Goal: Task Accomplishment & Management: Complete application form

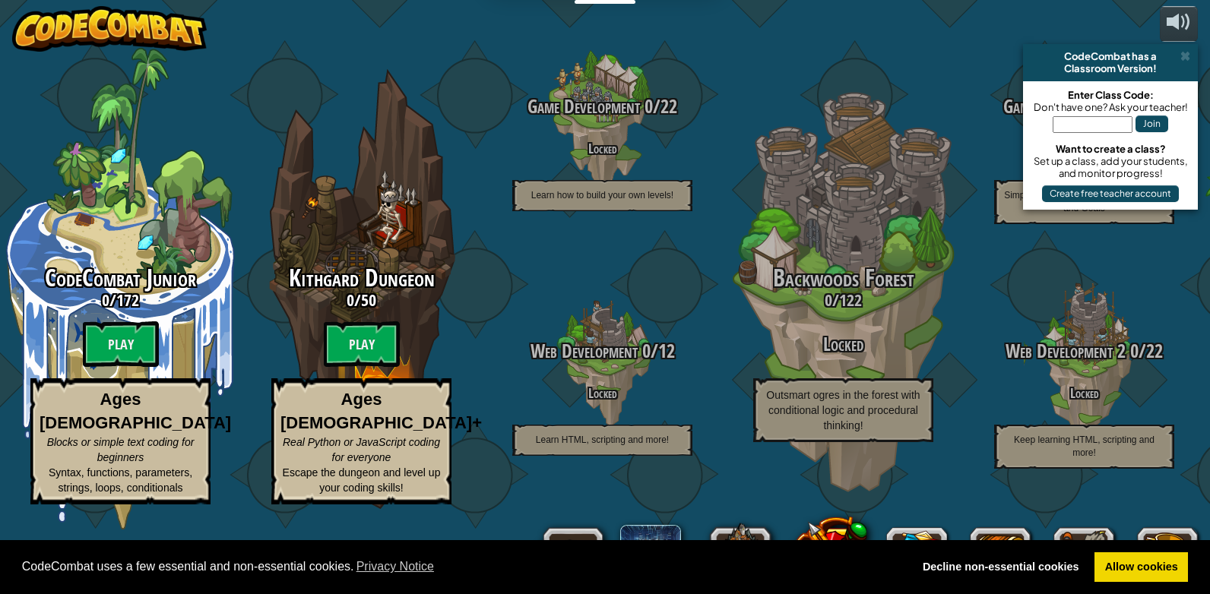
click at [343, 347] on btn "Play" at bounding box center [362, 344] width 76 height 46
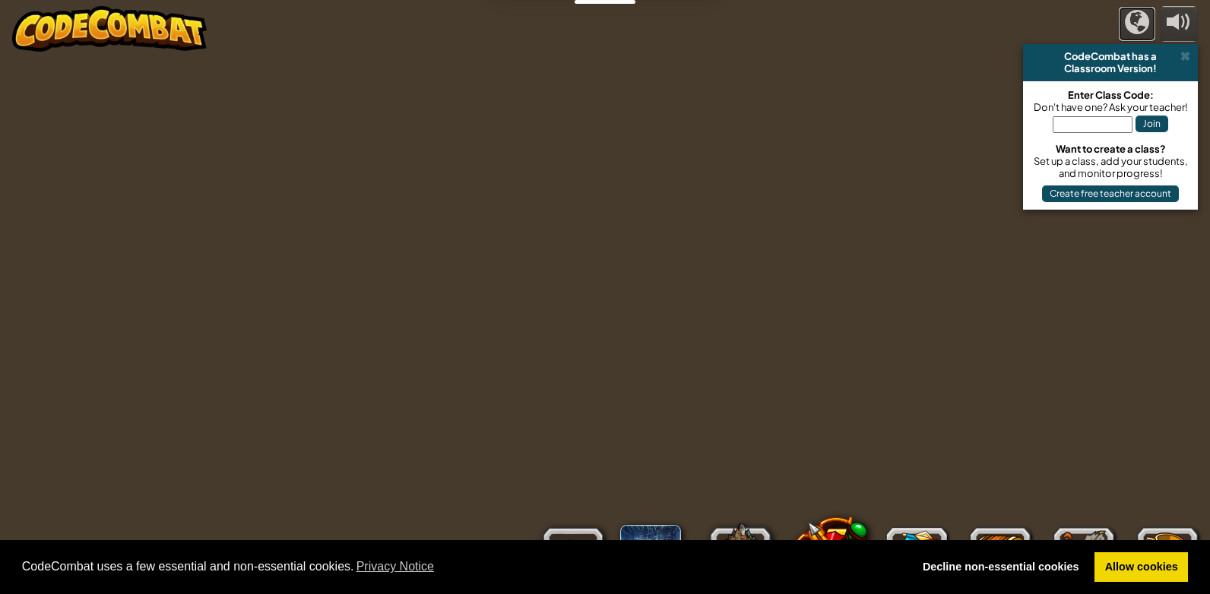
click at [1128, 24] on div at bounding box center [1137, 22] width 24 height 24
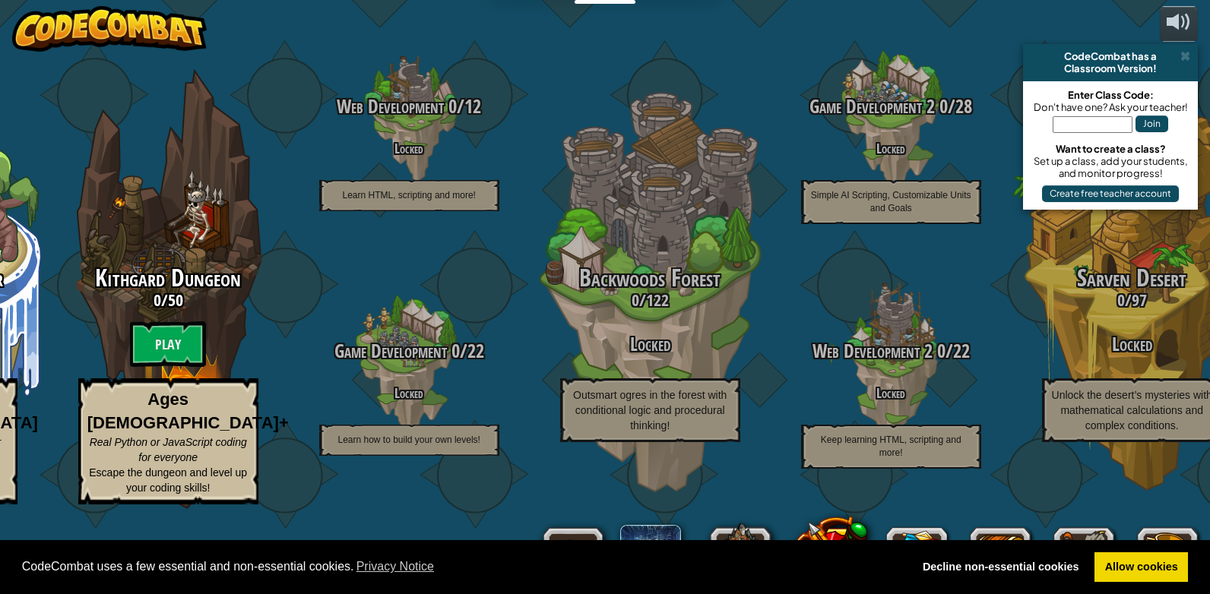
click at [1182, 58] on span at bounding box center [1185, 56] width 10 height 12
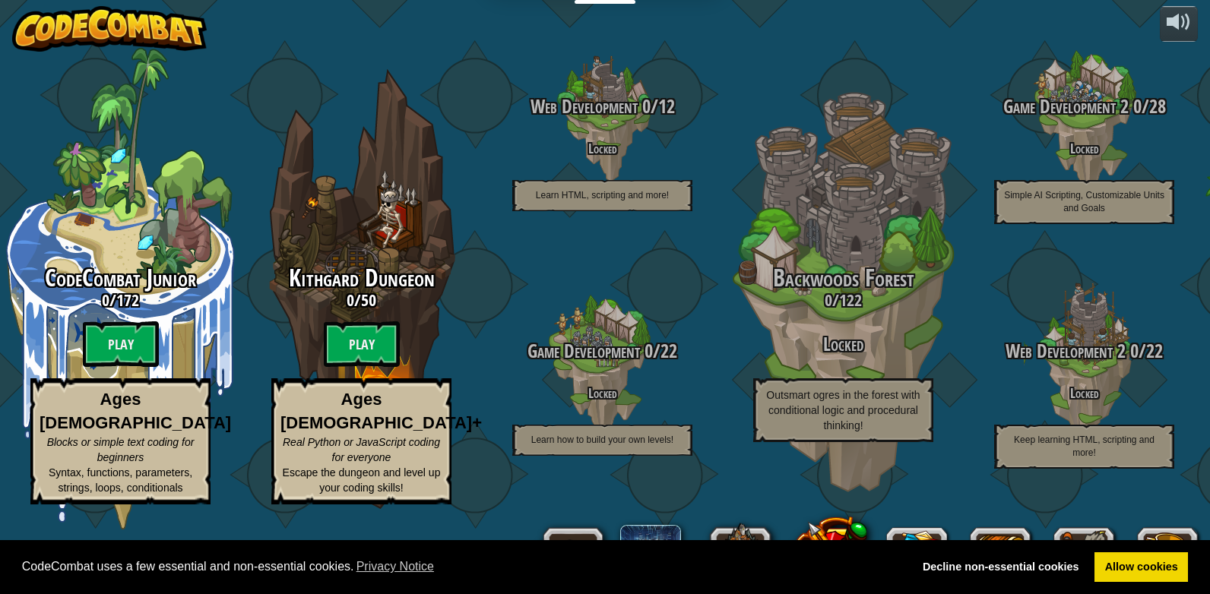
click at [378, 351] on btn "Play" at bounding box center [362, 344] width 76 height 46
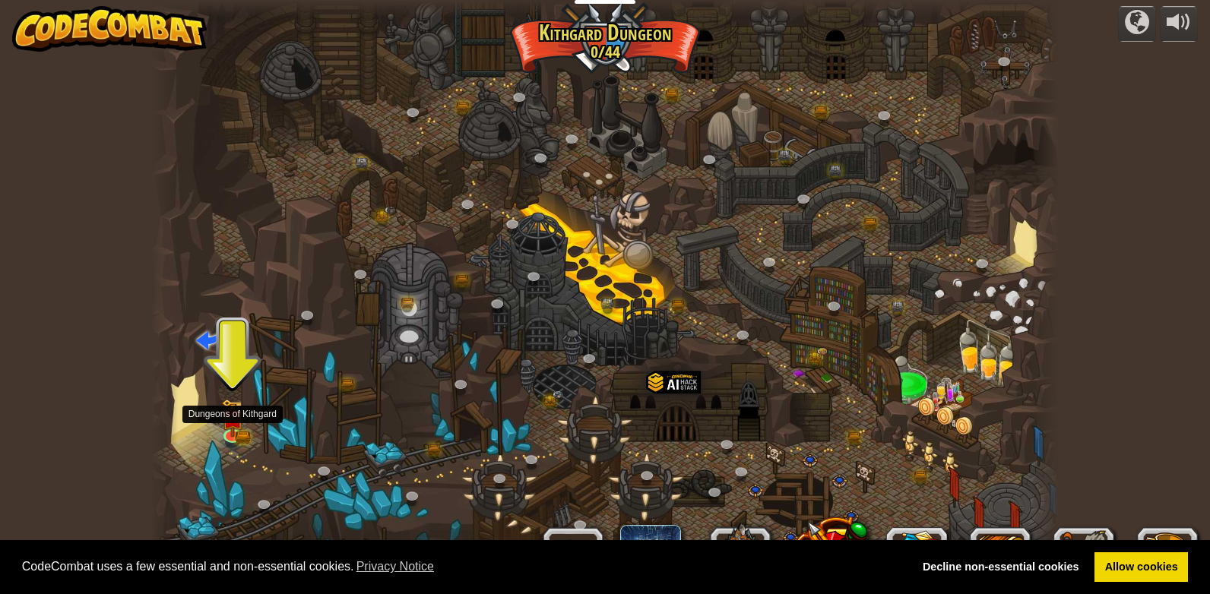
click at [233, 425] on img at bounding box center [232, 418] width 23 height 38
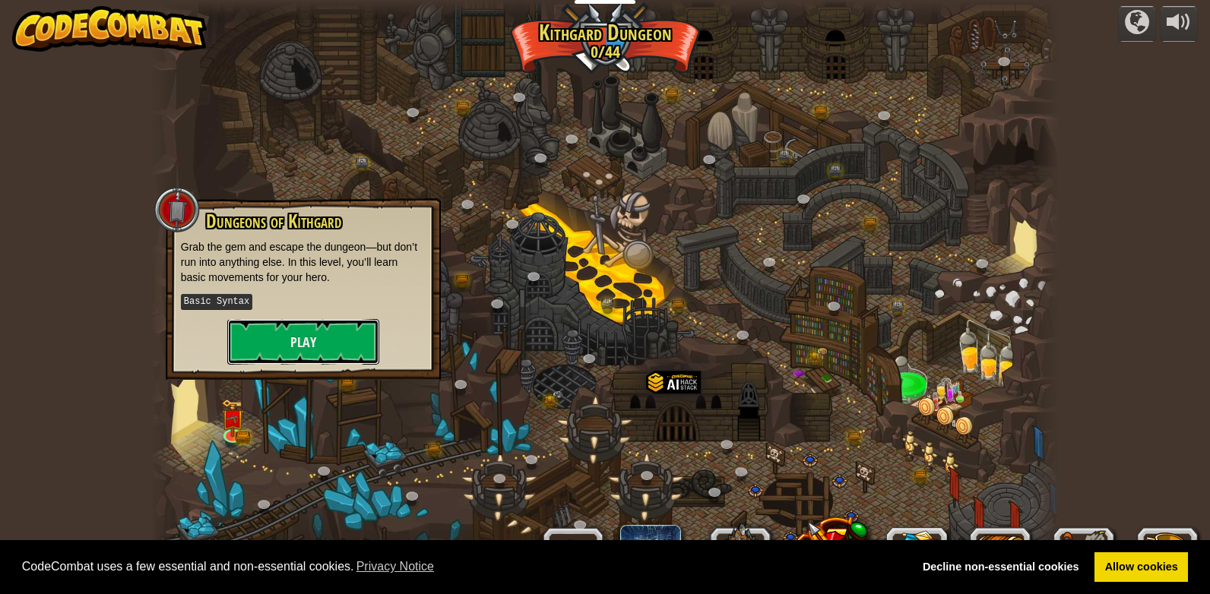
click at [297, 331] on button "Play" at bounding box center [303, 342] width 152 height 46
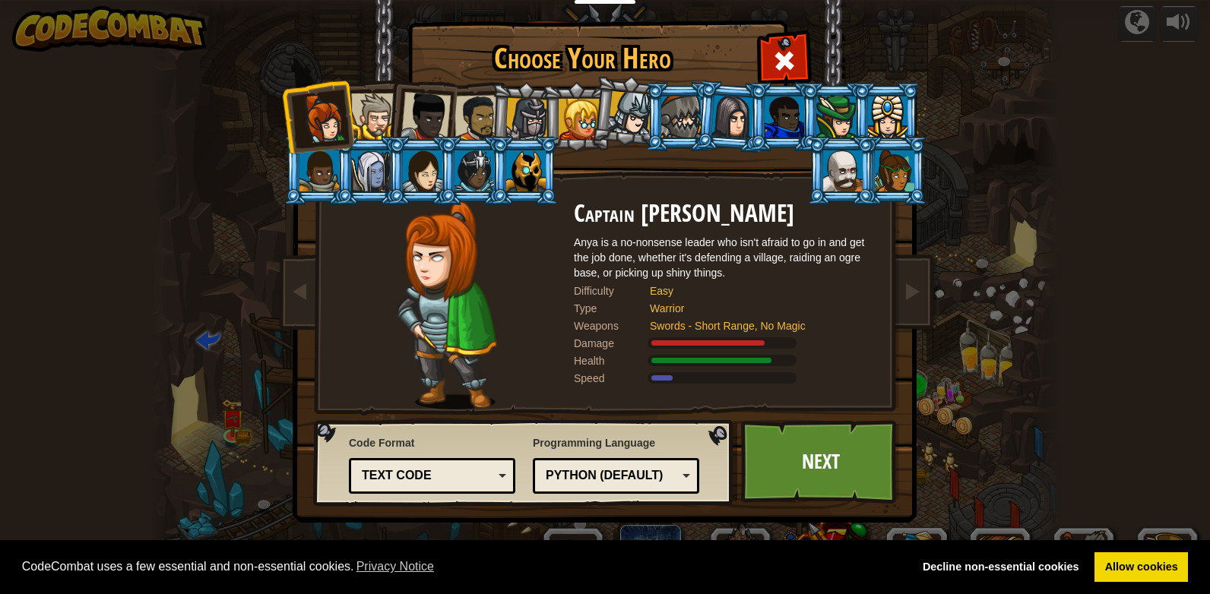
click at [371, 116] on div at bounding box center [374, 116] width 46 height 46
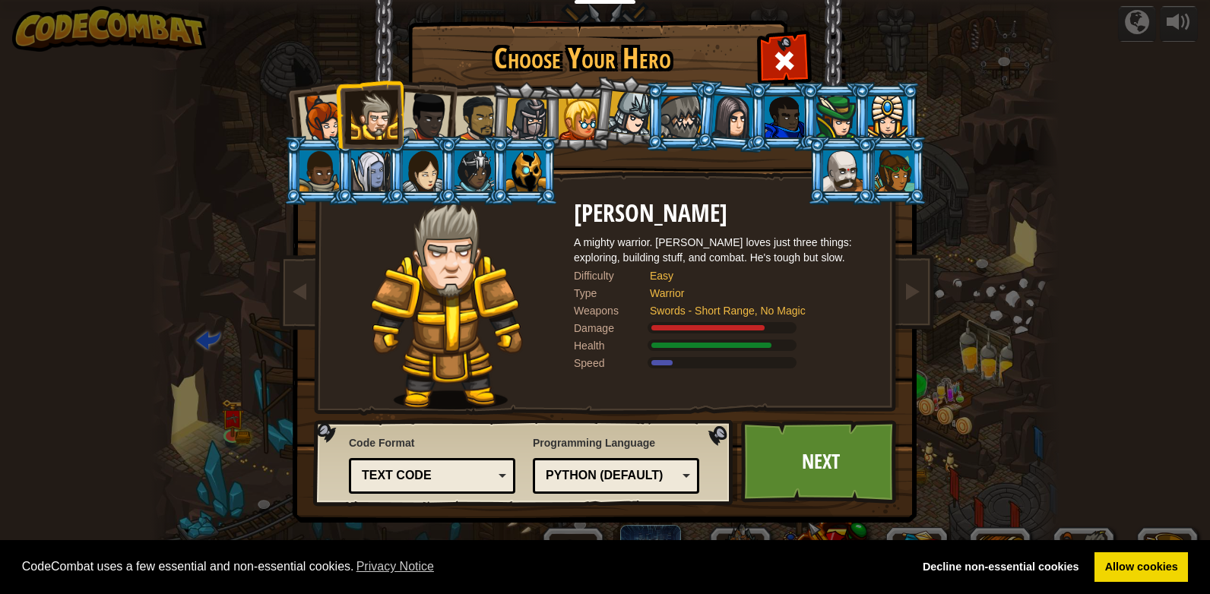
click at [416, 112] on div at bounding box center [425, 117] width 50 height 50
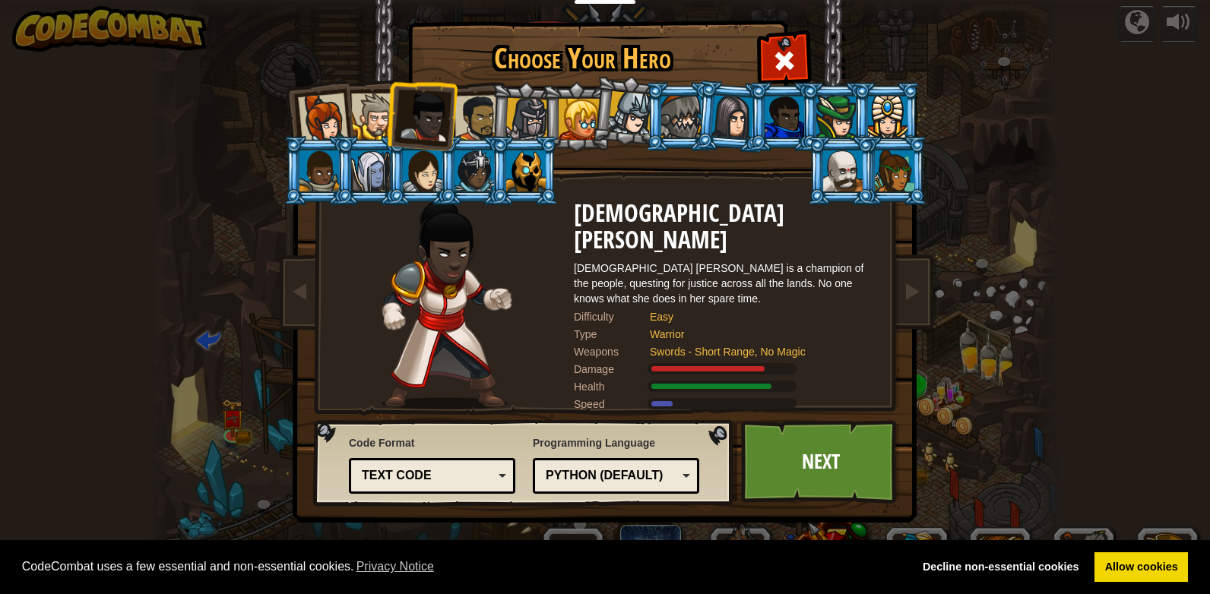
click at [739, 129] on div at bounding box center [732, 116] width 43 height 43
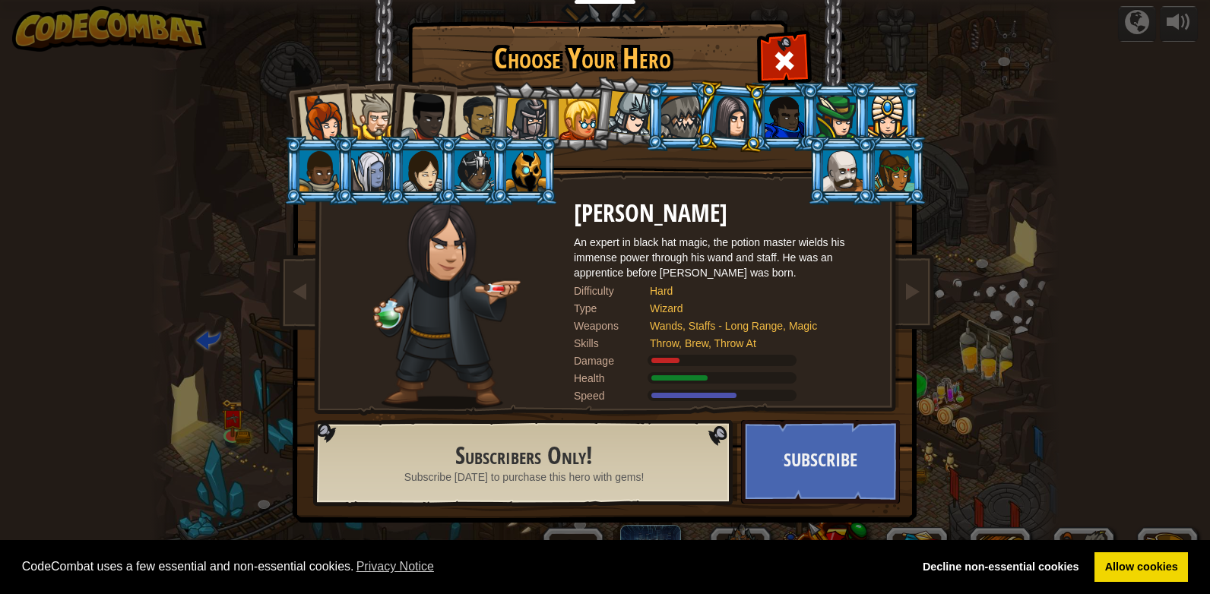
click at [432, 157] on div at bounding box center [423, 170] width 40 height 41
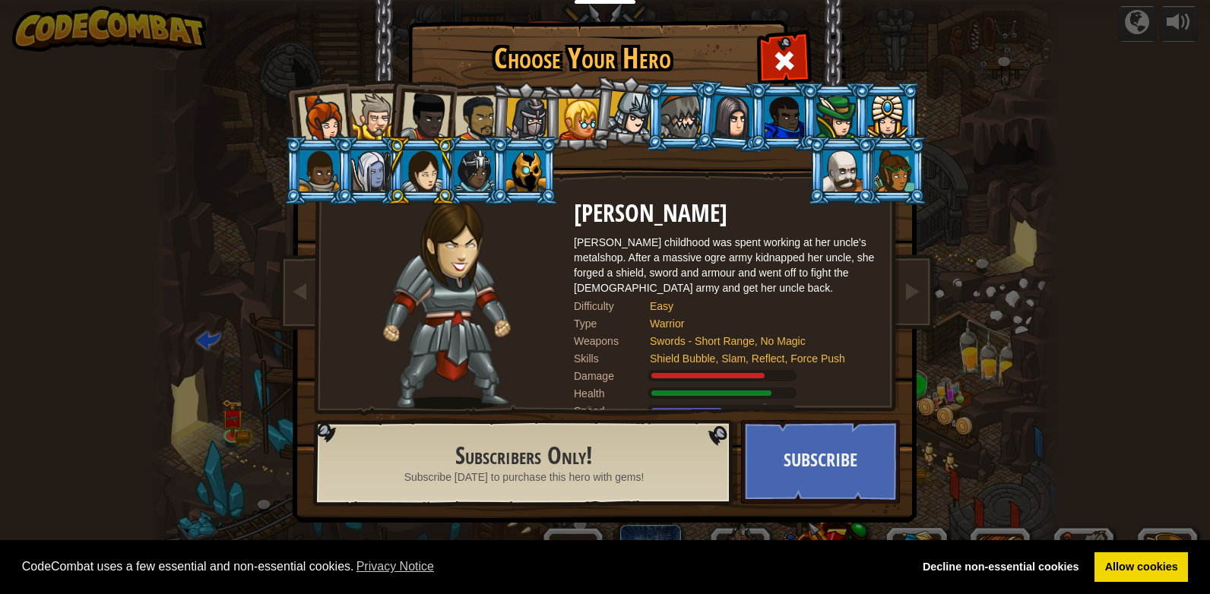
click at [465, 168] on div at bounding box center [474, 170] width 40 height 41
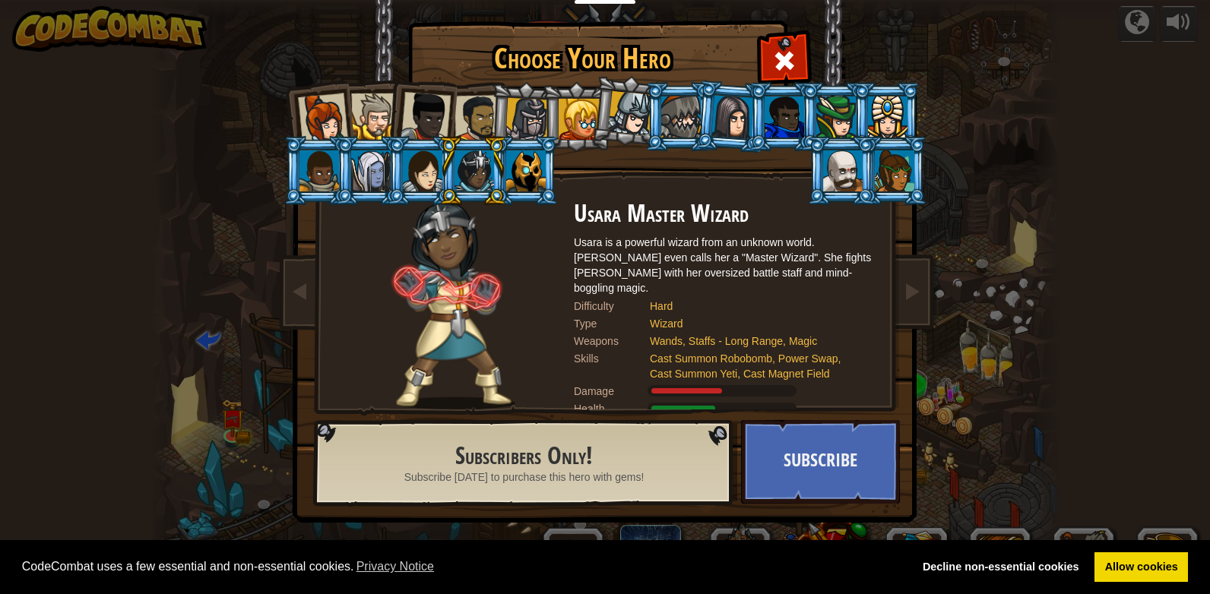
click at [377, 163] on div at bounding box center [371, 170] width 40 height 41
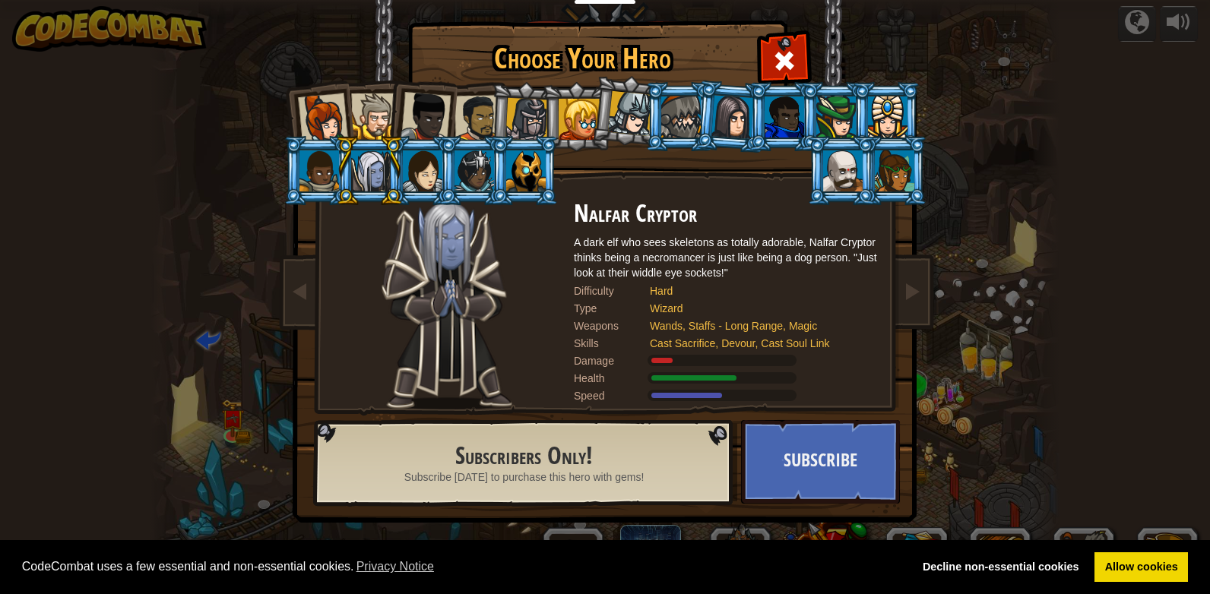
click at [888, 176] on div at bounding box center [895, 170] width 40 height 41
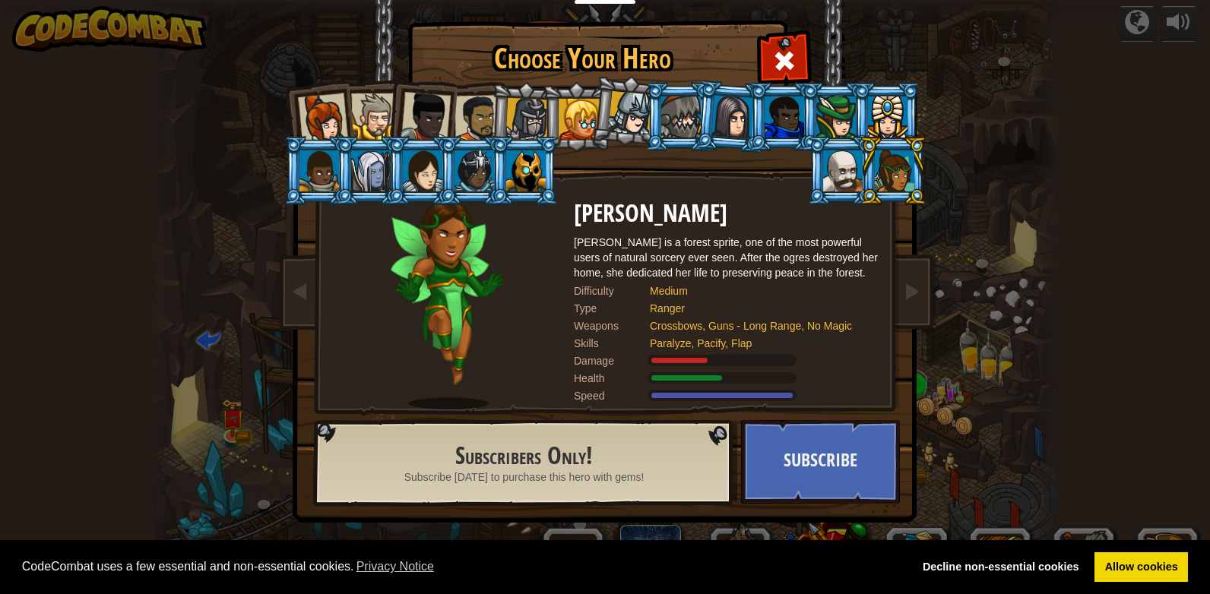
click at [467, 176] on div at bounding box center [474, 170] width 40 height 41
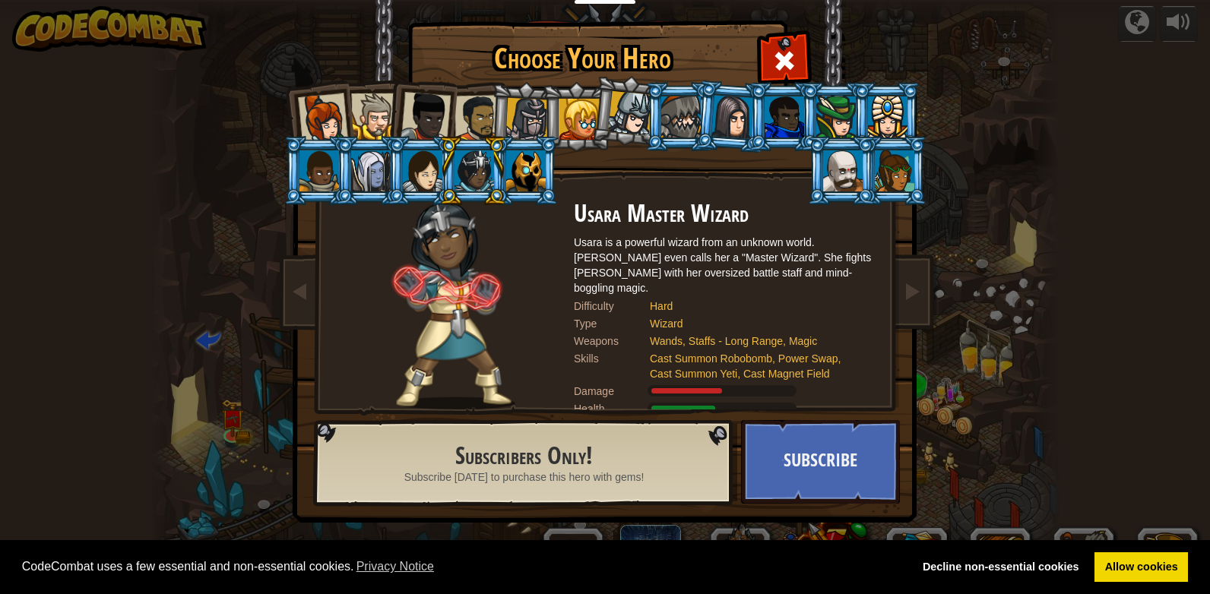
click at [904, 179] on div at bounding box center [895, 170] width 40 height 41
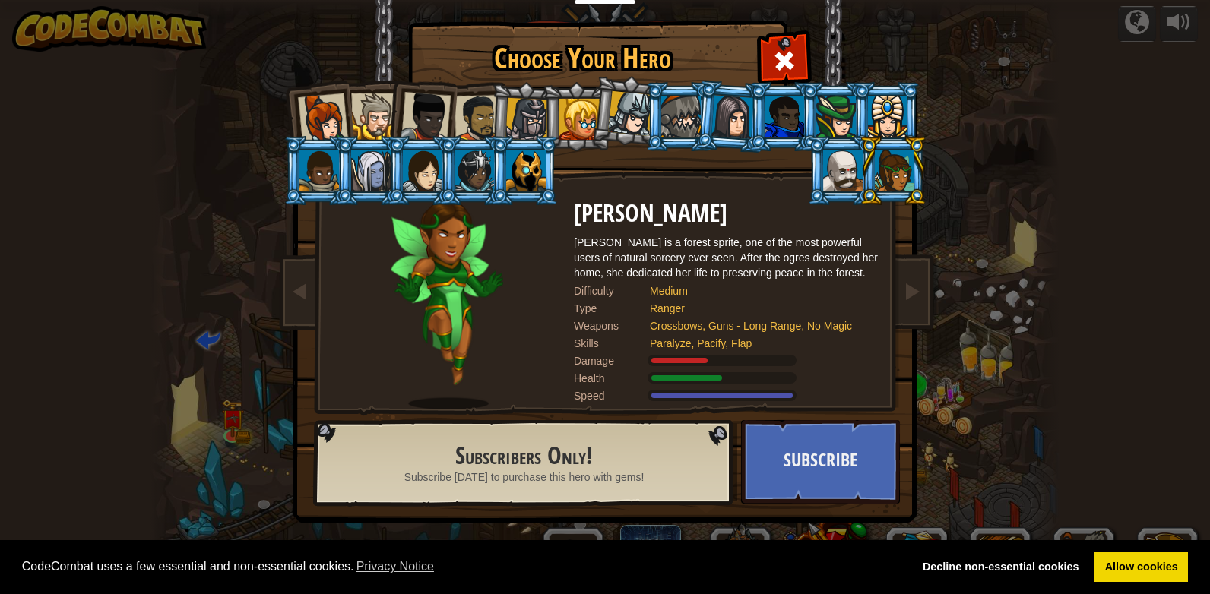
click at [470, 164] on div at bounding box center [474, 170] width 40 height 41
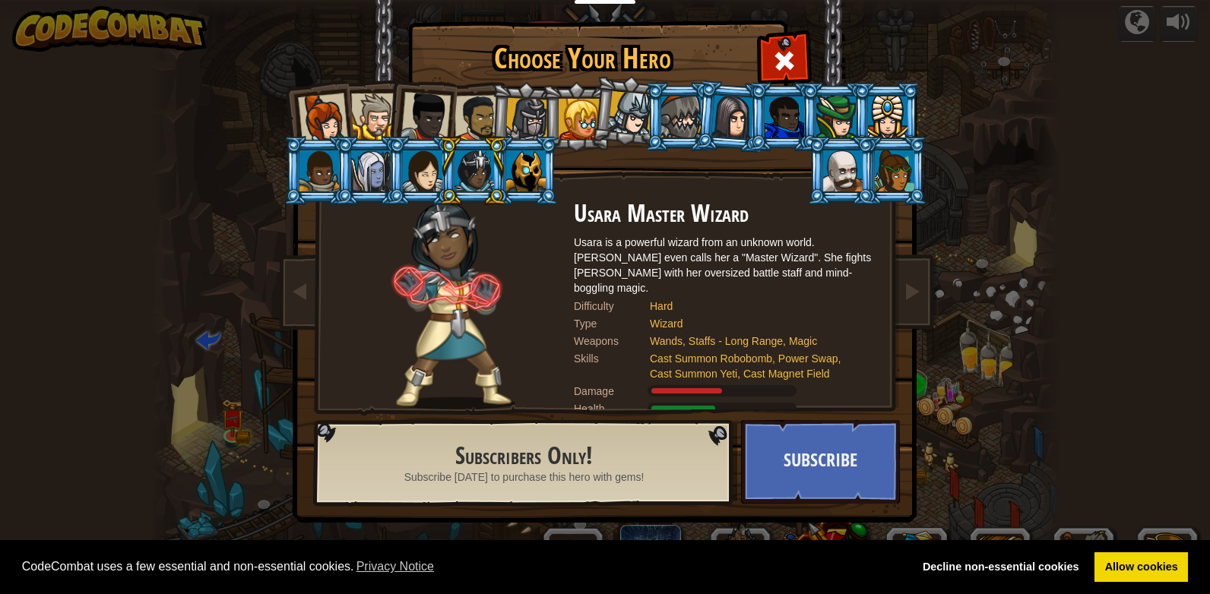
click at [421, 168] on div at bounding box center [423, 170] width 40 height 41
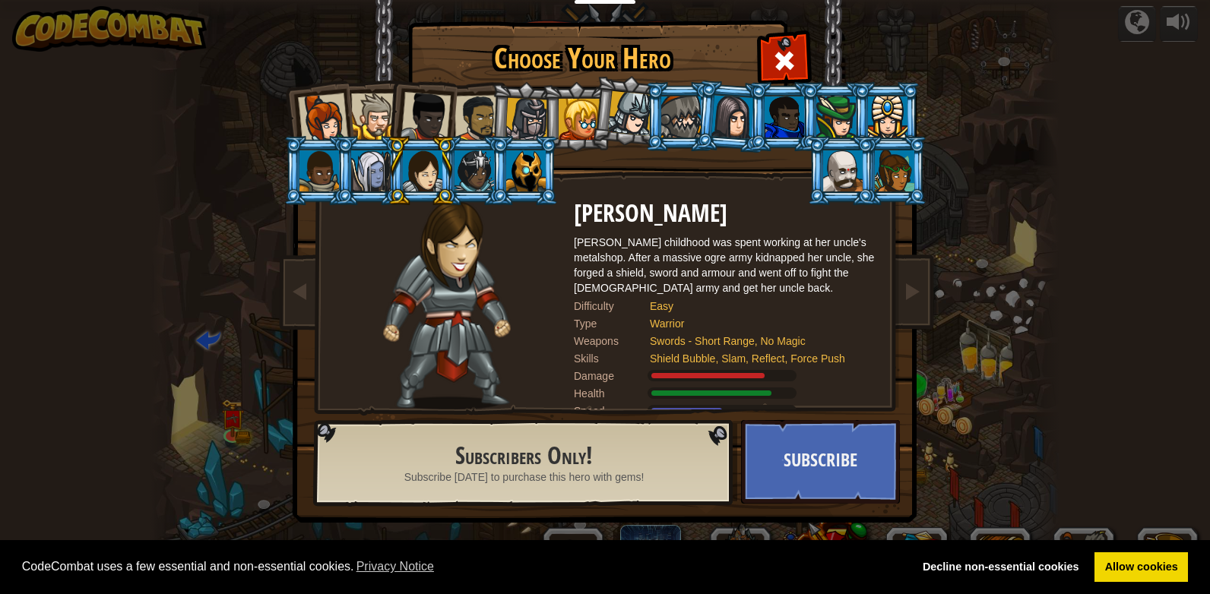
click at [380, 171] on div at bounding box center [371, 170] width 40 height 41
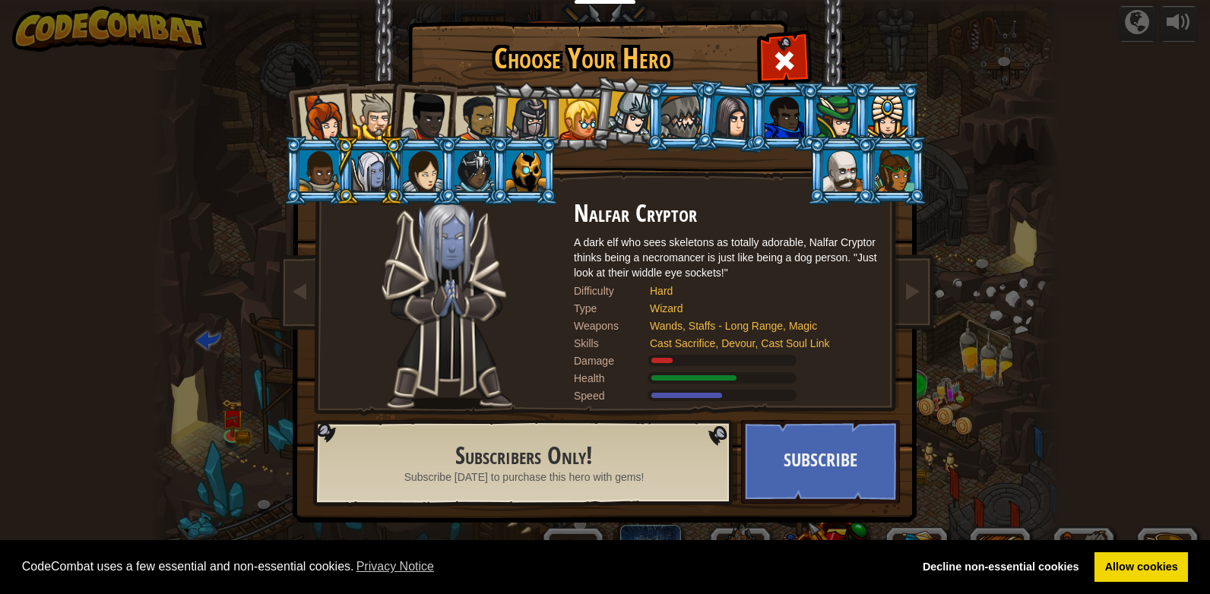
click at [475, 176] on div at bounding box center [474, 170] width 40 height 41
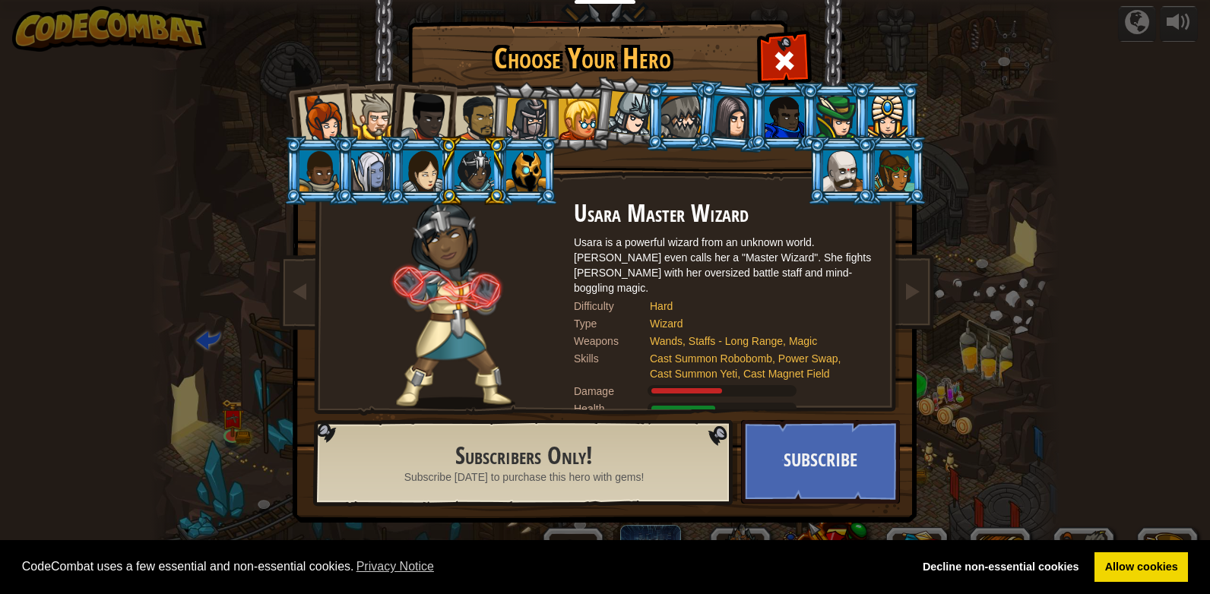
click at [417, 177] on div at bounding box center [423, 170] width 40 height 41
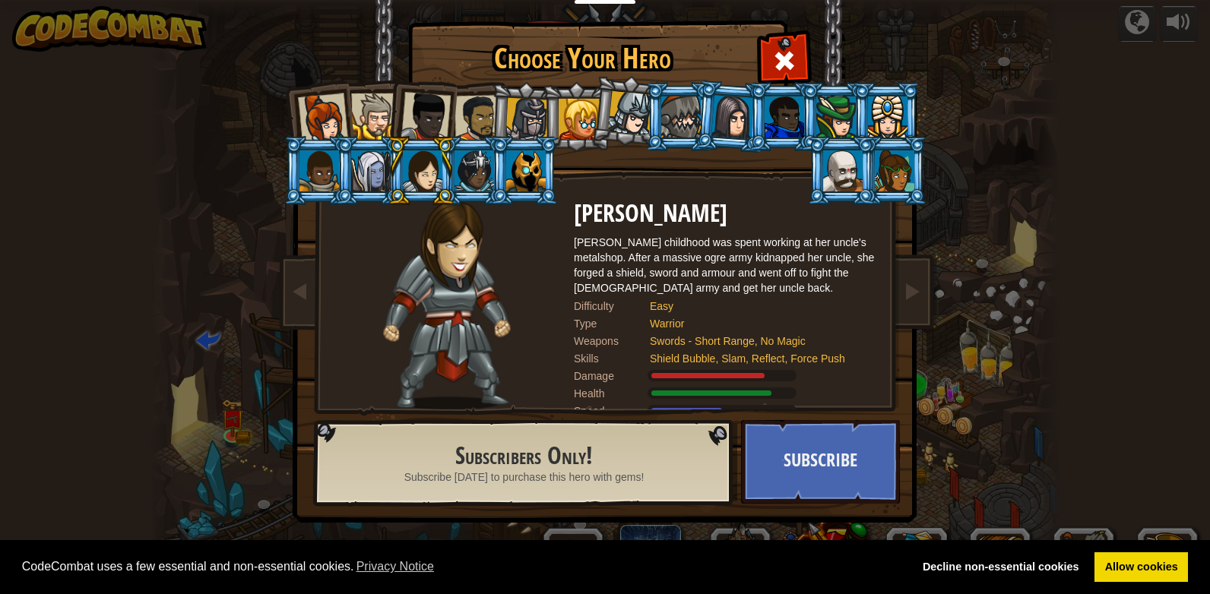
click at [321, 108] on div at bounding box center [323, 118] width 50 height 50
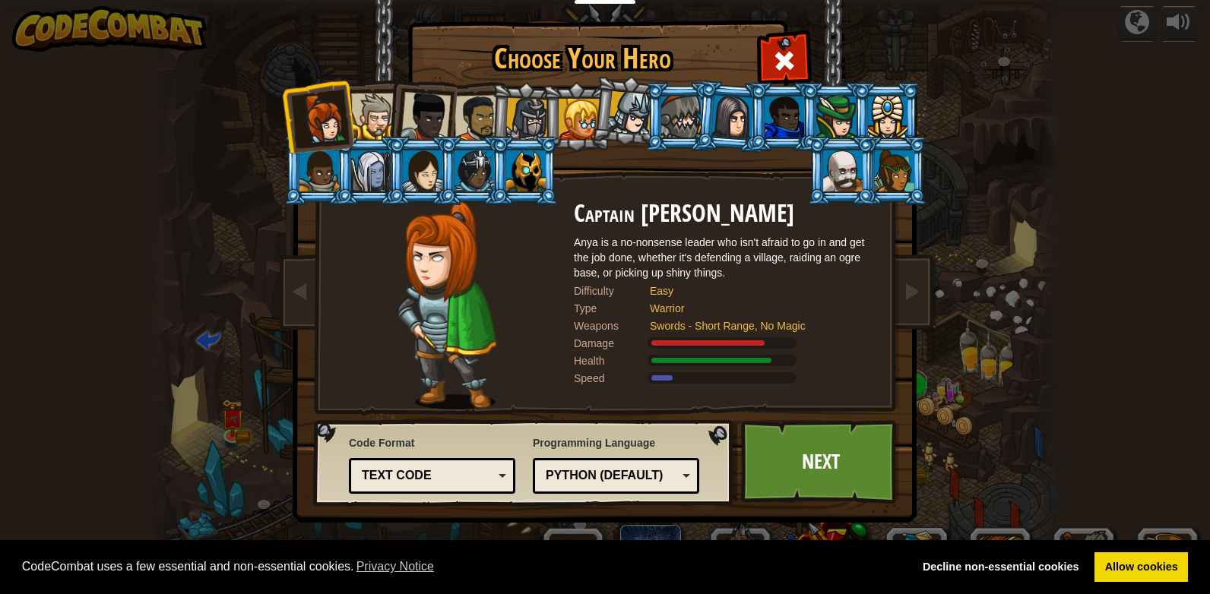
click at [584, 106] on div at bounding box center [579, 119] width 41 height 41
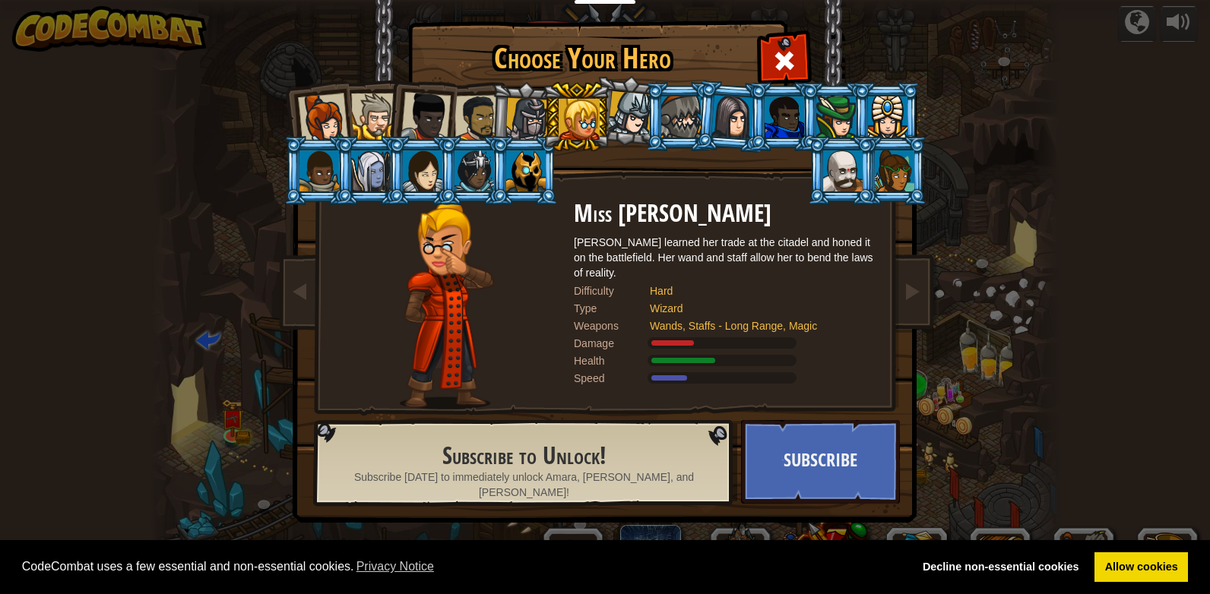
click at [434, 114] on div at bounding box center [425, 117] width 50 height 50
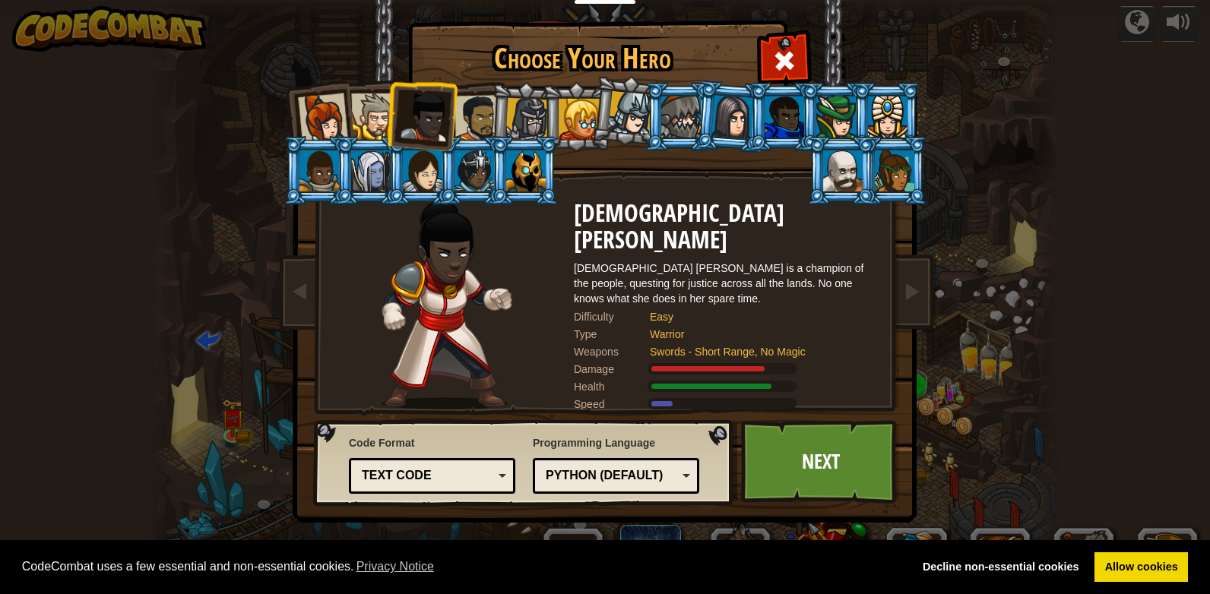
click at [630, 116] on div at bounding box center [630, 113] width 45 height 45
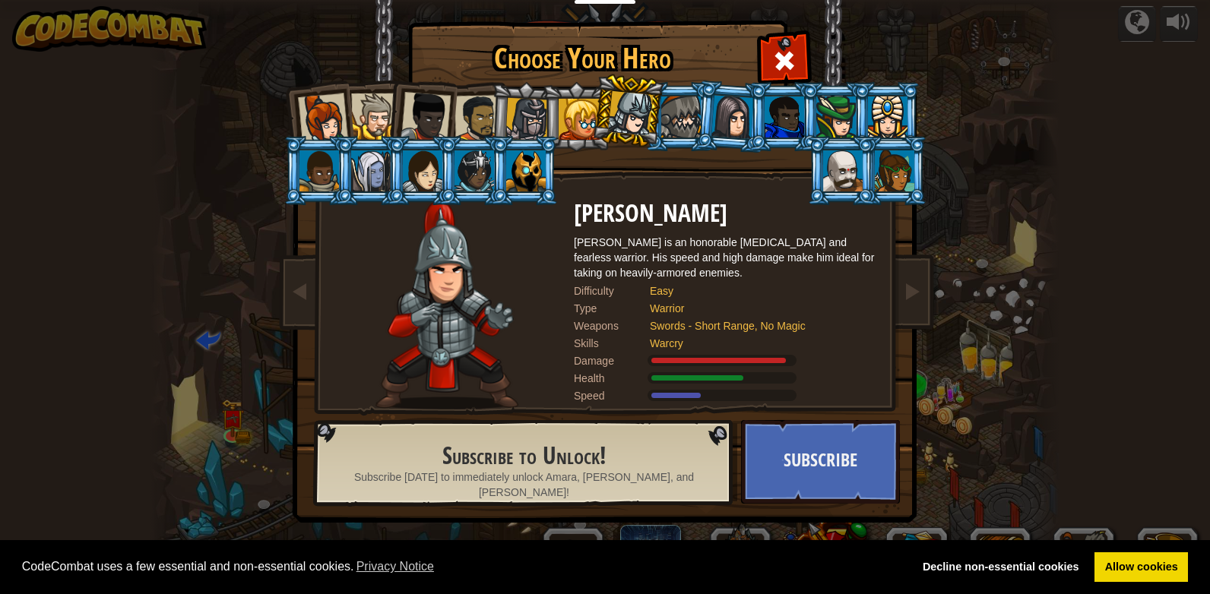
click at [686, 118] on div at bounding box center [681, 117] width 40 height 41
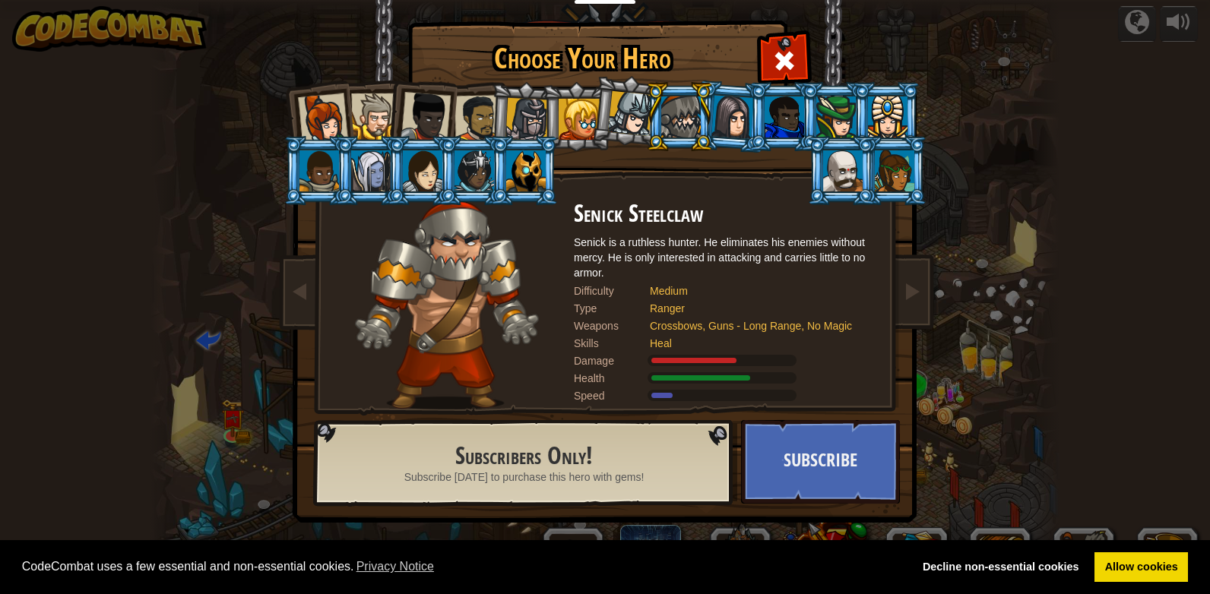
click at [726, 116] on div at bounding box center [732, 116] width 43 height 43
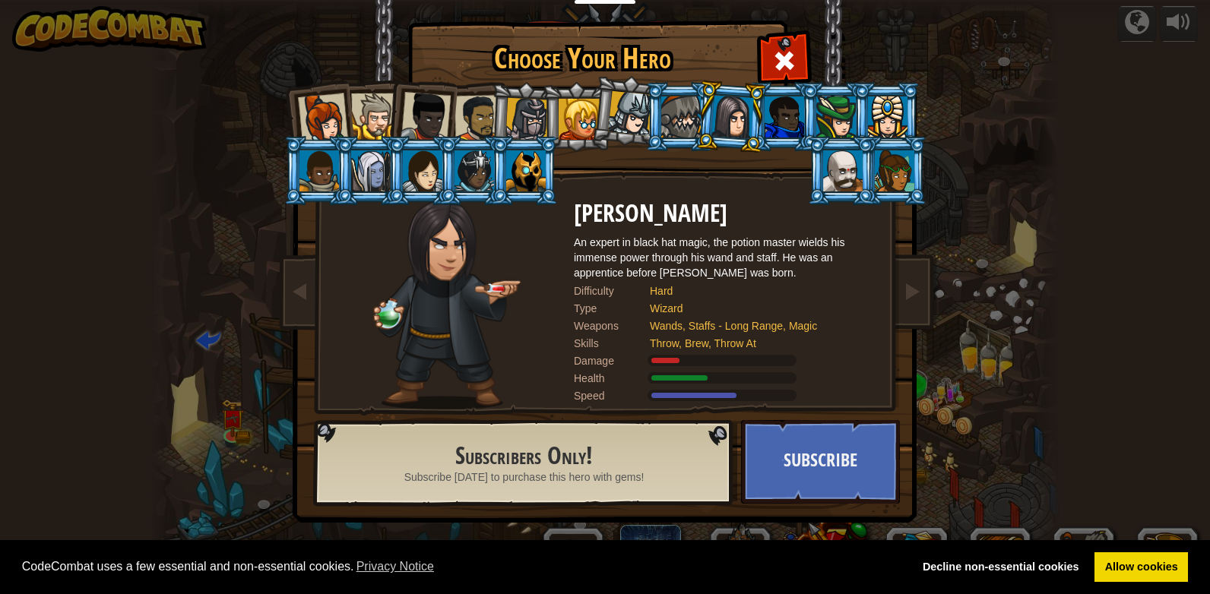
click at [840, 112] on div at bounding box center [836, 117] width 40 height 41
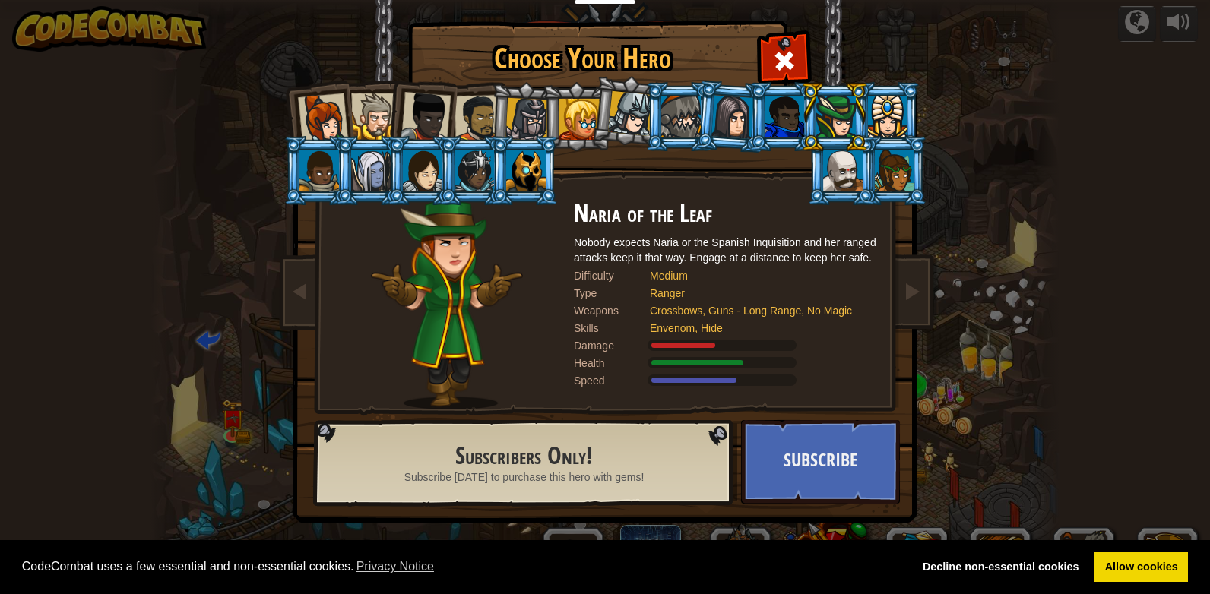
click at [892, 117] on div at bounding box center [888, 117] width 40 height 41
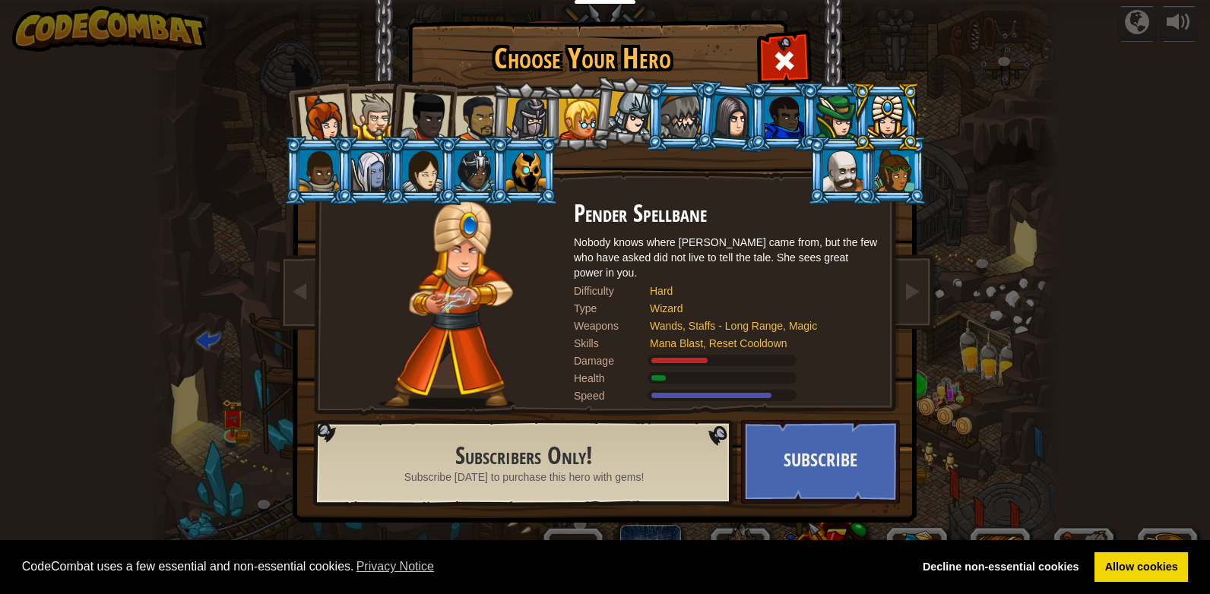
click at [302, 165] on div at bounding box center [319, 170] width 40 height 41
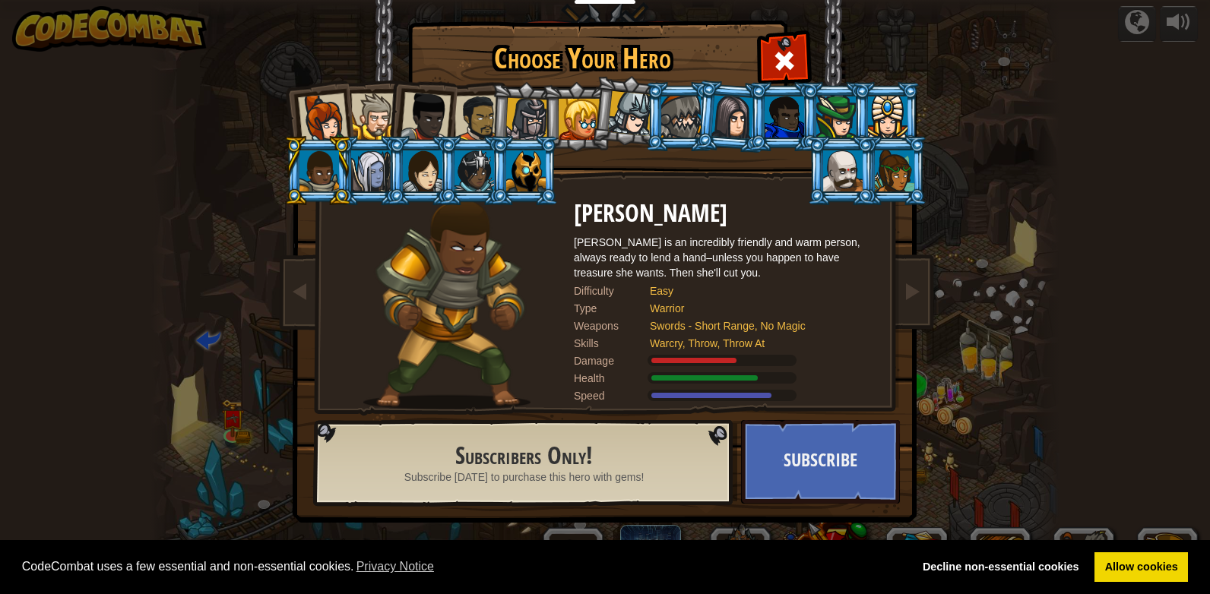
click at [370, 161] on div at bounding box center [371, 170] width 40 height 41
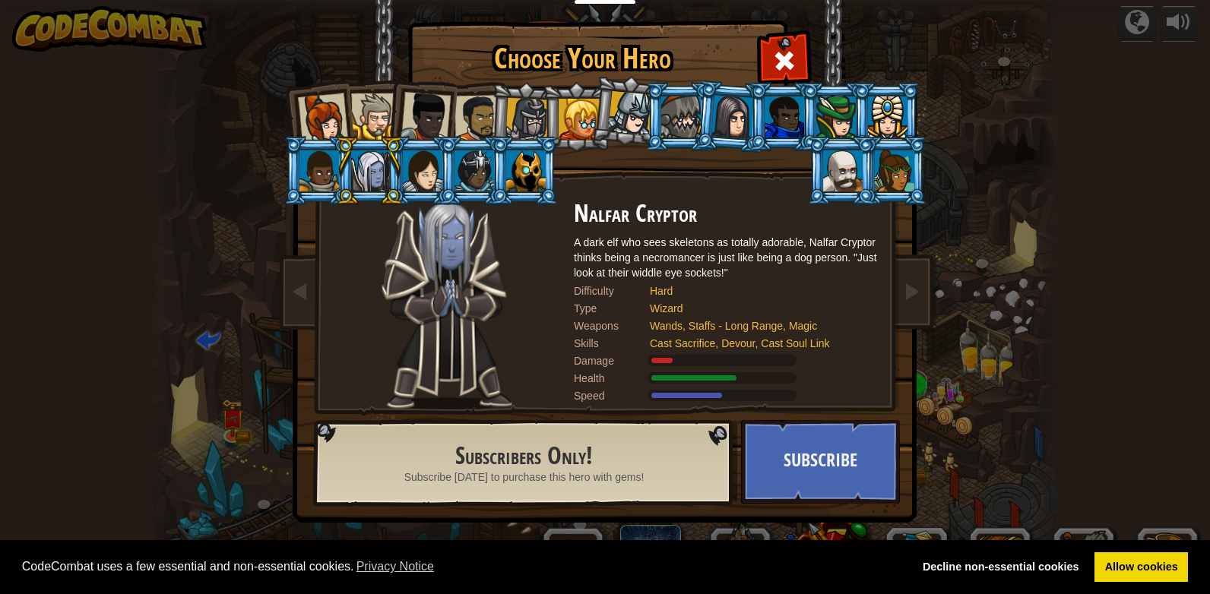
click at [407, 157] on div at bounding box center [423, 170] width 40 height 41
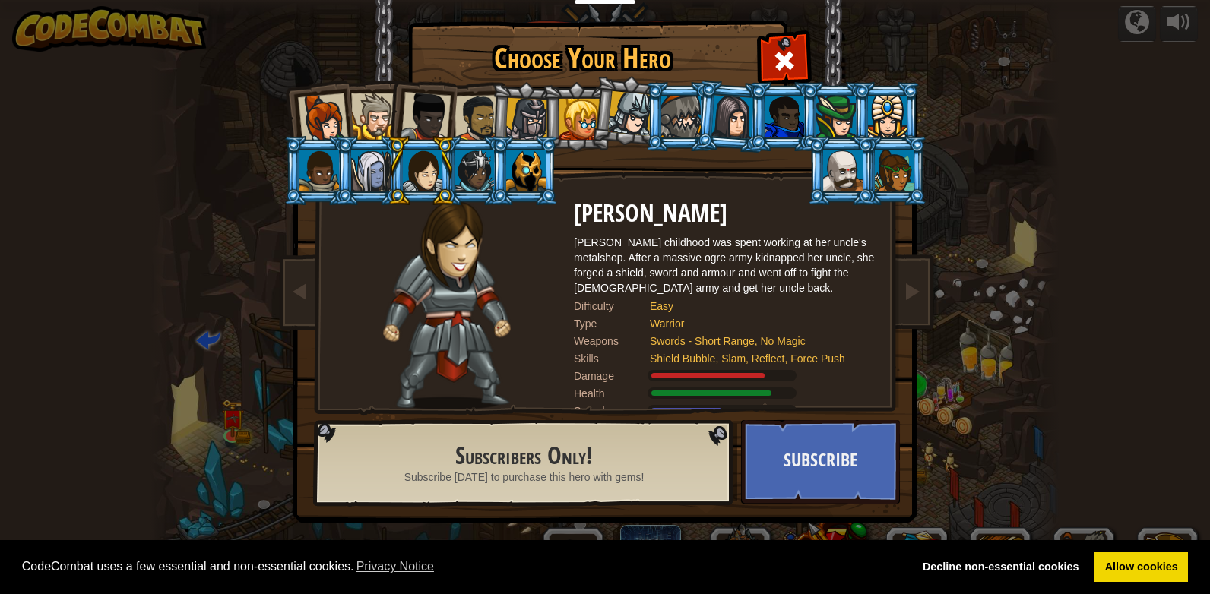
click at [849, 163] on div at bounding box center [843, 170] width 40 height 41
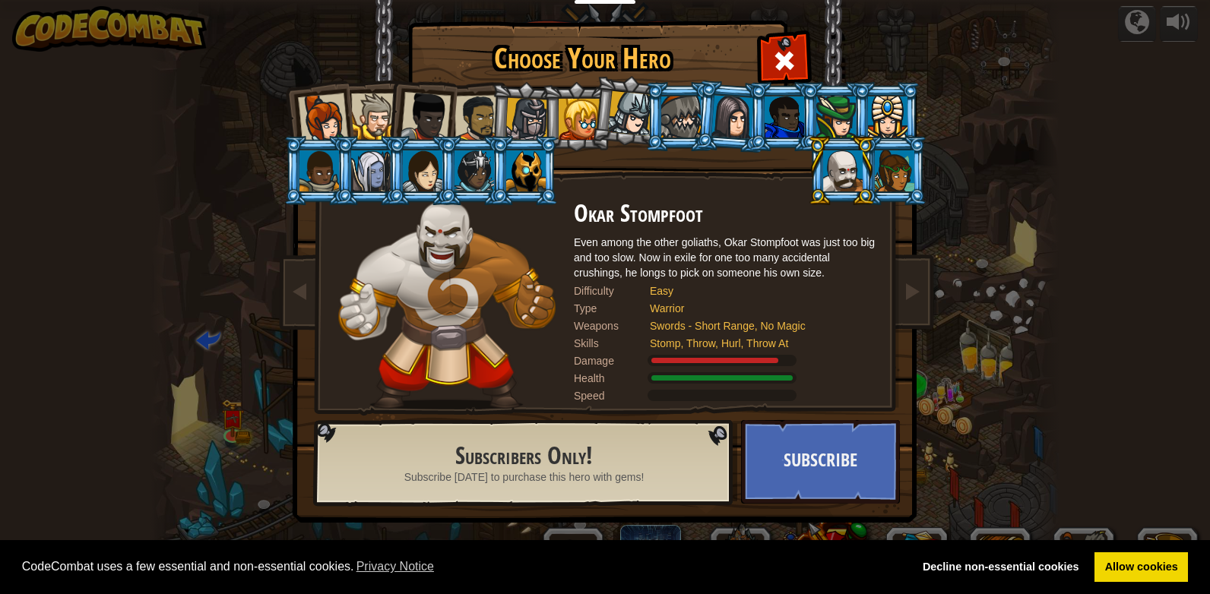
click at [889, 169] on div at bounding box center [895, 170] width 40 height 41
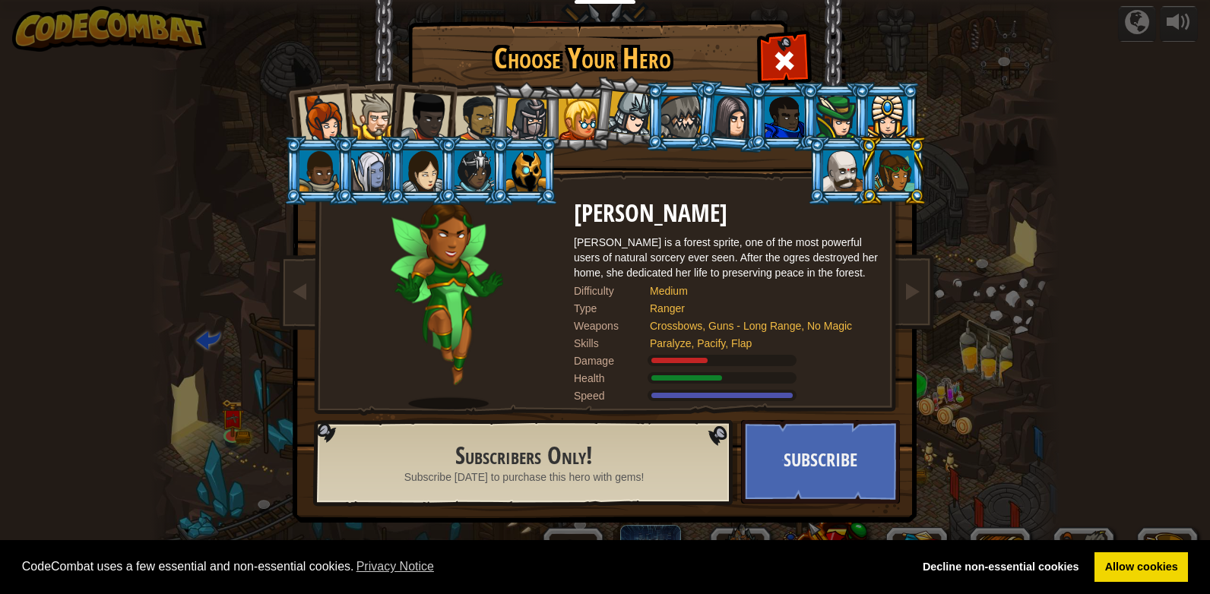
click at [420, 154] on div at bounding box center [423, 170] width 40 height 41
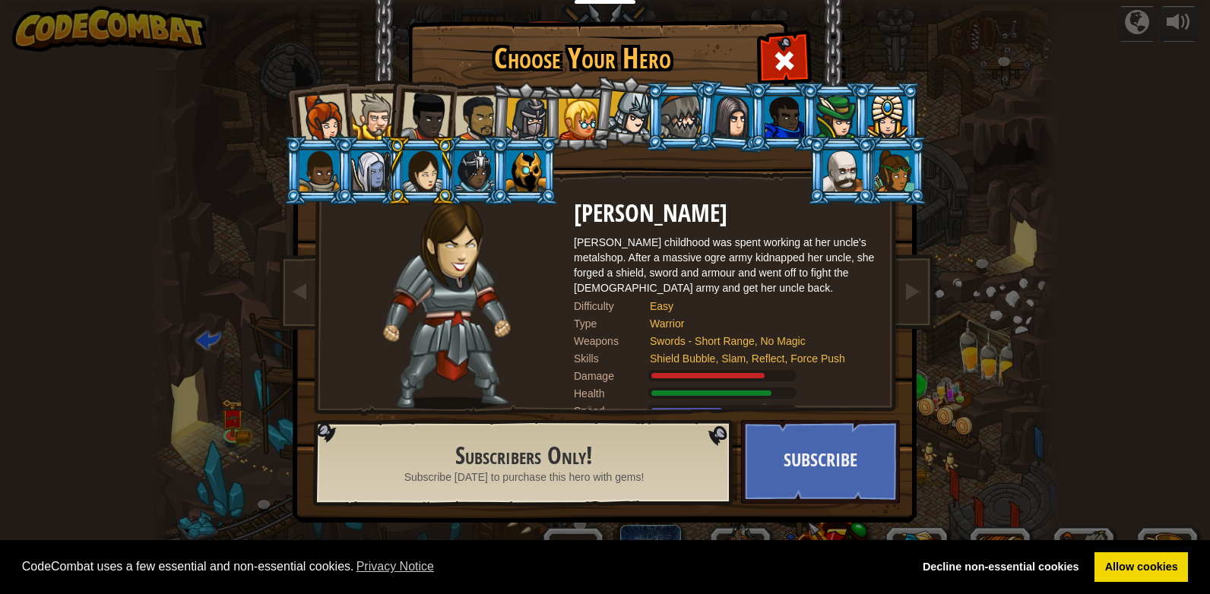
click at [888, 173] on div at bounding box center [895, 170] width 40 height 41
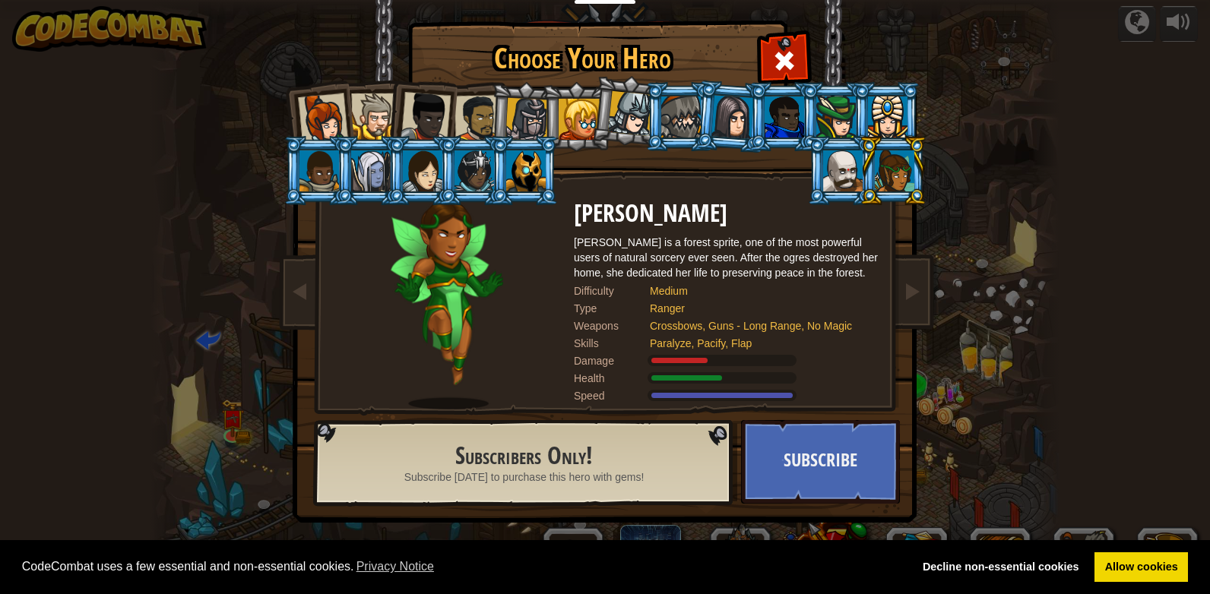
click at [580, 124] on div at bounding box center [579, 119] width 41 height 41
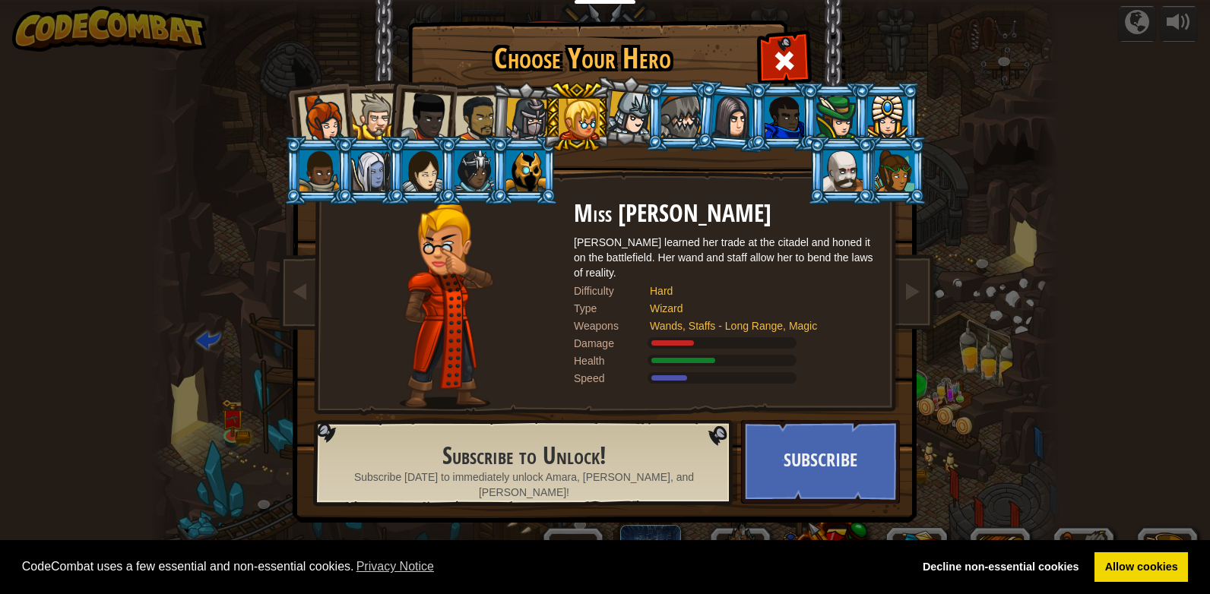
click at [412, 119] on div at bounding box center [425, 117] width 50 height 50
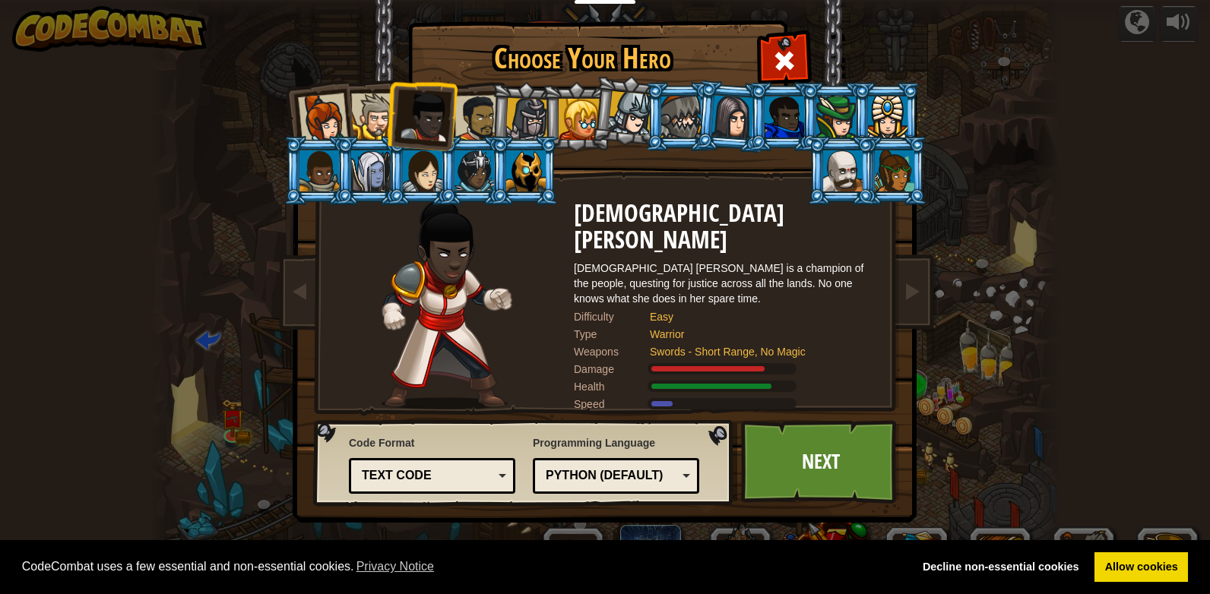
click at [332, 119] on div at bounding box center [323, 118] width 50 height 50
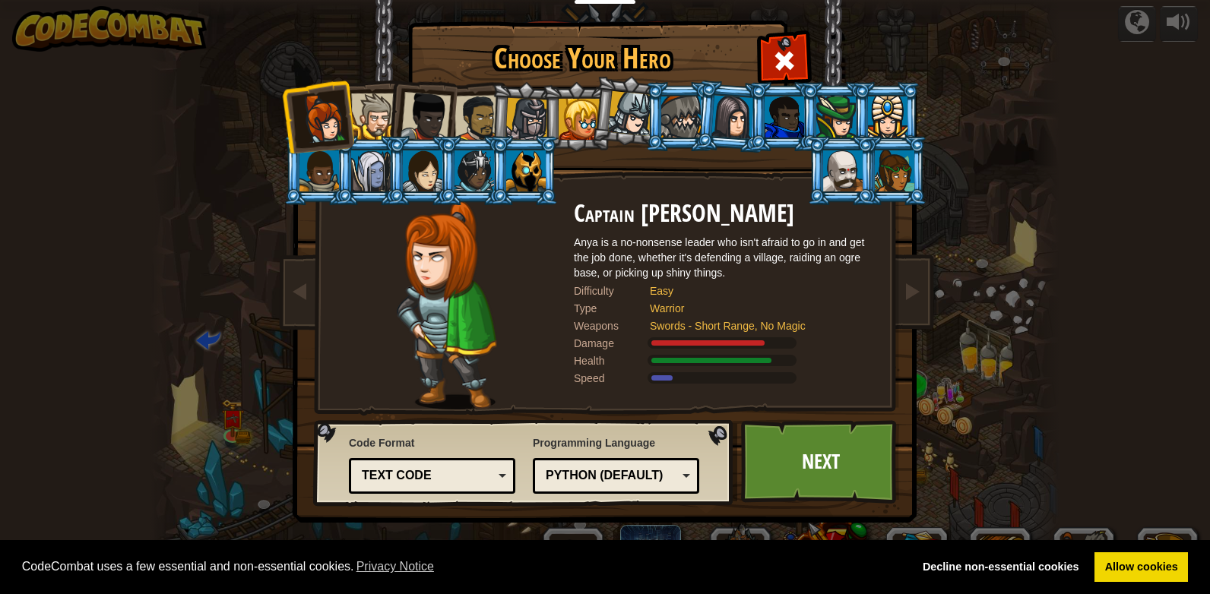
click at [475, 105] on div at bounding box center [477, 118] width 47 height 47
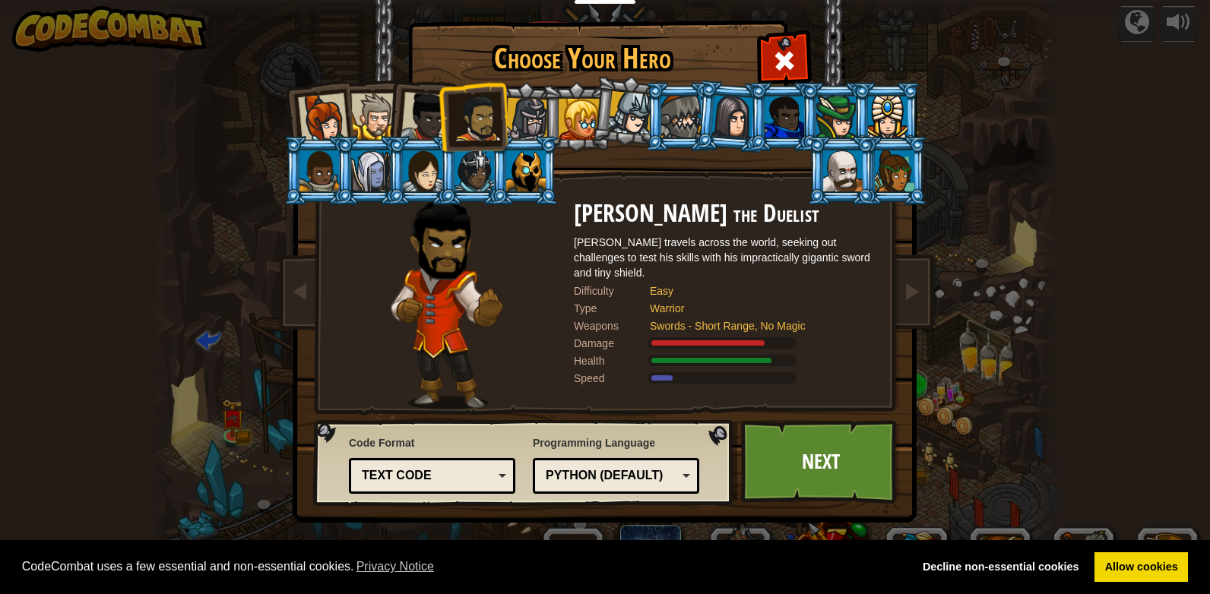
click at [769, 113] on div at bounding box center [784, 117] width 40 height 41
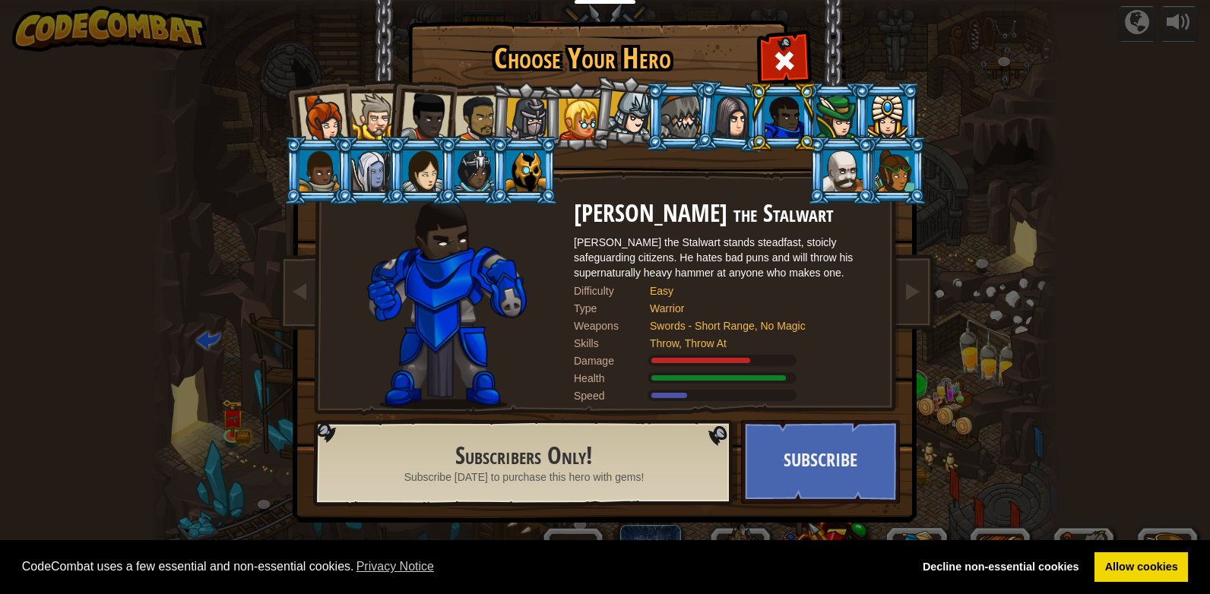
click at [552, 102] on li at bounding box center [576, 116] width 68 height 69
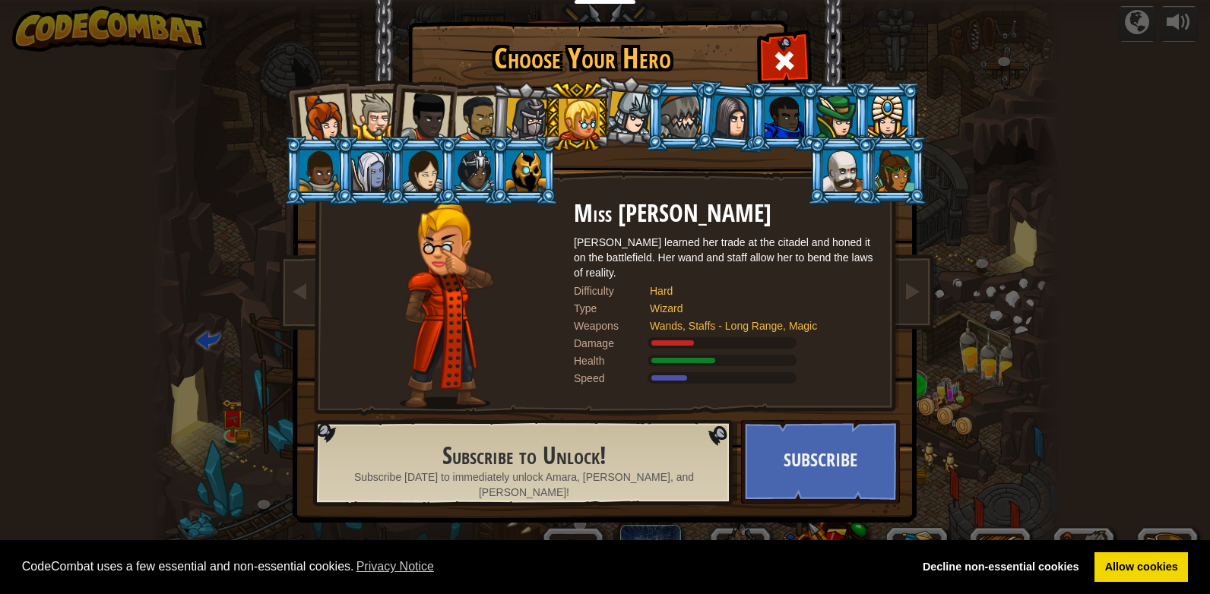
click at [468, 112] on div at bounding box center [477, 118] width 47 height 47
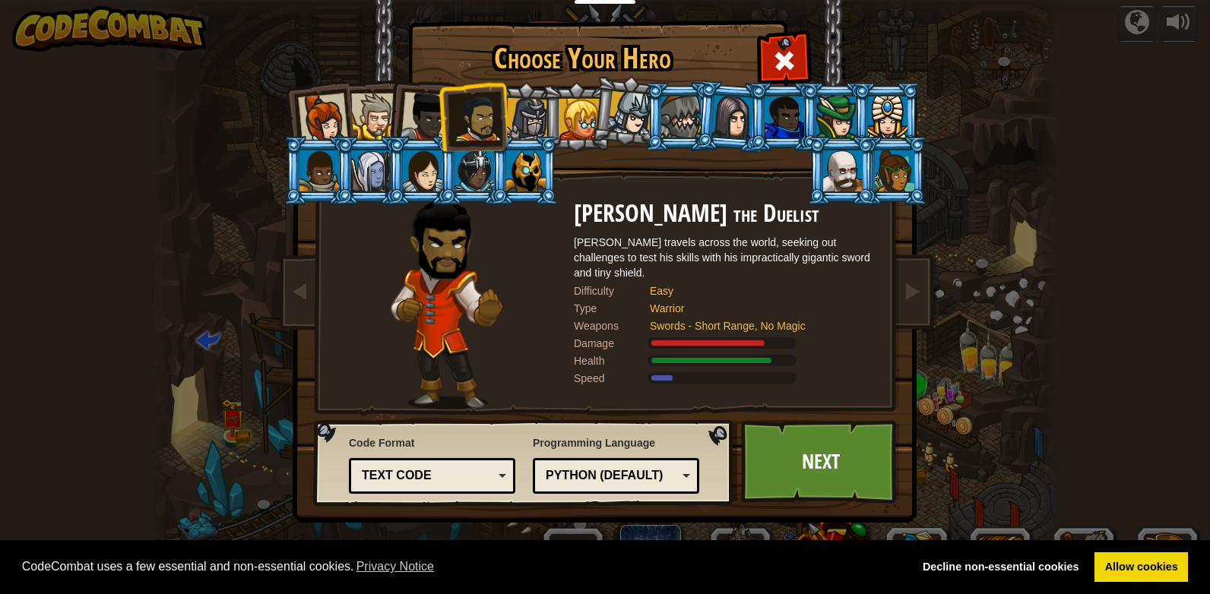
click at [426, 114] on div at bounding box center [425, 117] width 50 height 50
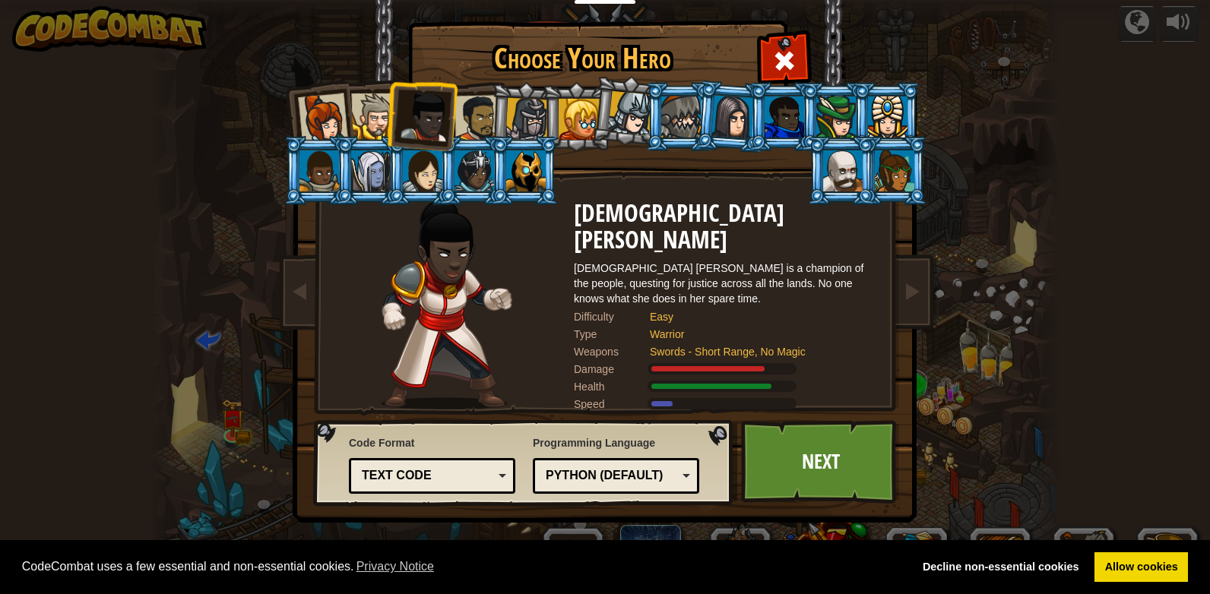
click at [375, 113] on div at bounding box center [374, 116] width 46 height 46
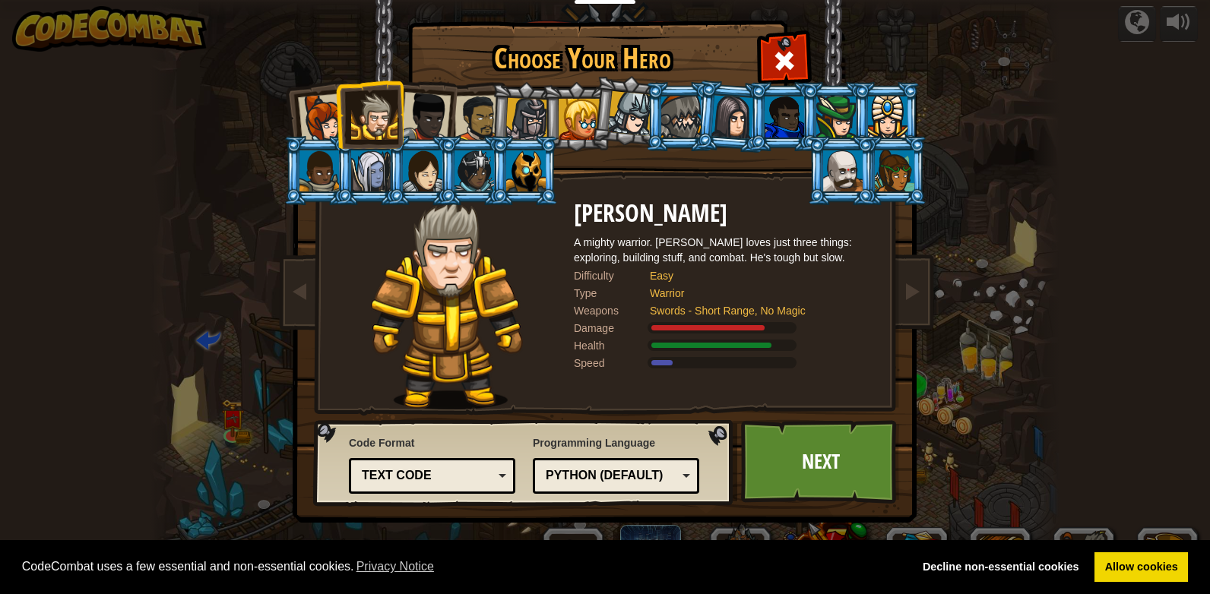
click at [332, 120] on div at bounding box center [323, 118] width 50 height 50
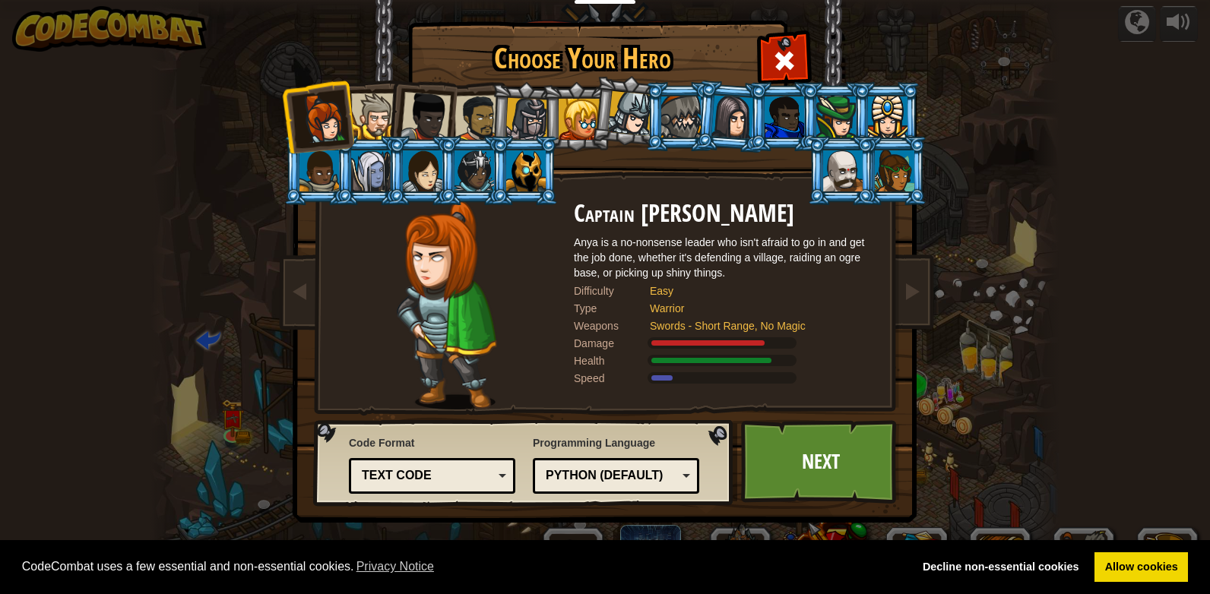
click at [432, 109] on div at bounding box center [425, 117] width 50 height 50
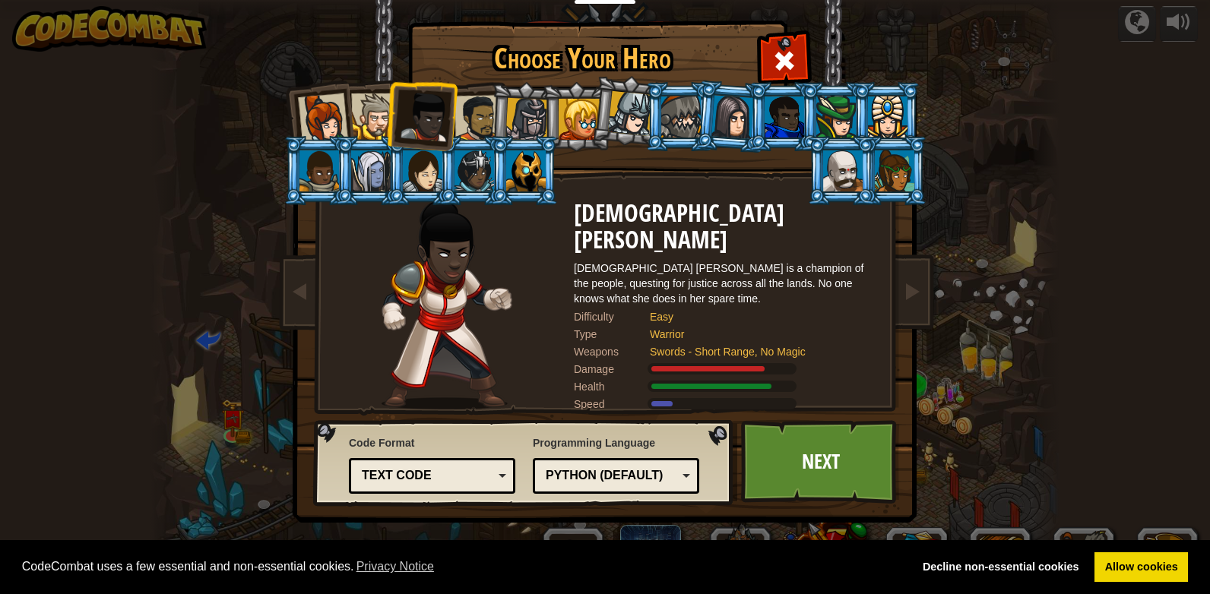
click at [319, 119] on div at bounding box center [323, 118] width 50 height 50
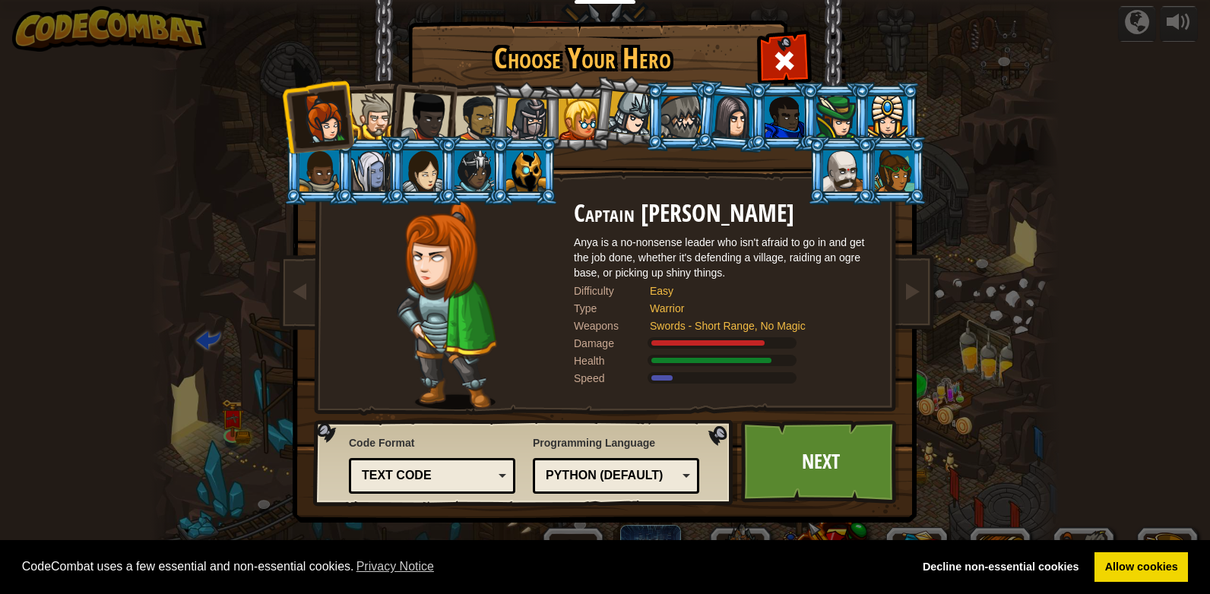
click at [438, 111] on div at bounding box center [425, 117] width 50 height 50
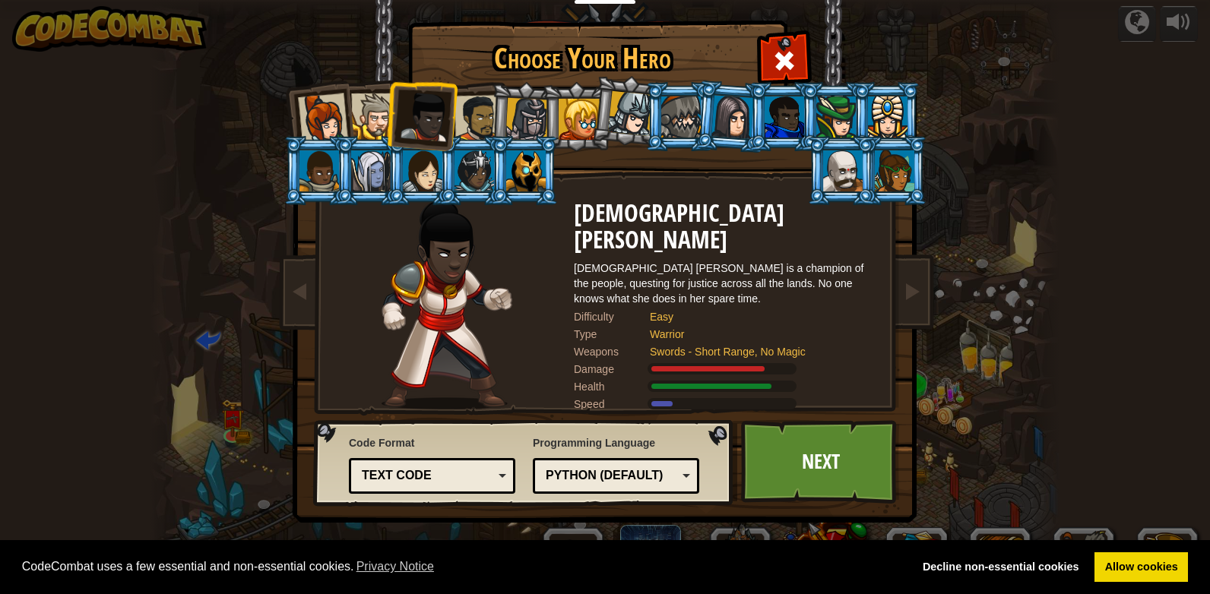
click at [302, 103] on div at bounding box center [323, 118] width 50 height 50
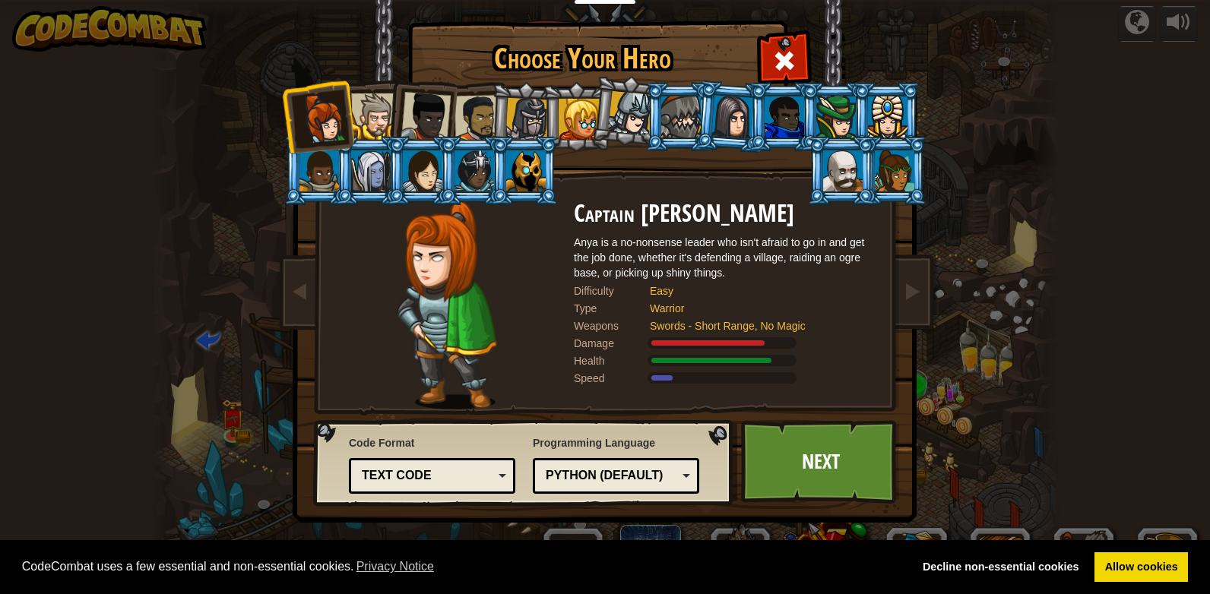
click at [426, 182] on div at bounding box center [423, 170] width 40 height 41
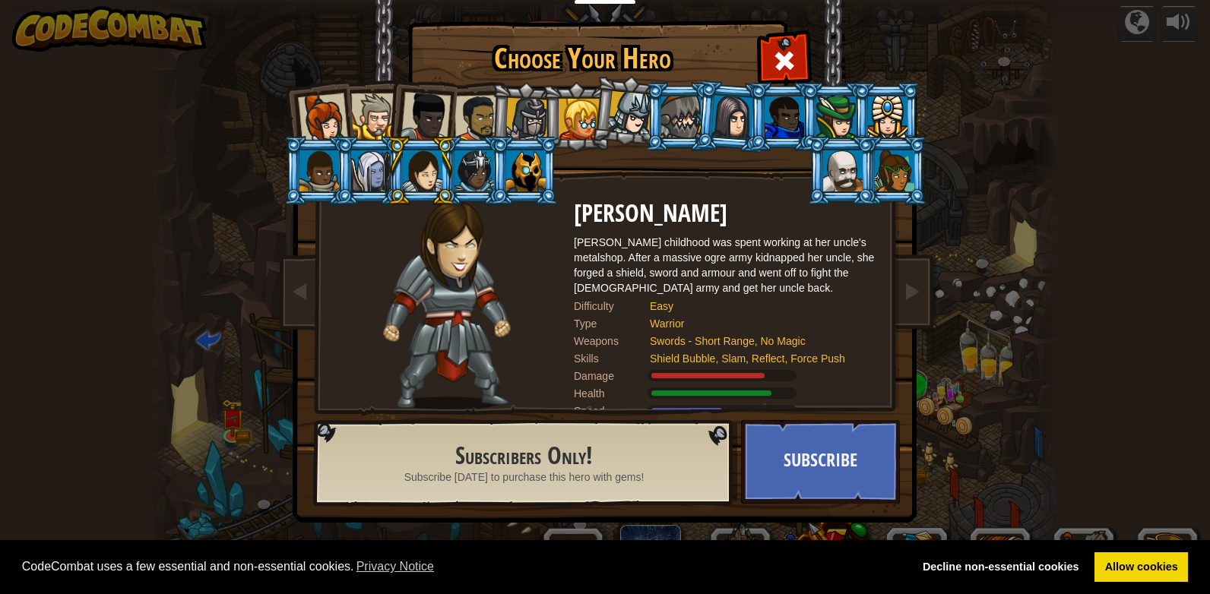
click at [316, 119] on div at bounding box center [323, 118] width 50 height 50
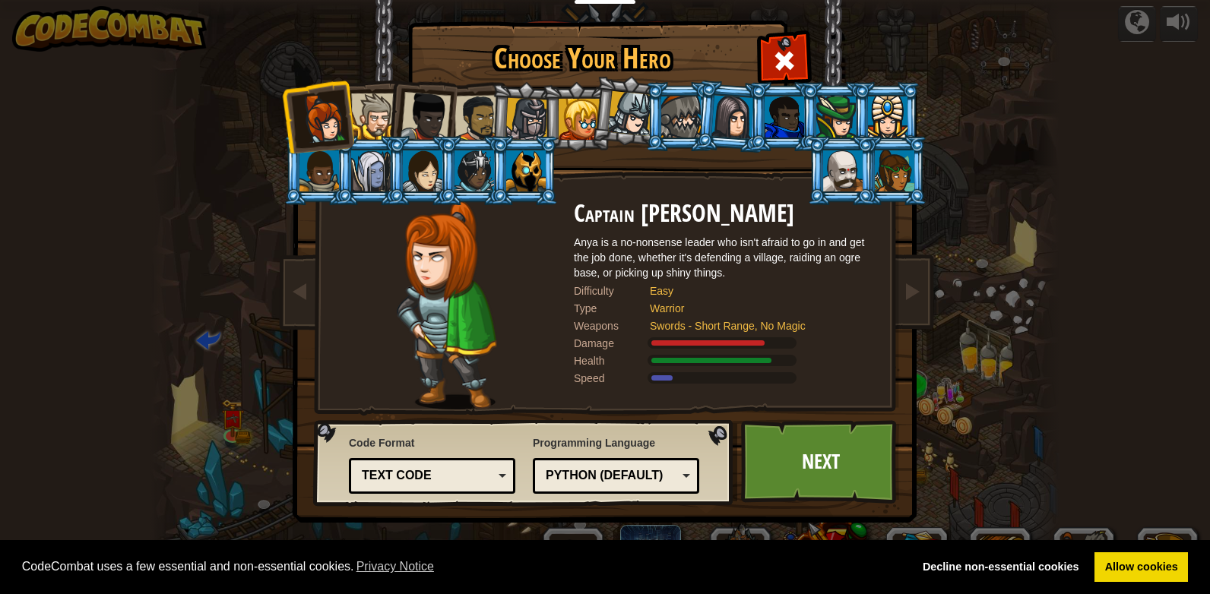
click at [435, 113] on div at bounding box center [425, 117] width 50 height 50
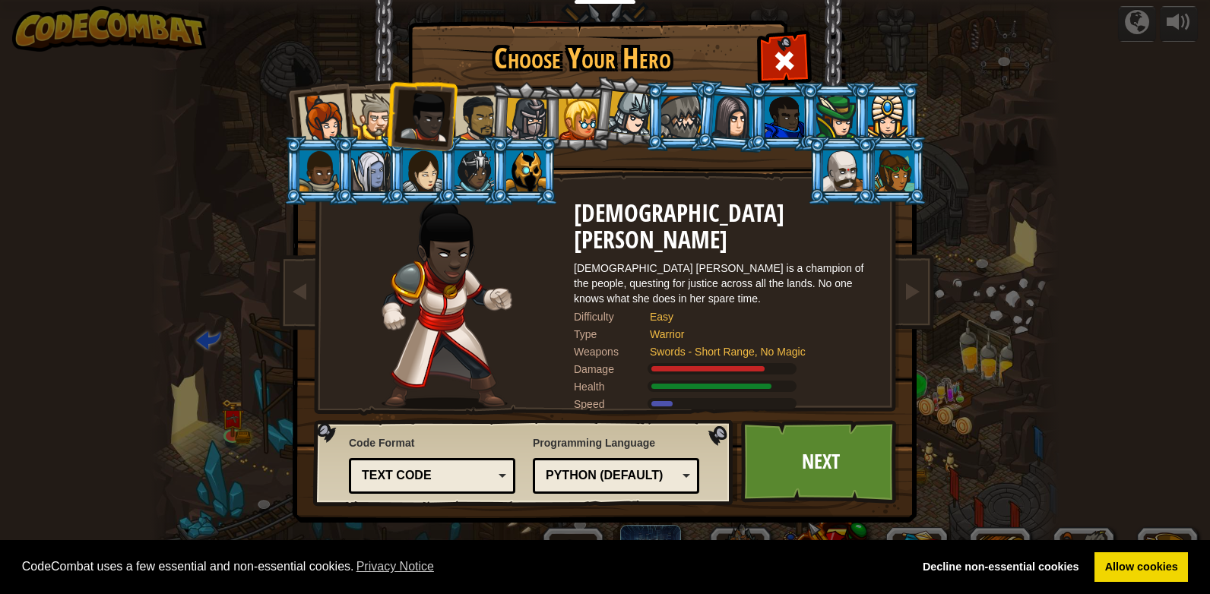
click at [317, 124] on div at bounding box center [323, 118] width 50 height 50
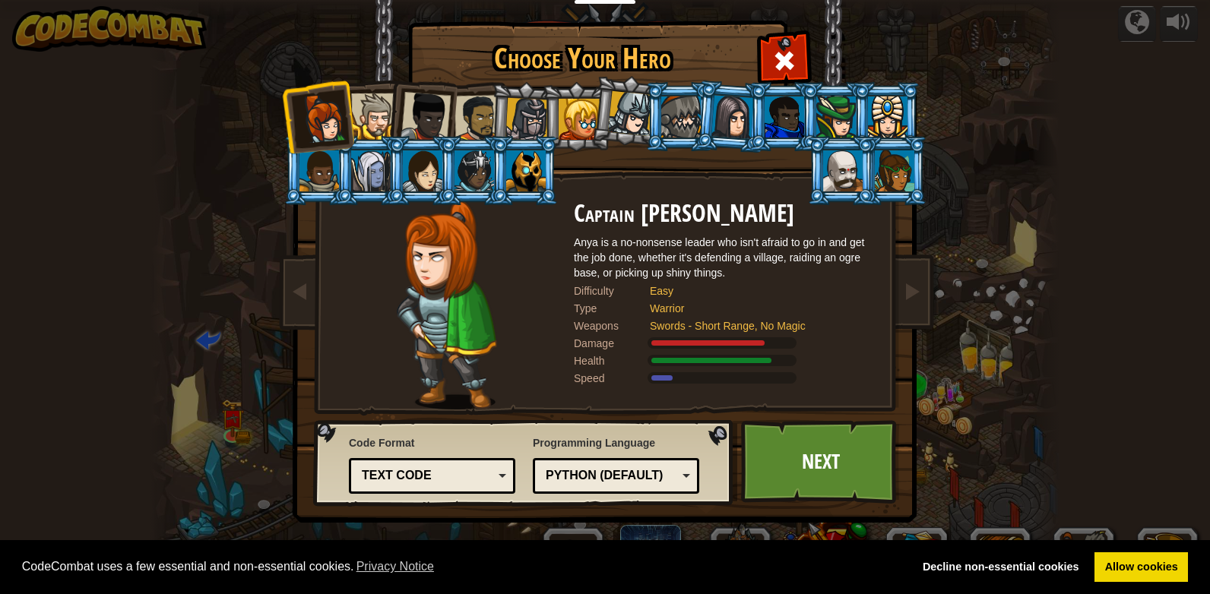
click at [633, 471] on div "Python (Default)" at bounding box center [611, 475] width 131 height 17
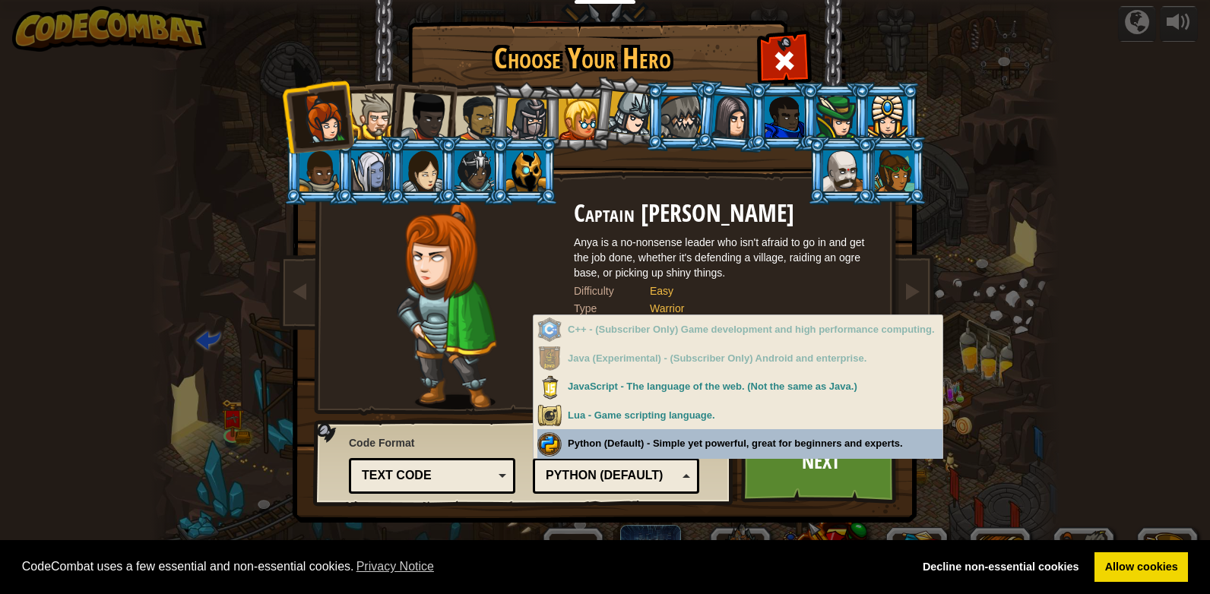
click at [494, 470] on div "Text code" at bounding box center [432, 476] width 147 height 24
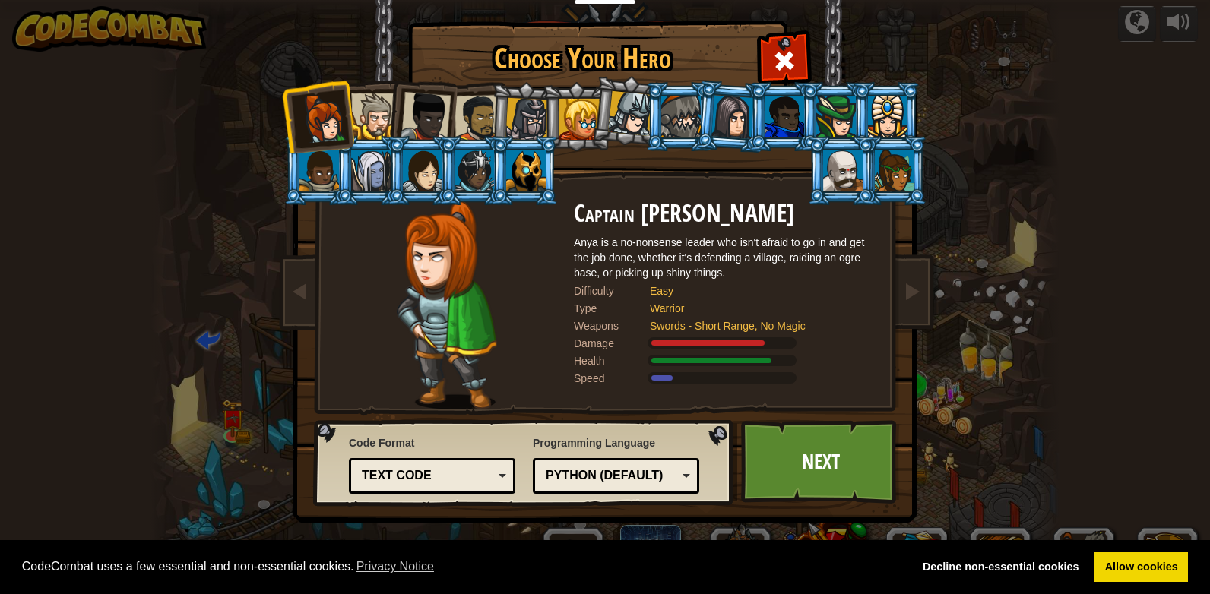
click at [808, 460] on link "Next" at bounding box center [820, 462] width 159 height 84
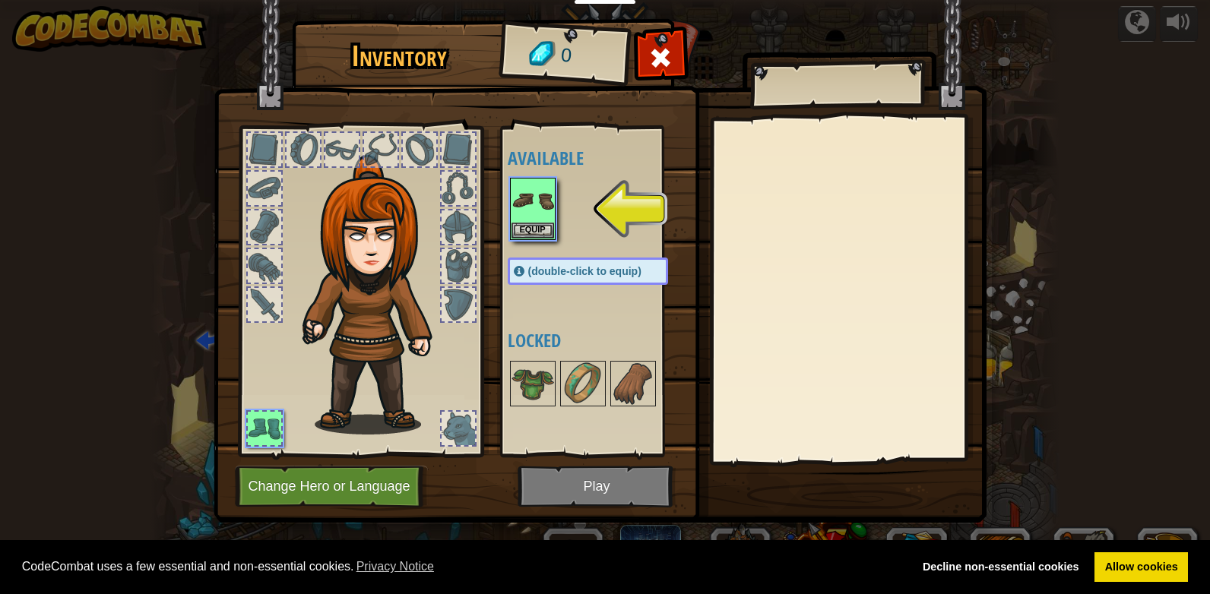
click at [536, 217] on img at bounding box center [532, 200] width 43 height 43
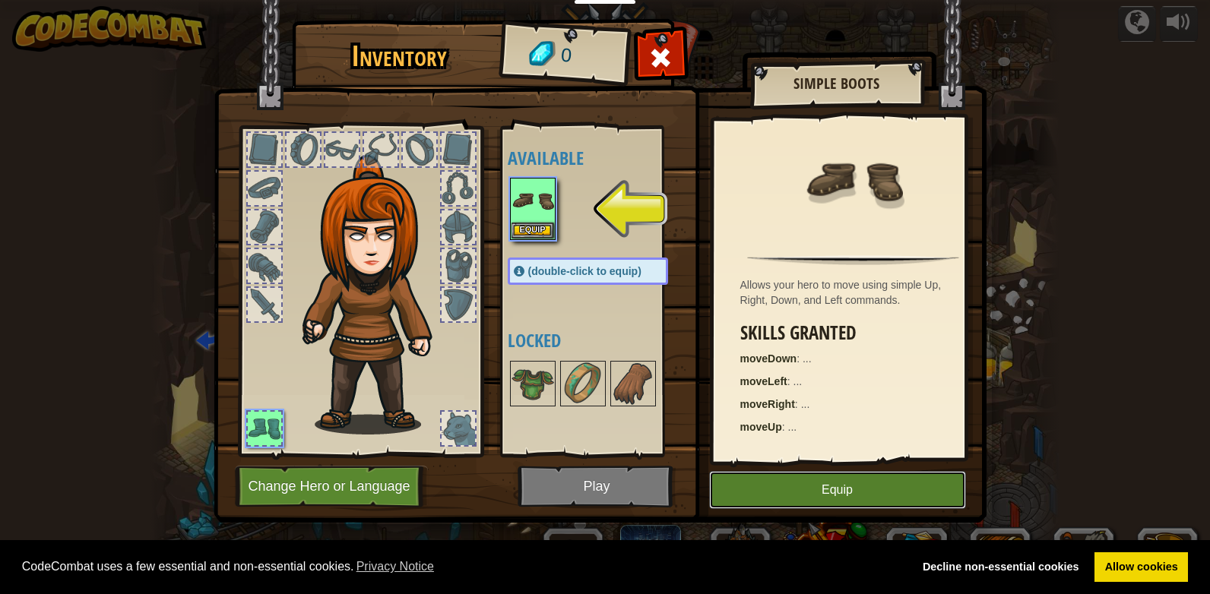
click at [779, 496] on button "Equip" at bounding box center [837, 490] width 257 height 38
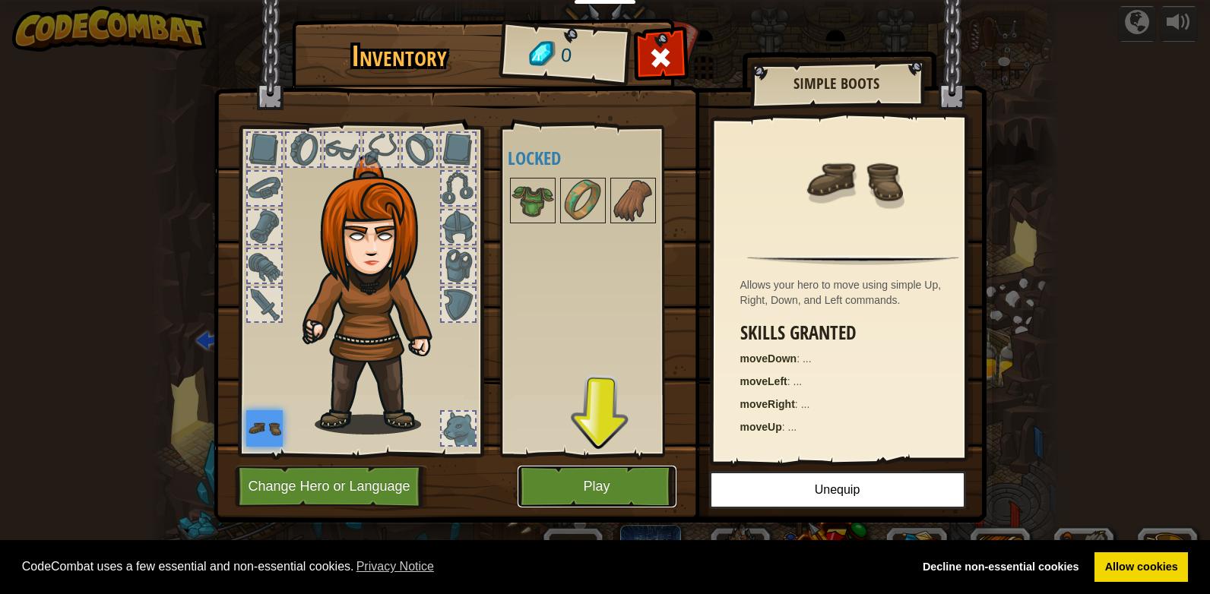
click at [616, 495] on button "Play" at bounding box center [597, 487] width 159 height 42
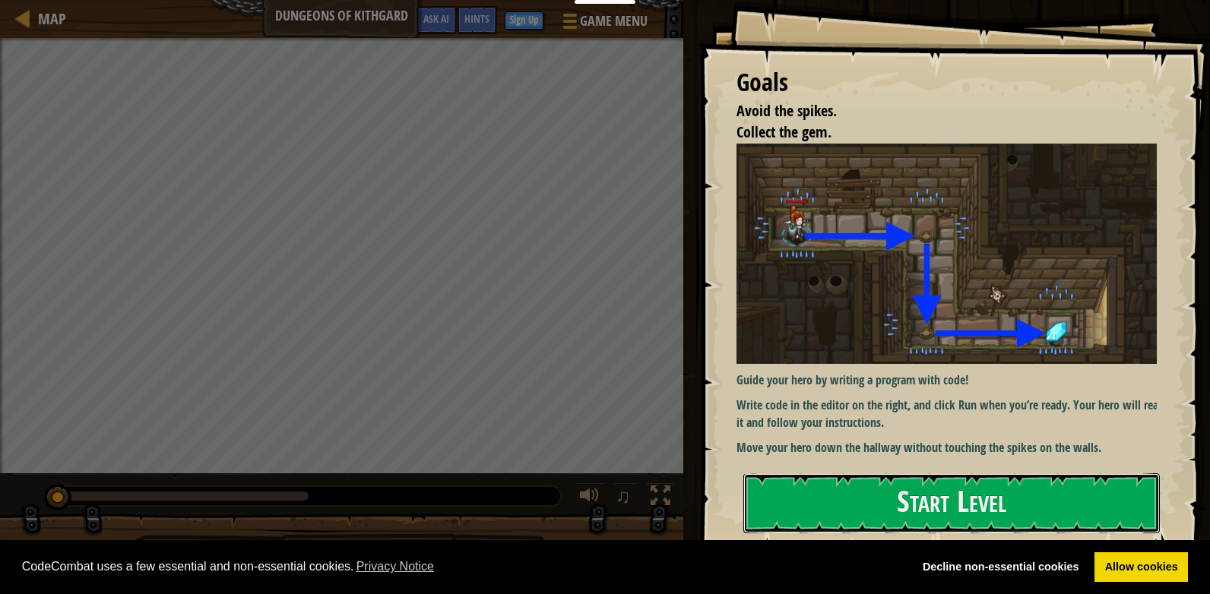
click at [796, 488] on button "Start Level" at bounding box center [951, 503] width 416 height 60
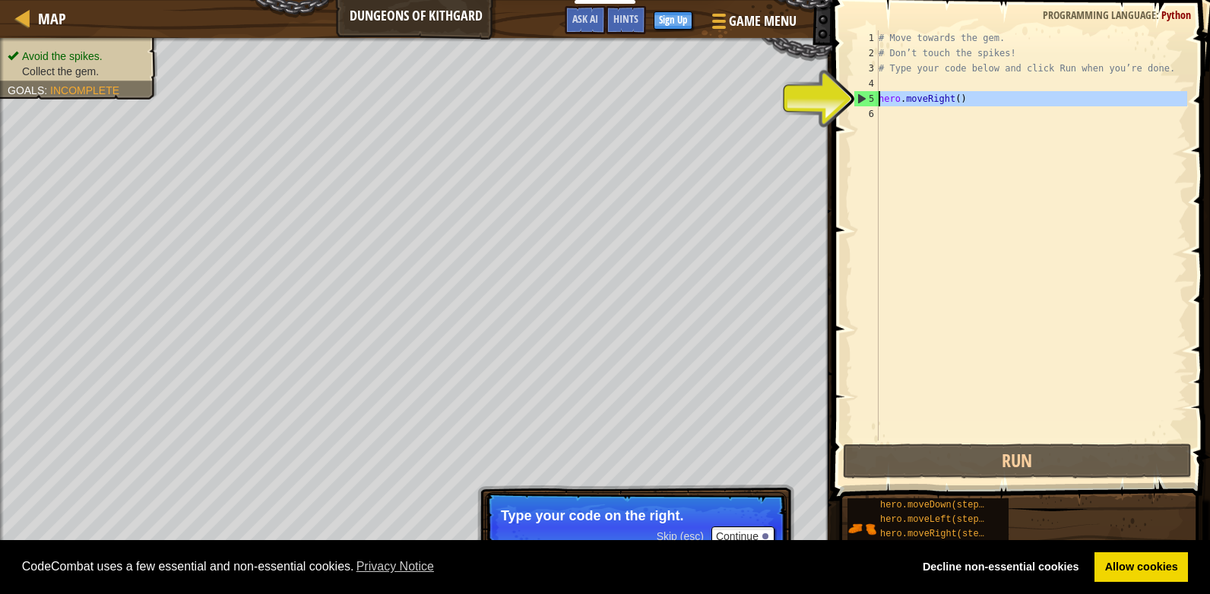
click at [862, 103] on div "5" at bounding box center [866, 98] width 24 height 15
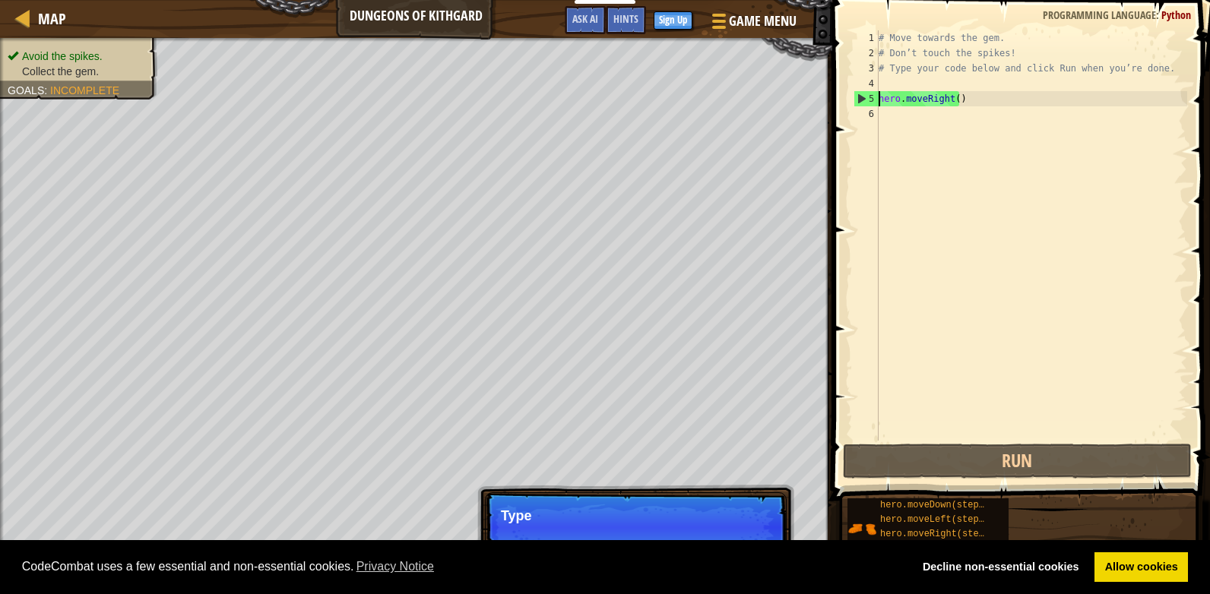
click at [861, 95] on div "5" at bounding box center [866, 98] width 24 height 15
type textarea "hero.moveRight()"
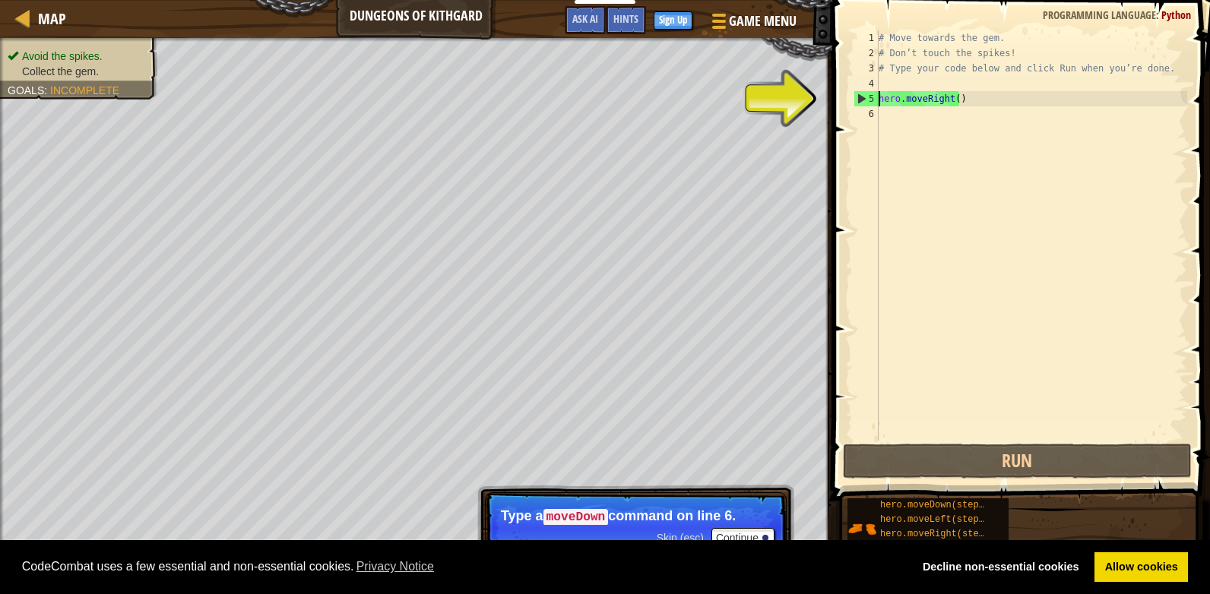
click at [894, 120] on div "# Move towards the gem. # Don’t touch the spikes! # Type your code below and cl…" at bounding box center [1031, 250] width 312 height 441
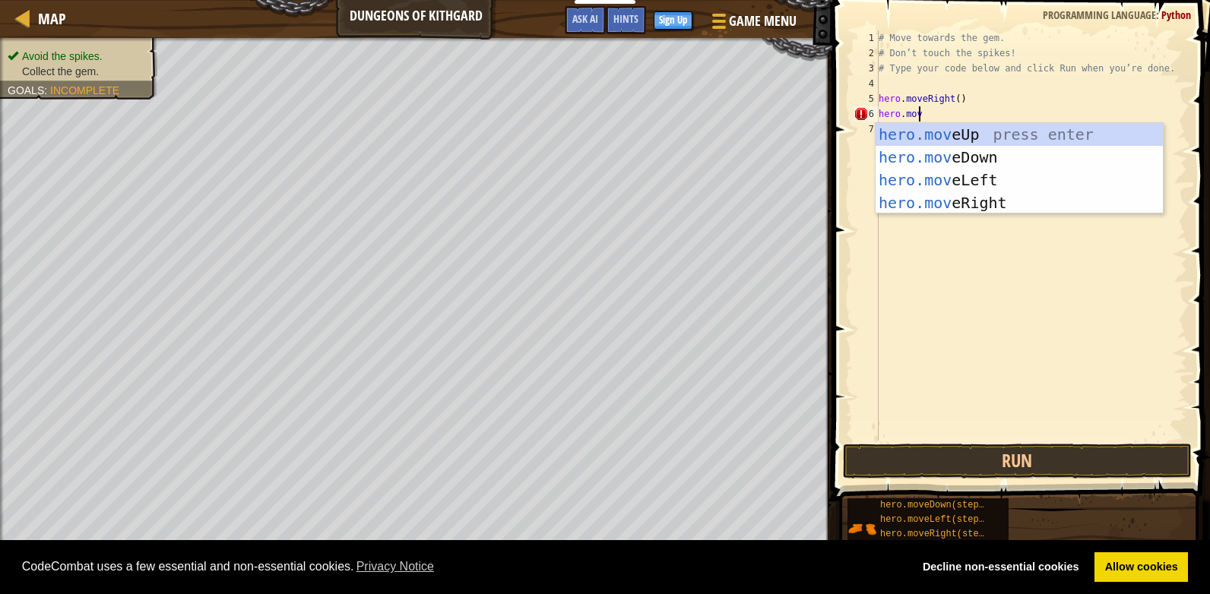
scroll to position [7, 2]
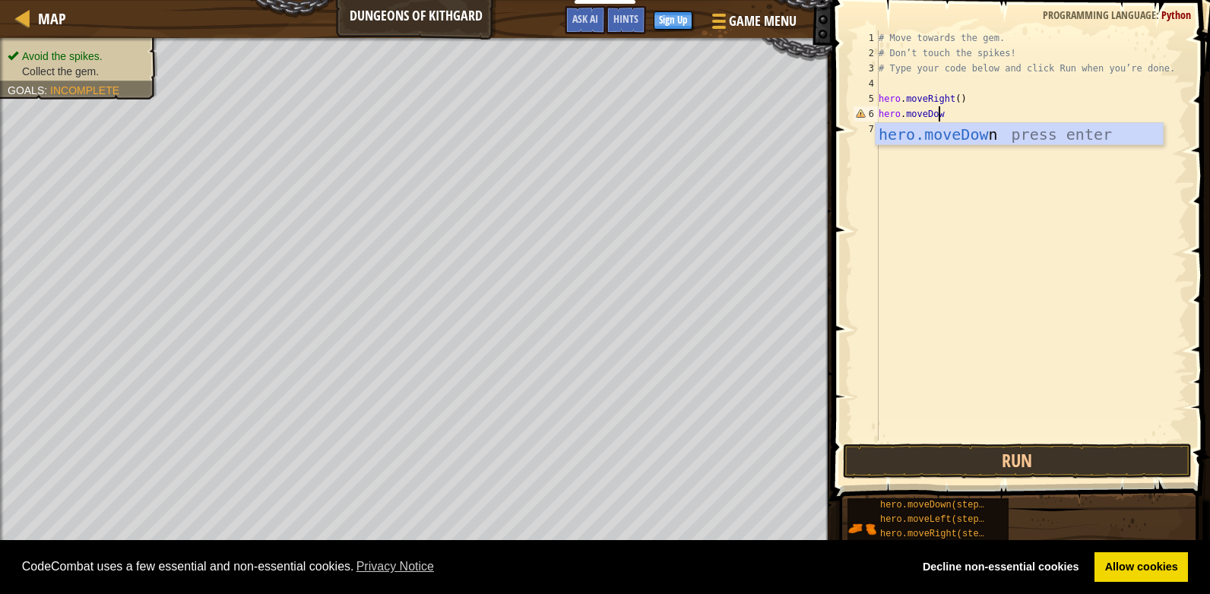
type textarea "hero.moveDown"
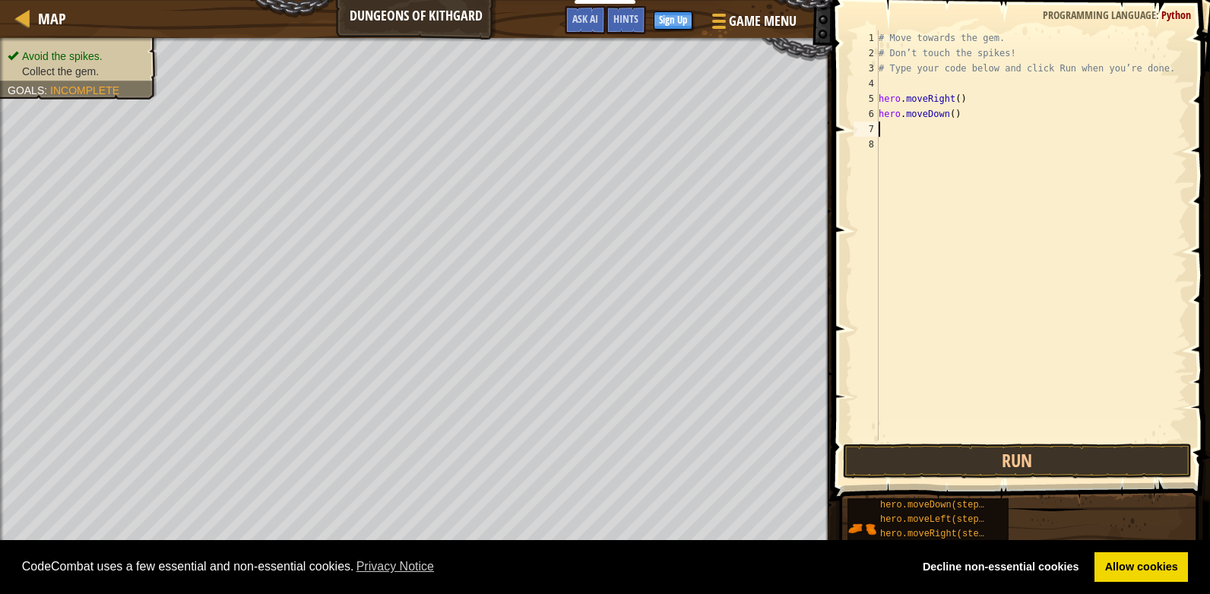
scroll to position [7, 0]
click at [973, 468] on button "Run" at bounding box center [1017, 461] width 349 height 35
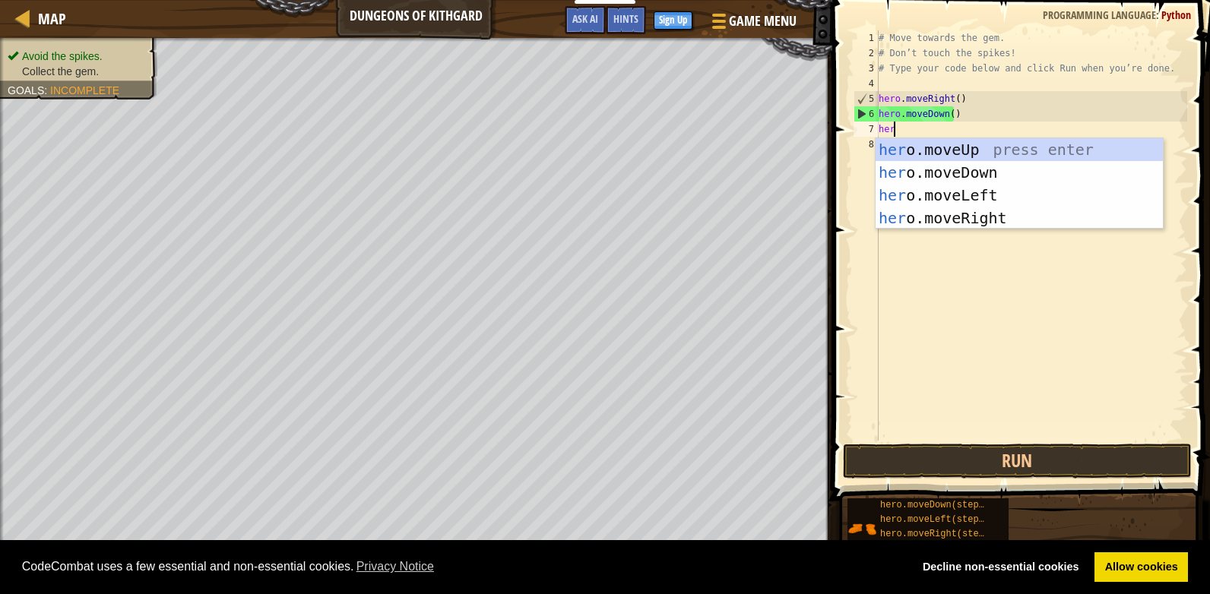
scroll to position [7, 1]
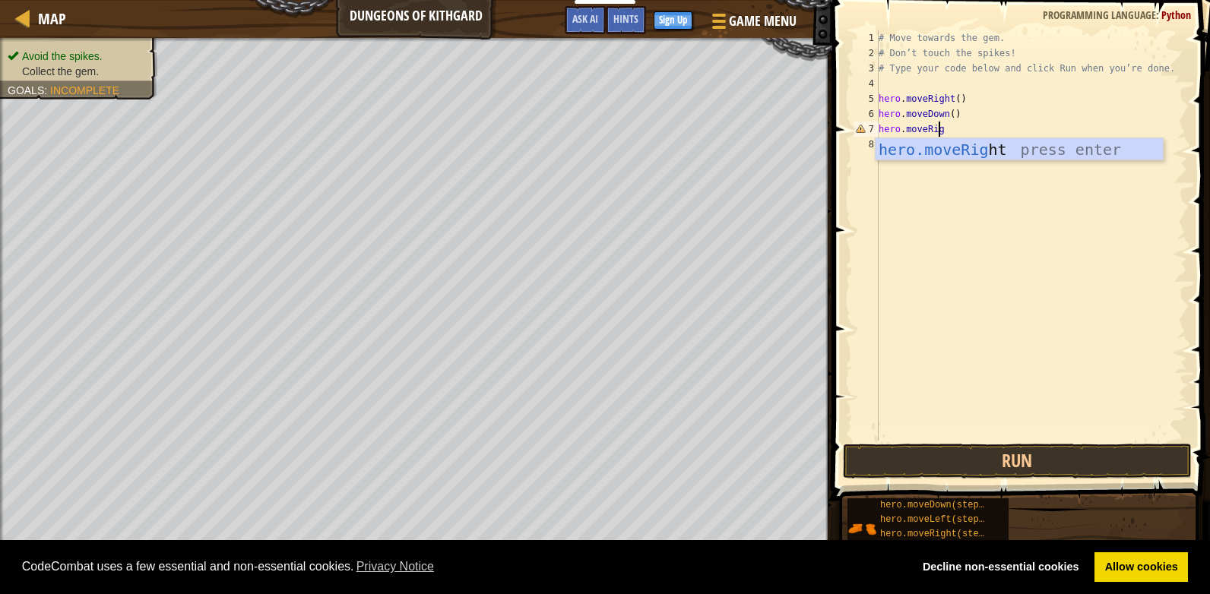
type textarea "hero.moveRight"
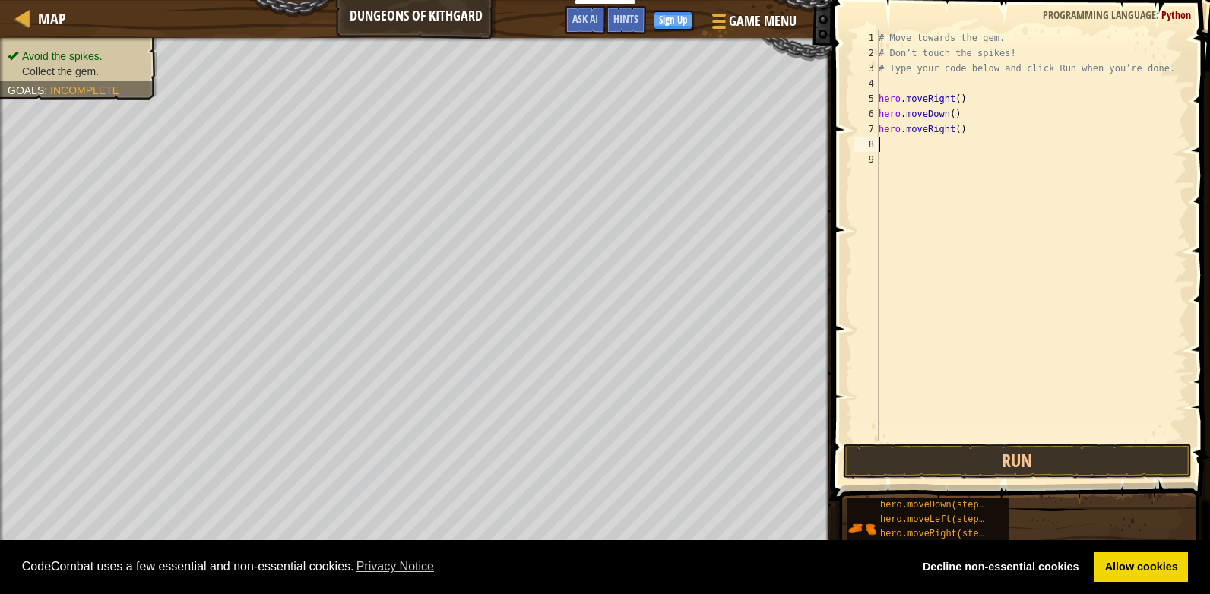
scroll to position [7, 0]
drag, startPoint x: 947, startPoint y: 473, endPoint x: 945, endPoint y: 457, distance: 15.3
click at [947, 470] on button "Run" at bounding box center [1017, 461] width 349 height 35
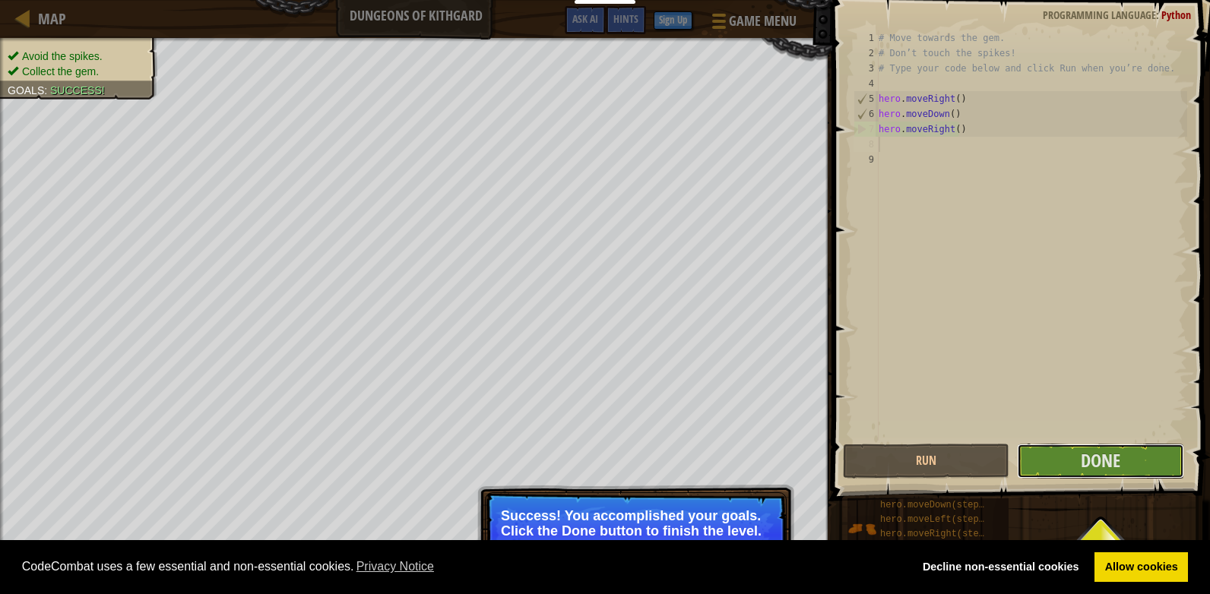
click at [1084, 464] on span "Done" at bounding box center [1101, 460] width 40 height 24
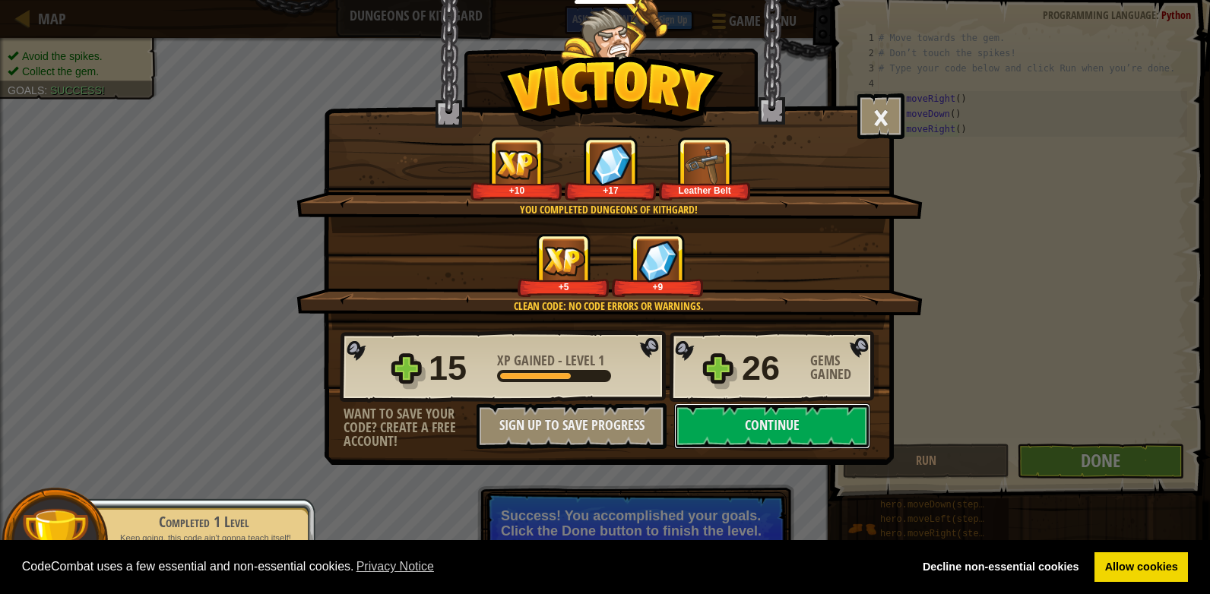
click at [853, 433] on button "Continue" at bounding box center [772, 427] width 196 height 46
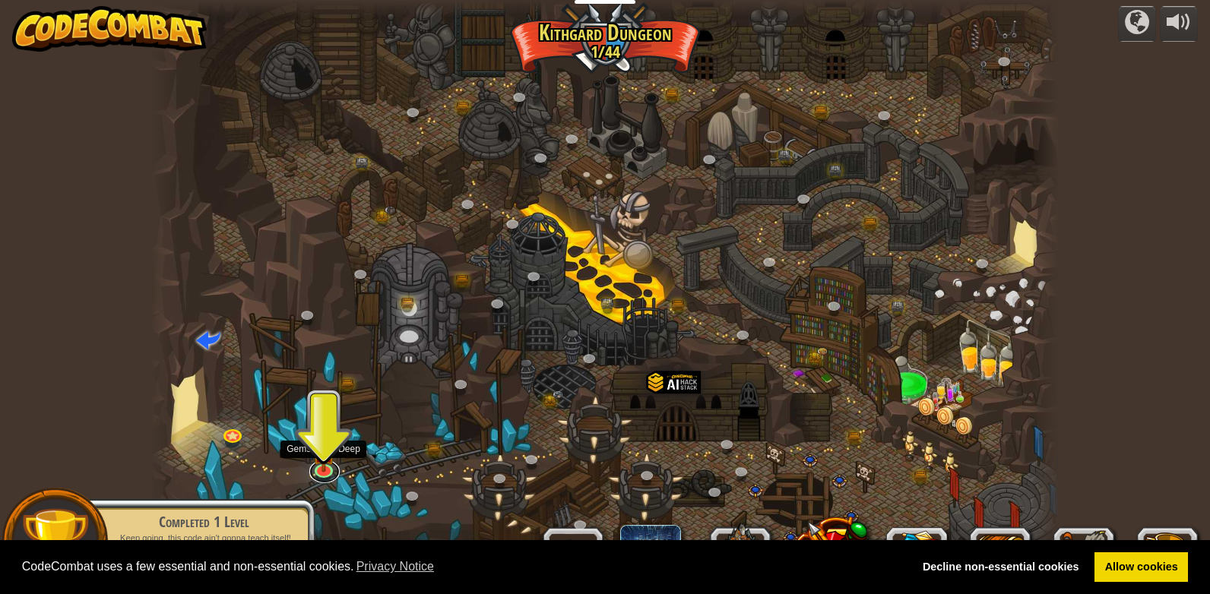
click at [323, 475] on link at bounding box center [324, 472] width 30 height 23
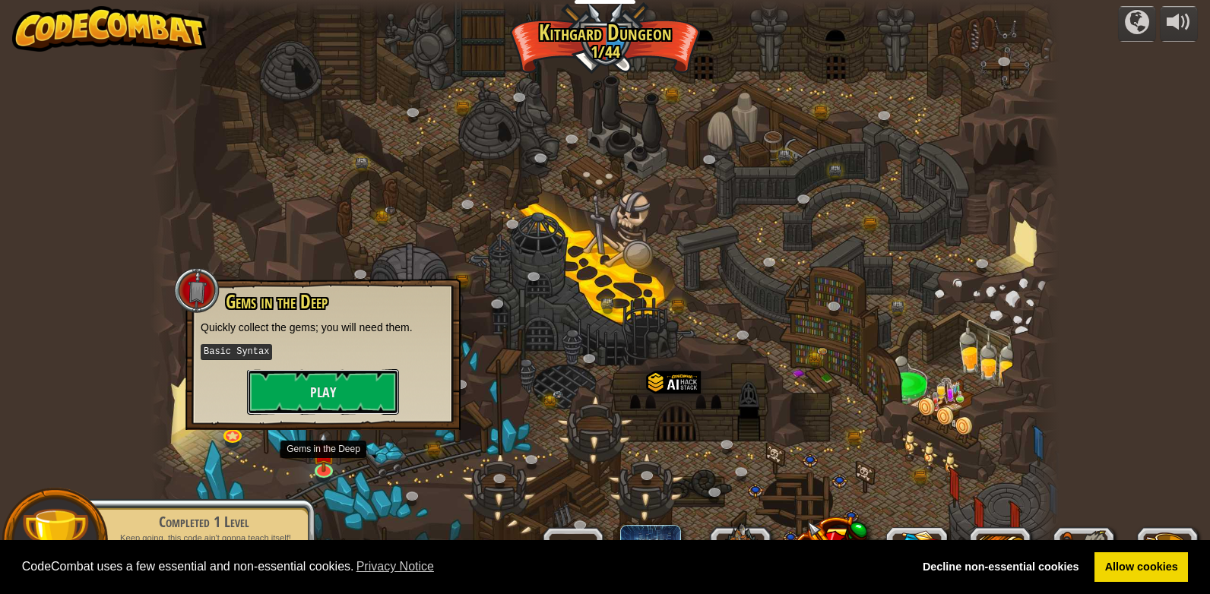
click at [333, 404] on button "Play" at bounding box center [323, 392] width 152 height 46
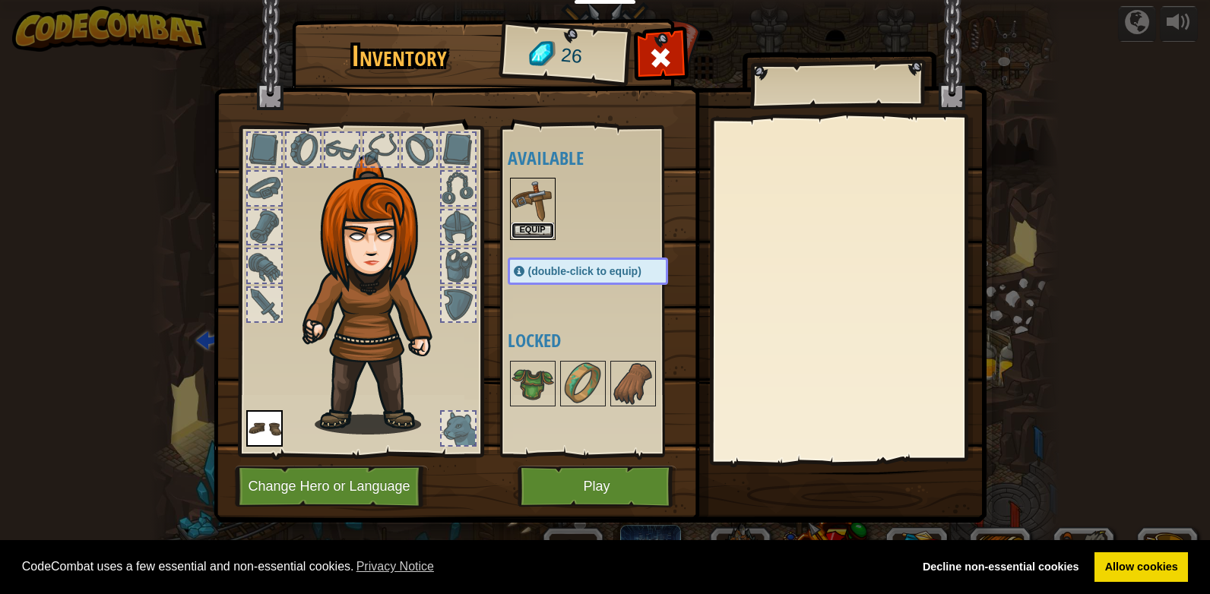
click at [539, 227] on button "Equip" at bounding box center [532, 231] width 43 height 16
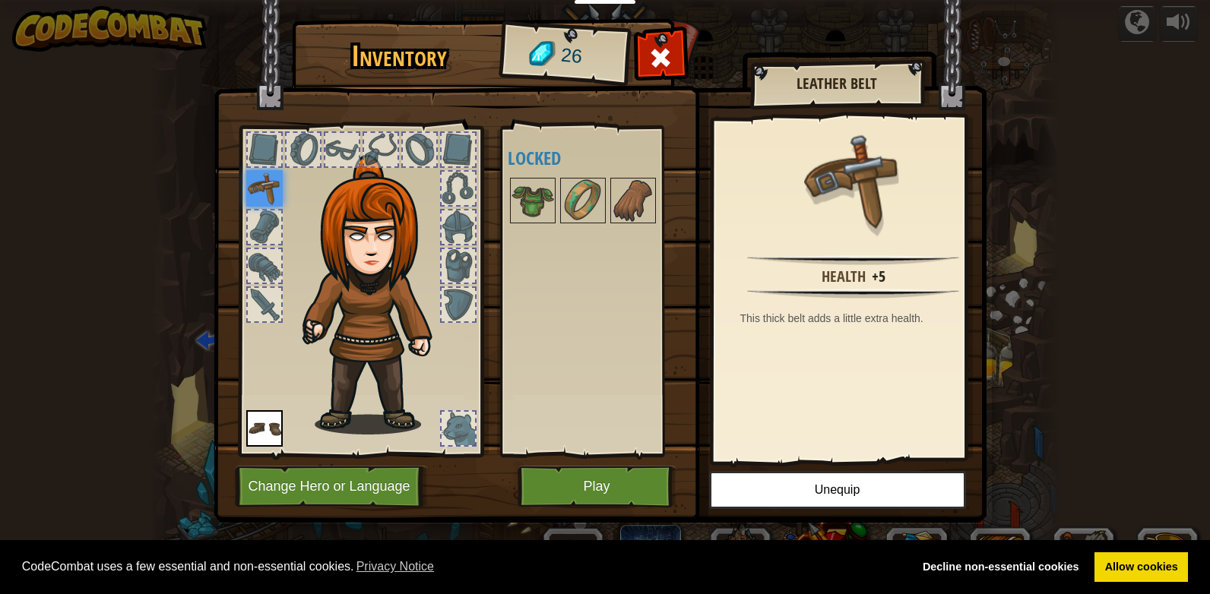
click at [454, 434] on div at bounding box center [458, 428] width 33 height 33
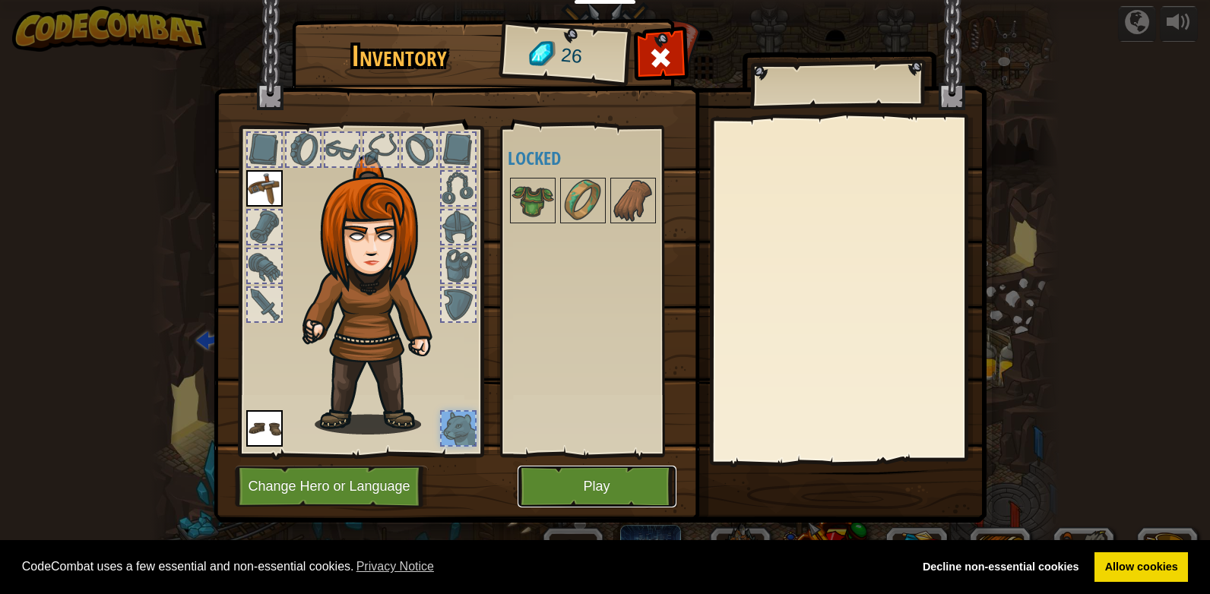
click at [575, 490] on button "Play" at bounding box center [597, 487] width 159 height 42
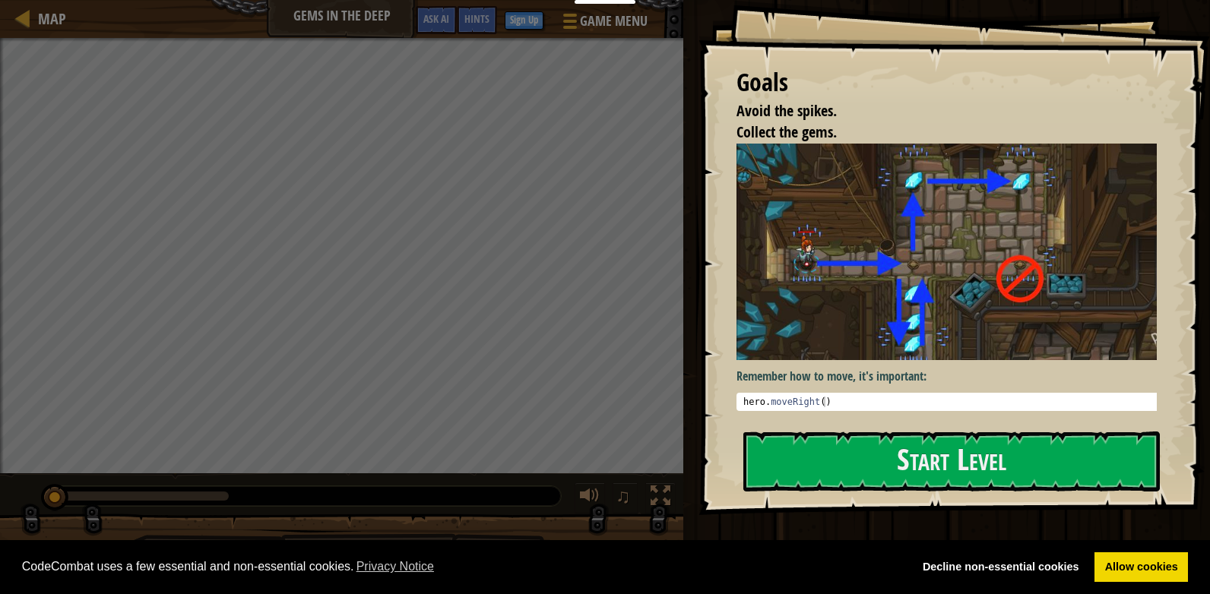
click at [876, 445] on button "Start Level" at bounding box center [951, 462] width 416 height 60
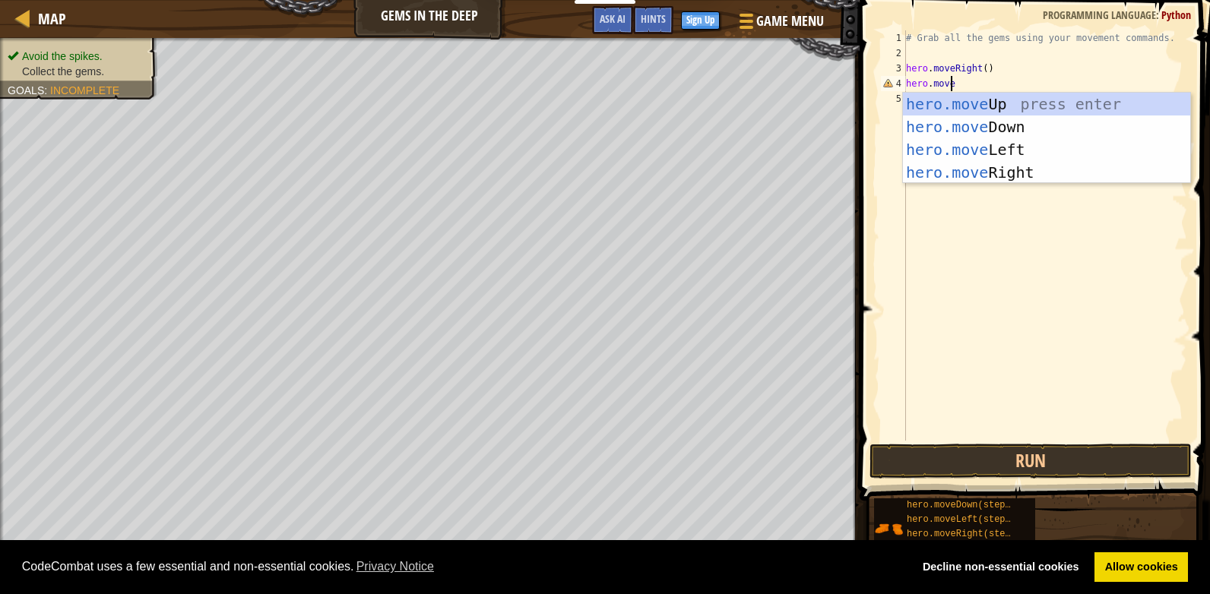
scroll to position [7, 3]
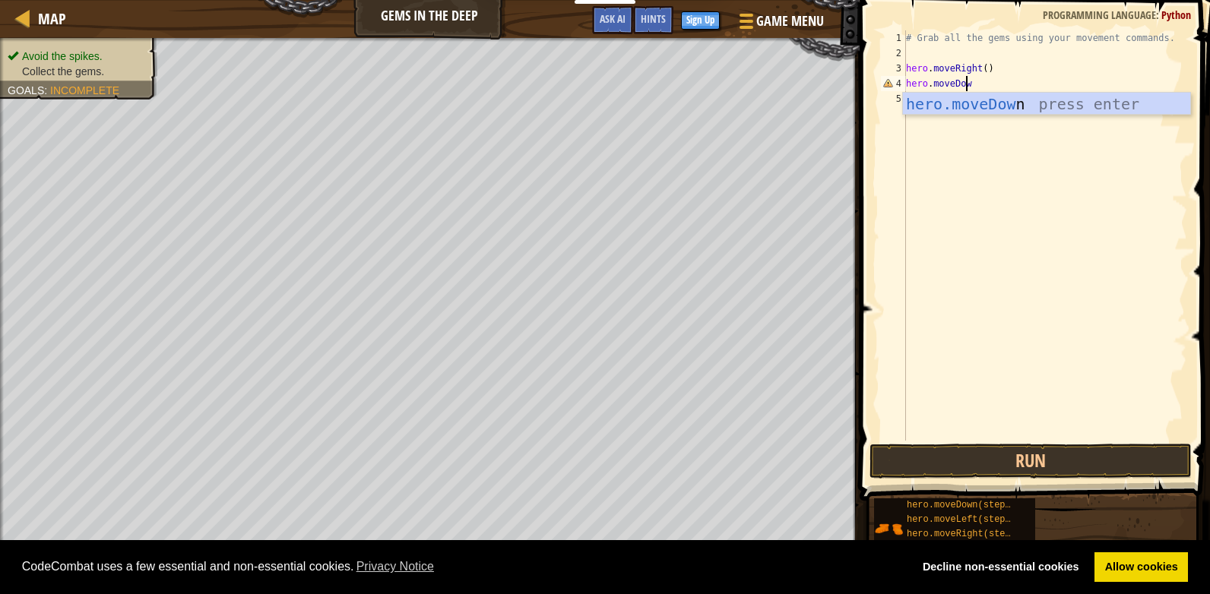
type textarea "hero.moveDown"
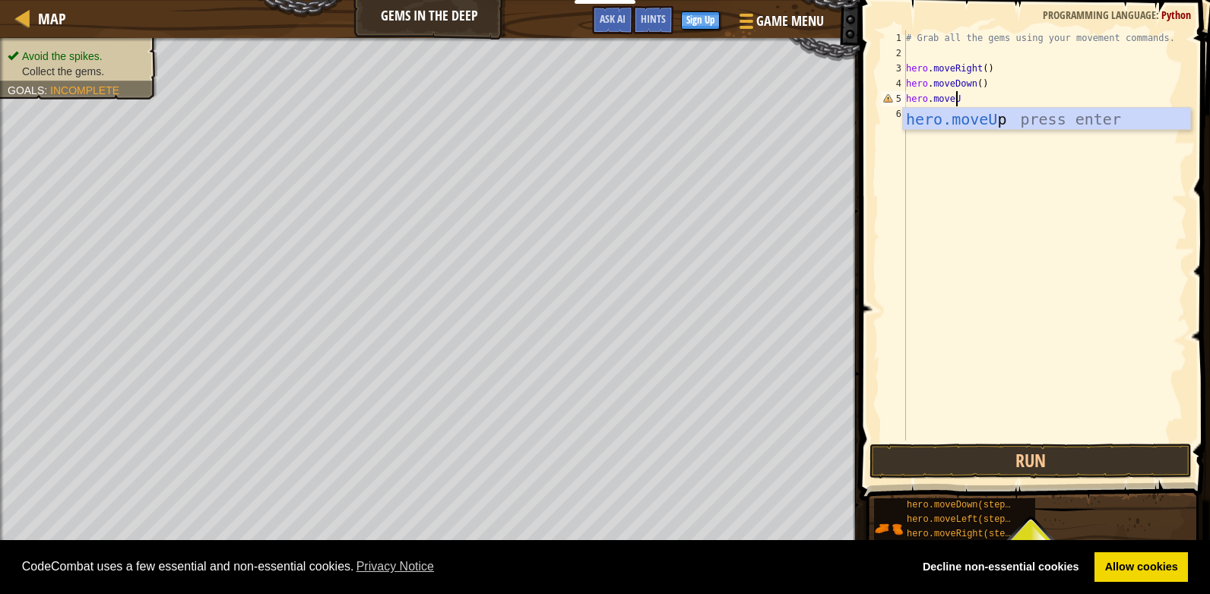
type textarea "hero.moveUp"
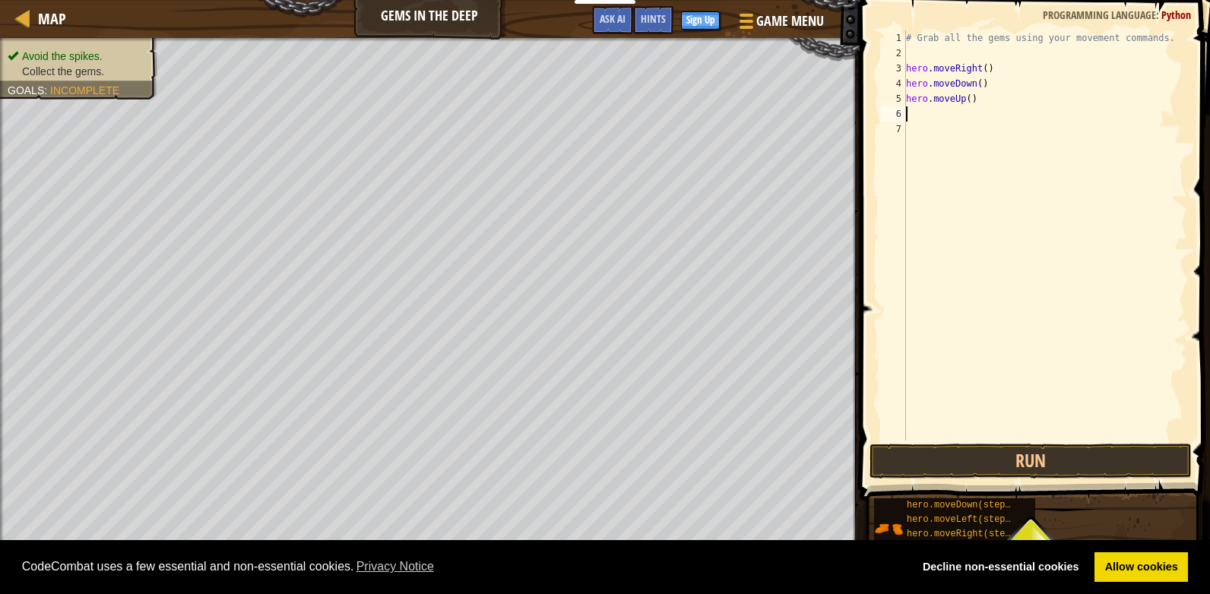
scroll to position [7, 0]
click at [1015, 467] on button "Run" at bounding box center [1030, 461] width 322 height 35
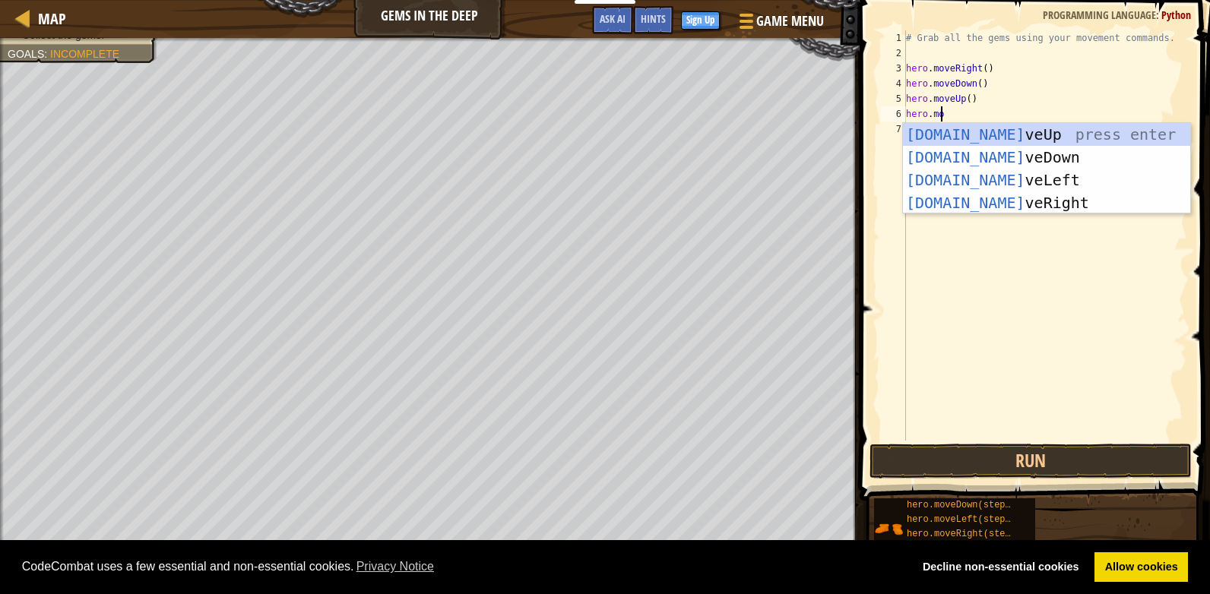
scroll to position [7, 2]
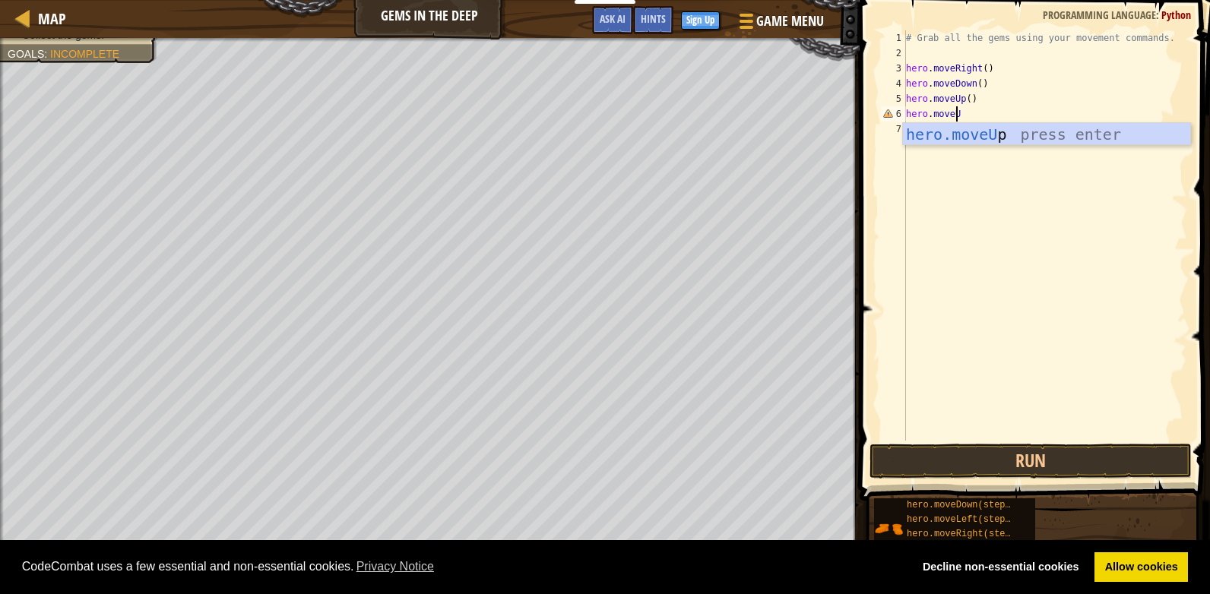
type textarea "hero.moveUp"
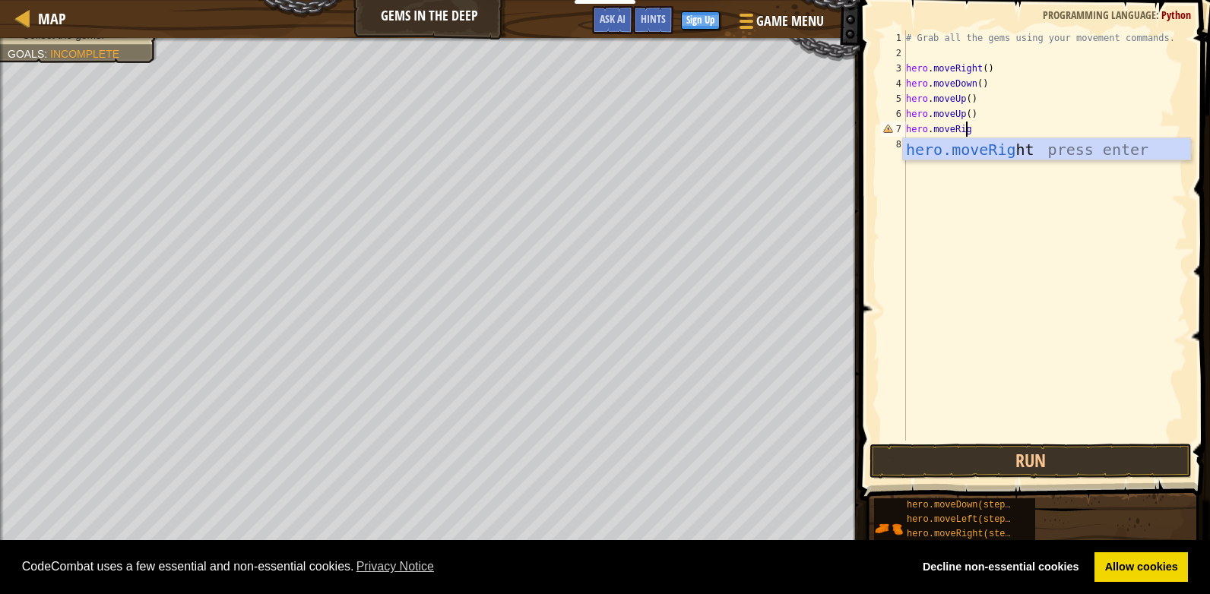
type textarea "hero.moveRight"
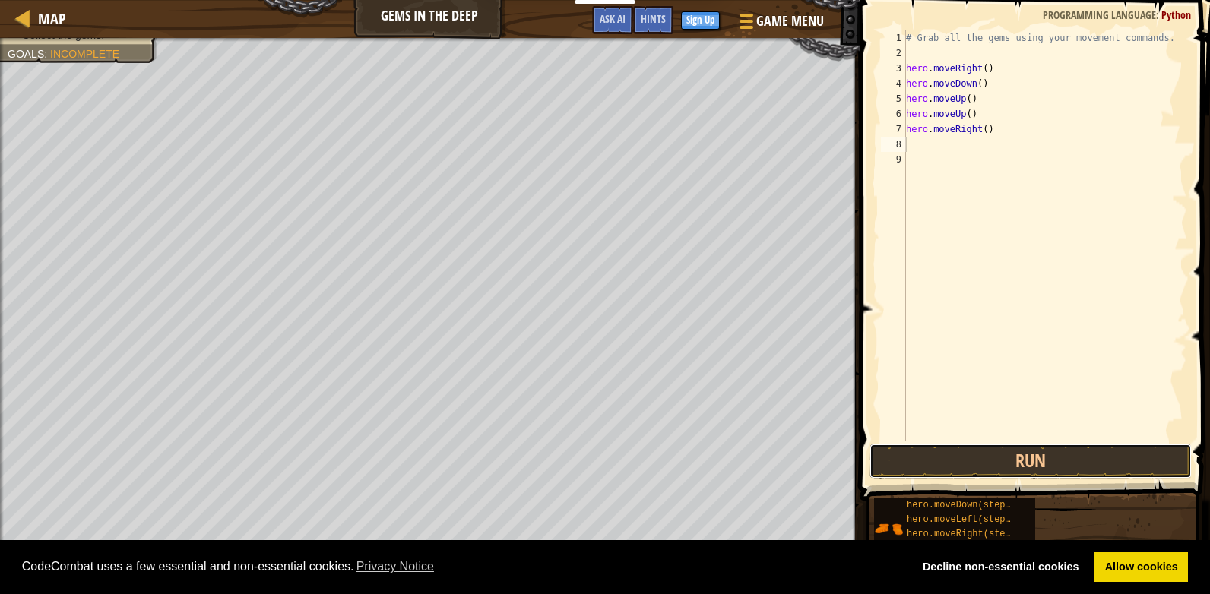
click at [1059, 464] on button "Run" at bounding box center [1030, 461] width 322 height 35
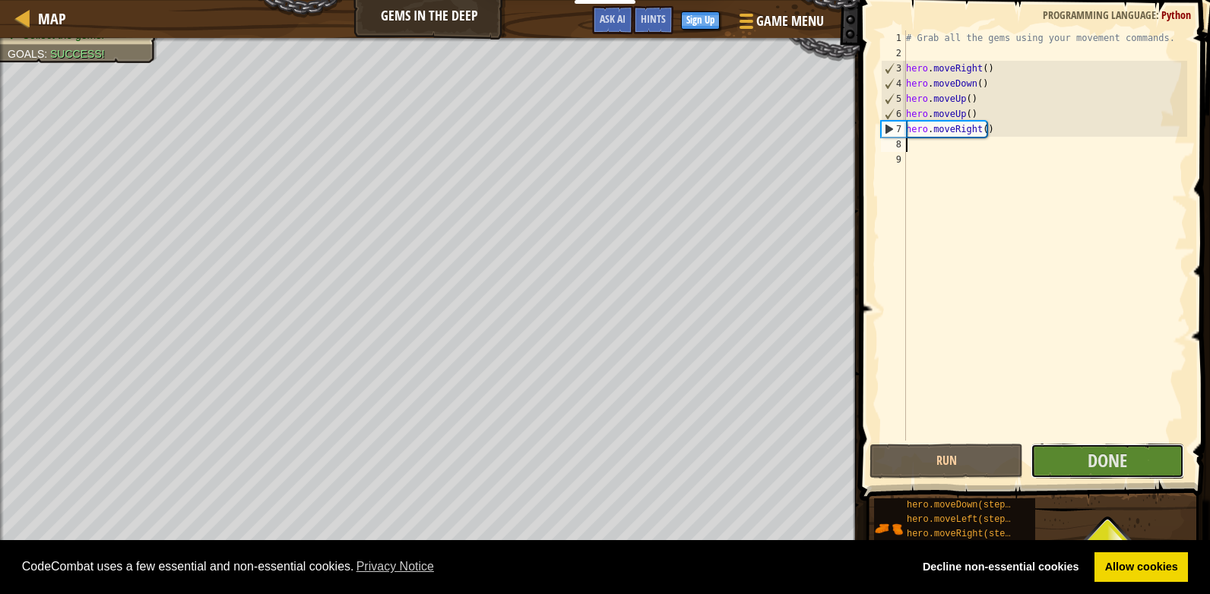
click at [1113, 467] on span "Done" at bounding box center [1107, 460] width 40 height 24
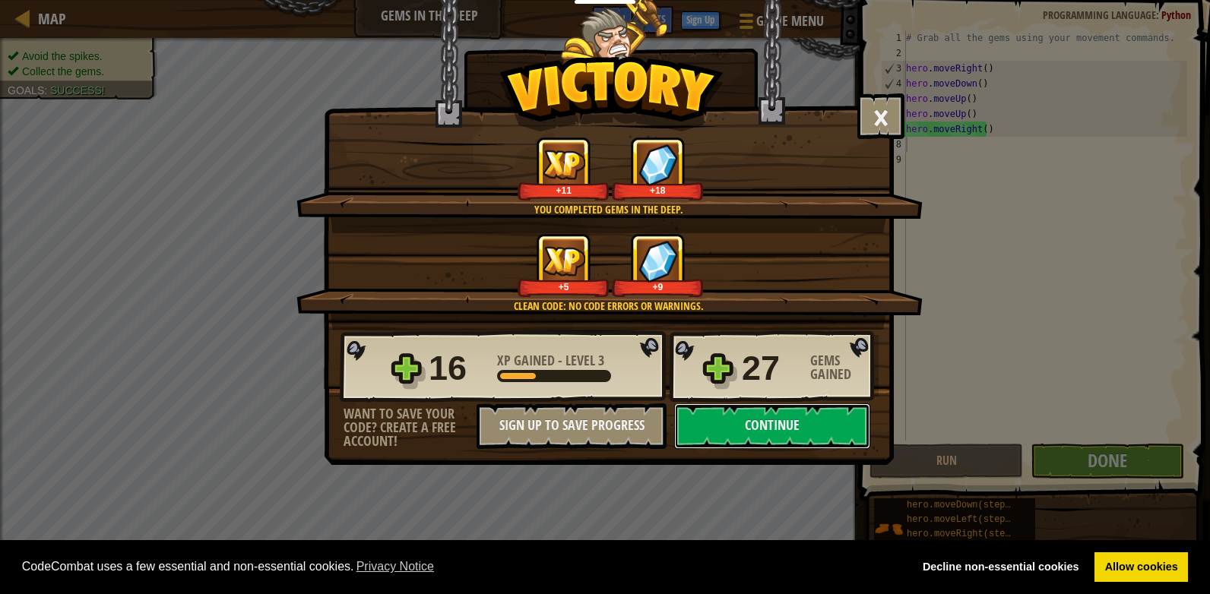
click at [780, 419] on button "Continue" at bounding box center [772, 427] width 196 height 46
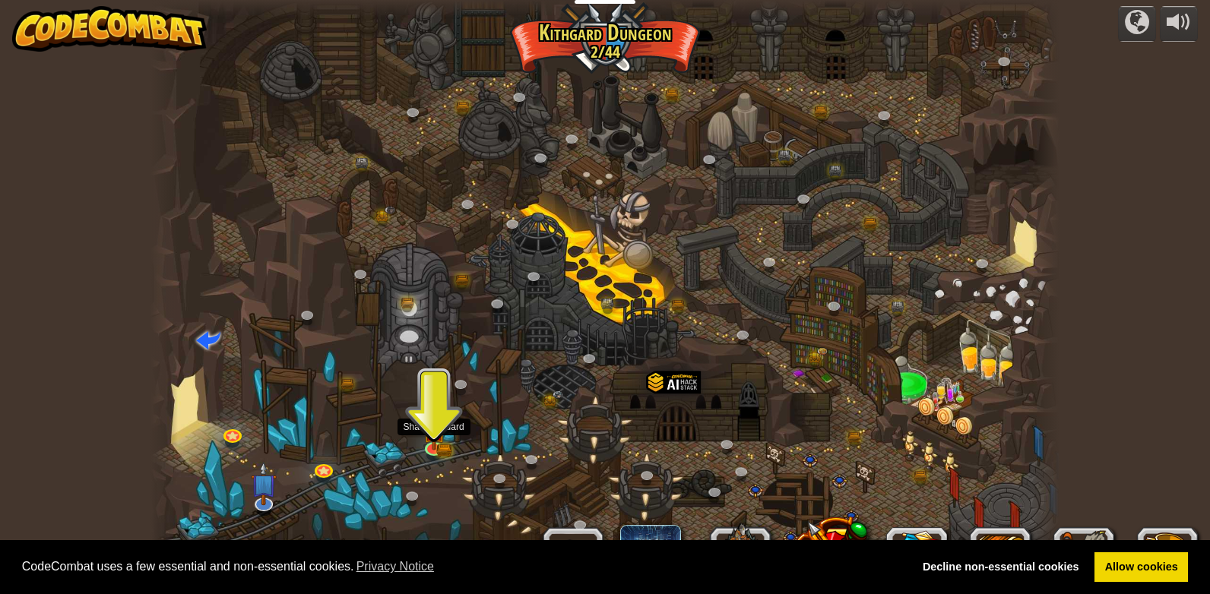
click at [430, 445] on img at bounding box center [433, 431] width 23 height 38
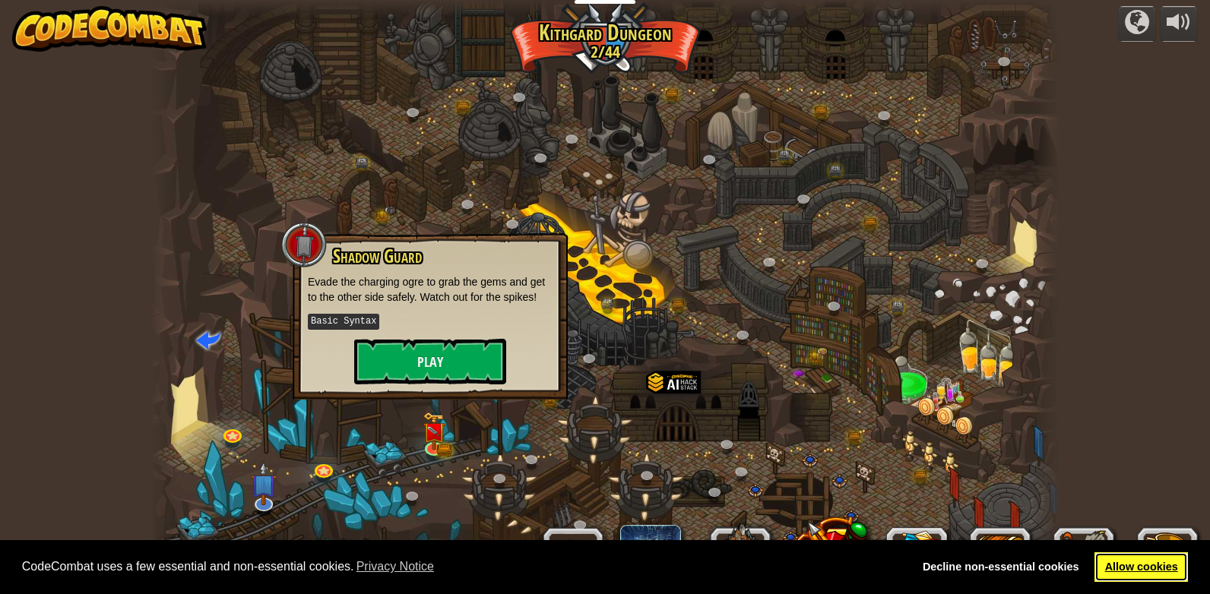
click at [1125, 565] on link "Allow cookies" at bounding box center [1140, 567] width 93 height 30
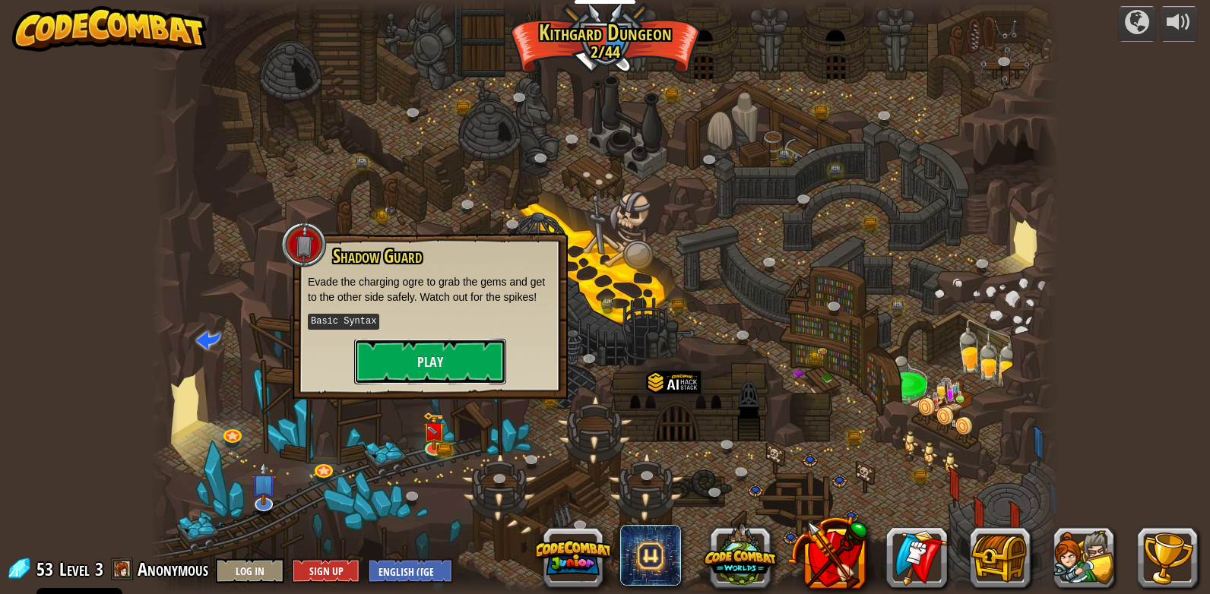
click at [480, 367] on button "Play" at bounding box center [430, 362] width 152 height 46
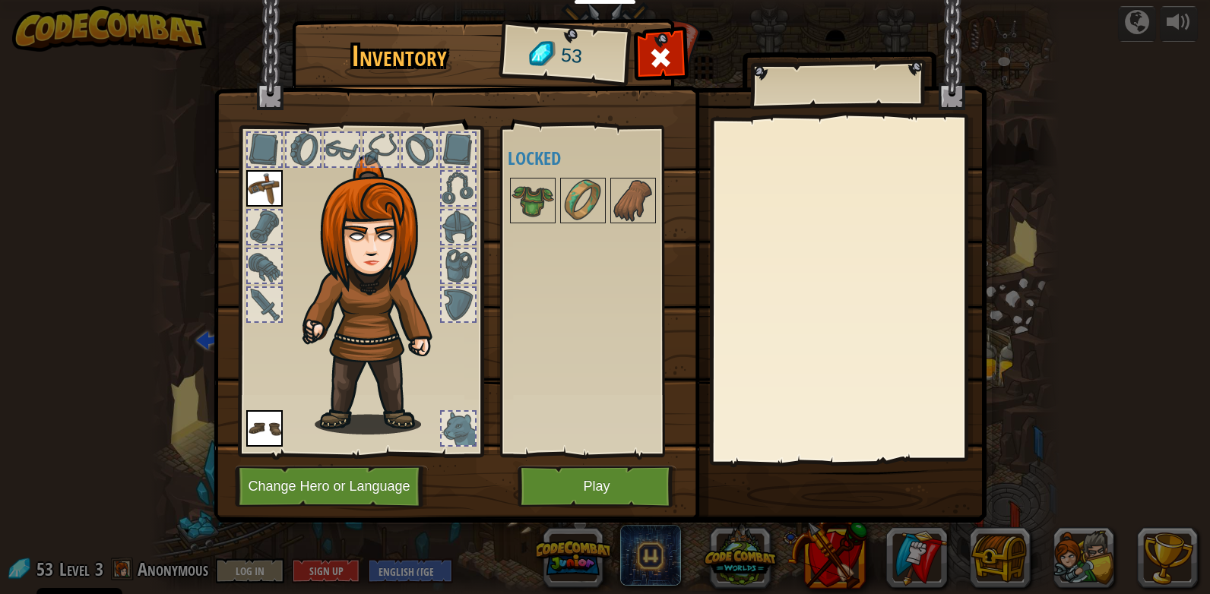
click at [267, 220] on div at bounding box center [264, 227] width 33 height 33
click at [267, 262] on div at bounding box center [264, 265] width 33 height 33
click at [276, 304] on div at bounding box center [264, 304] width 33 height 33
click at [631, 493] on button "Play" at bounding box center [597, 487] width 159 height 42
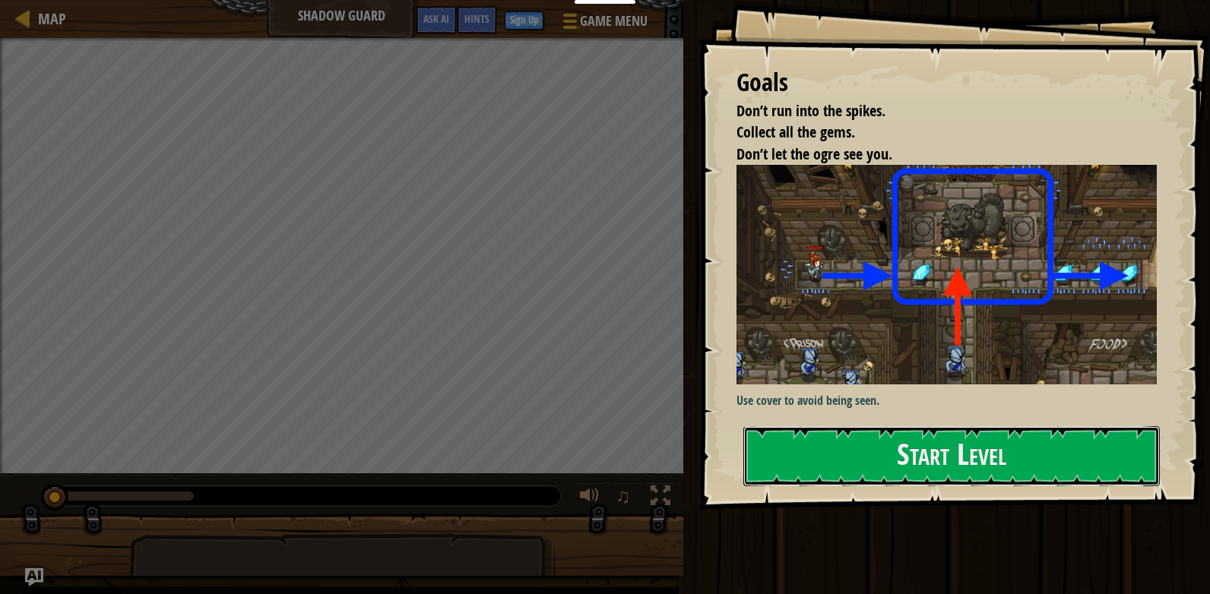
click at [883, 426] on button "Start Level" at bounding box center [951, 456] width 416 height 60
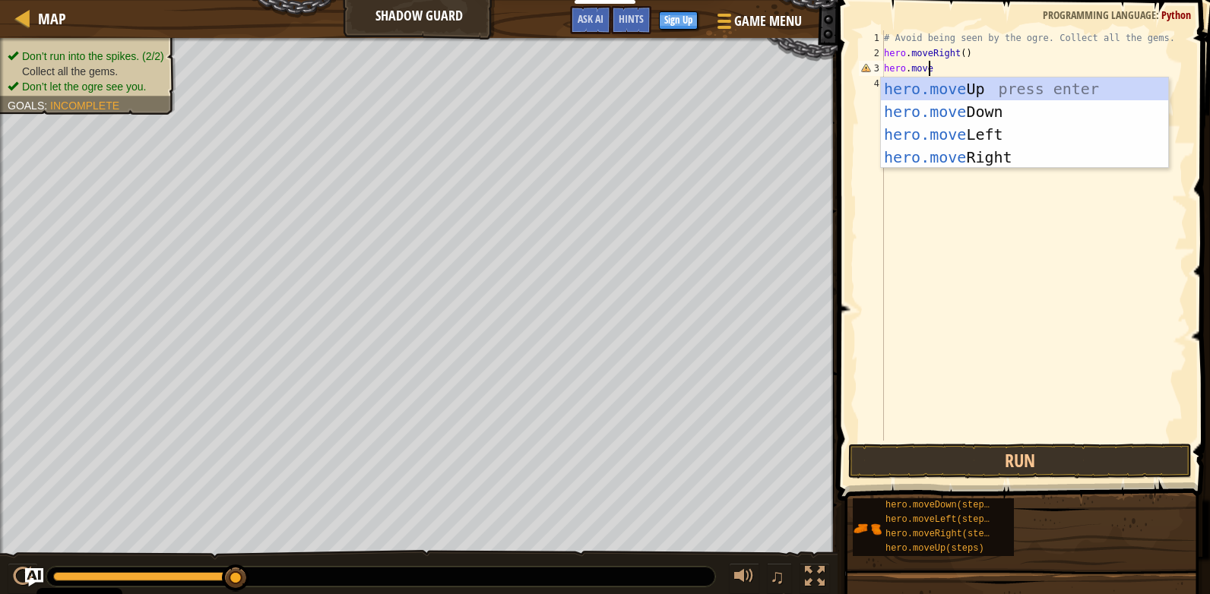
scroll to position [7, 4]
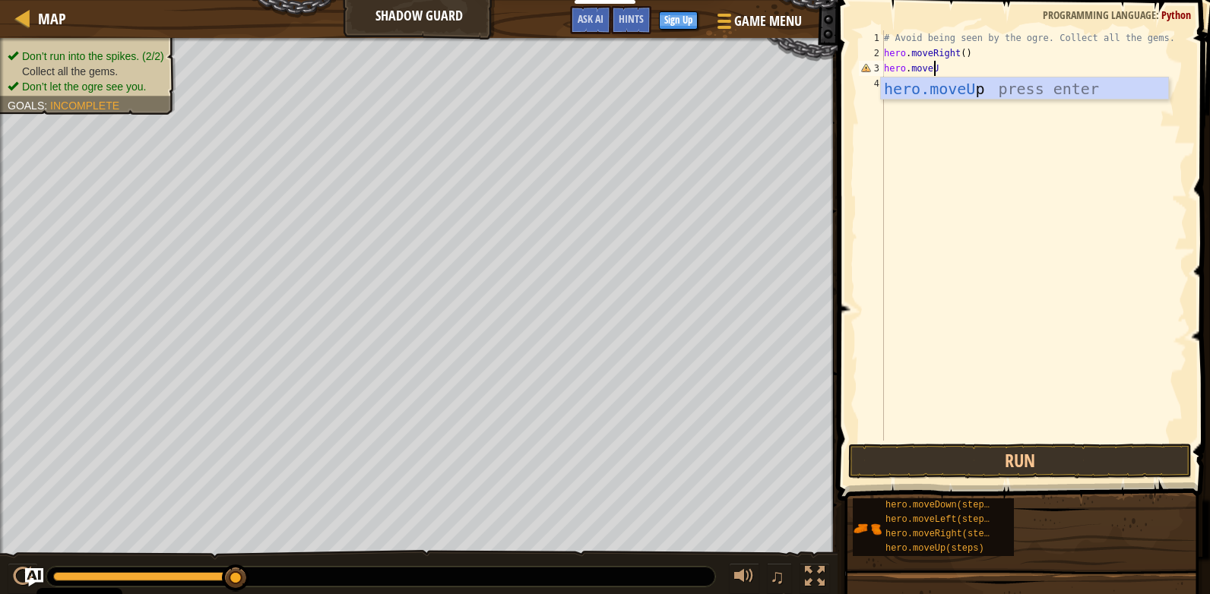
type textarea "hero.moveUp"
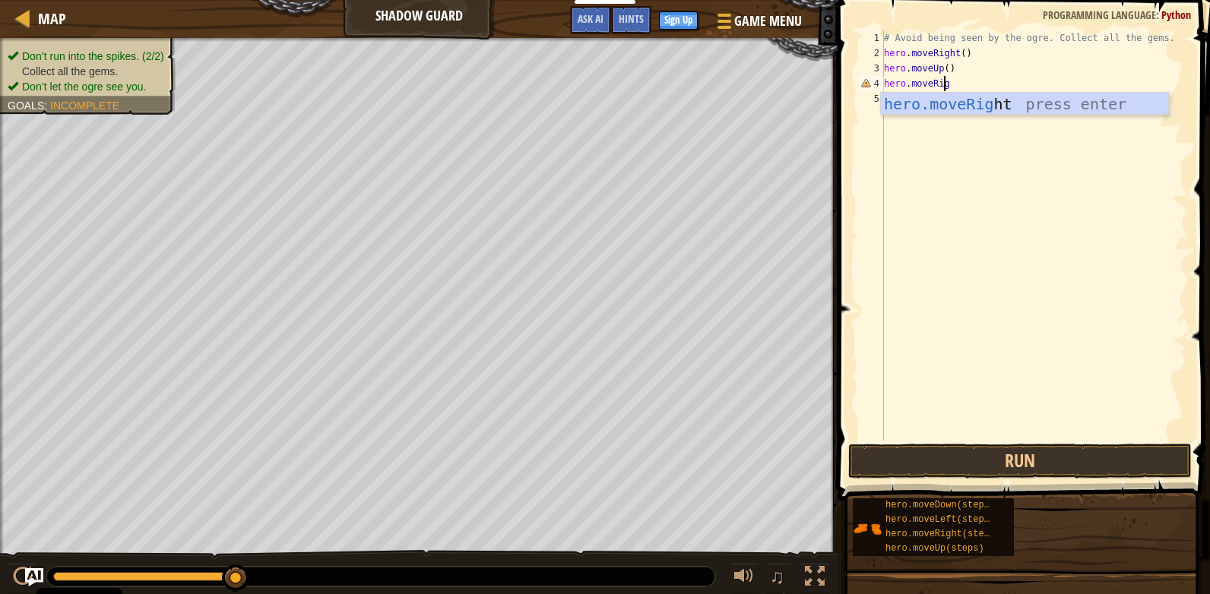
type textarea "hero.moveRight"
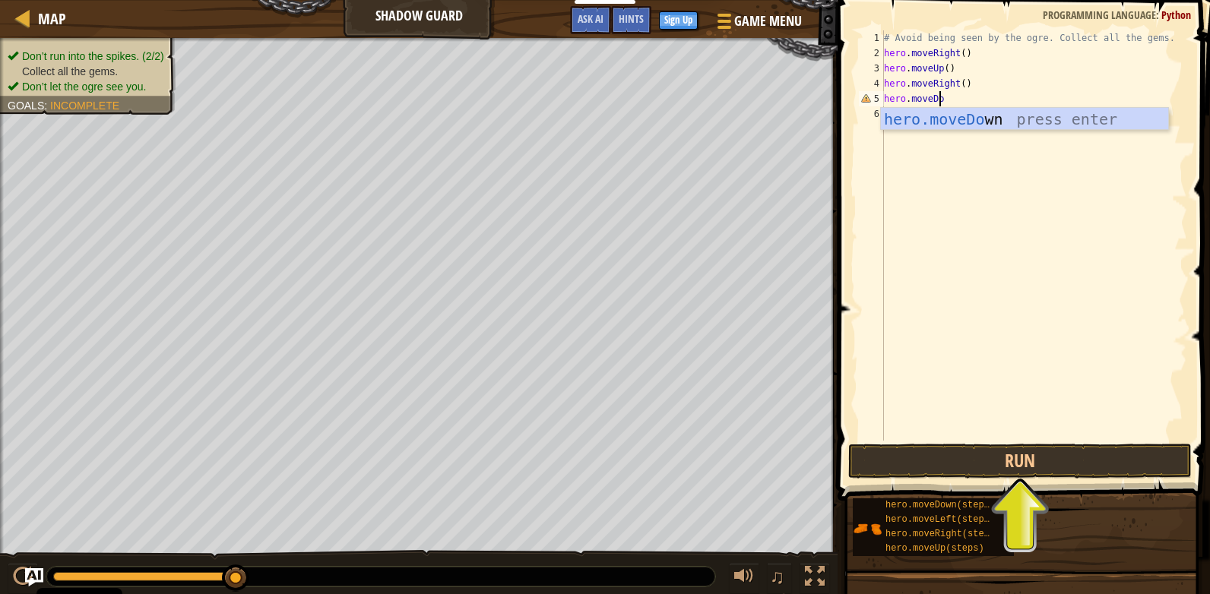
scroll to position [7, 5]
type textarea "hero.moveDown"
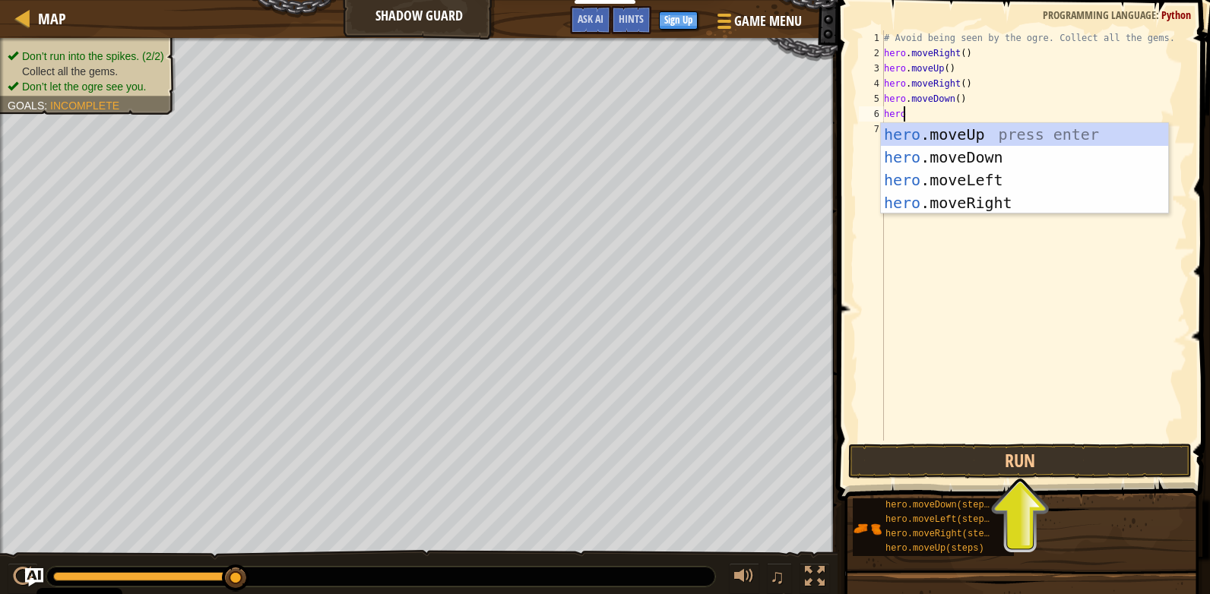
scroll to position [7, 2]
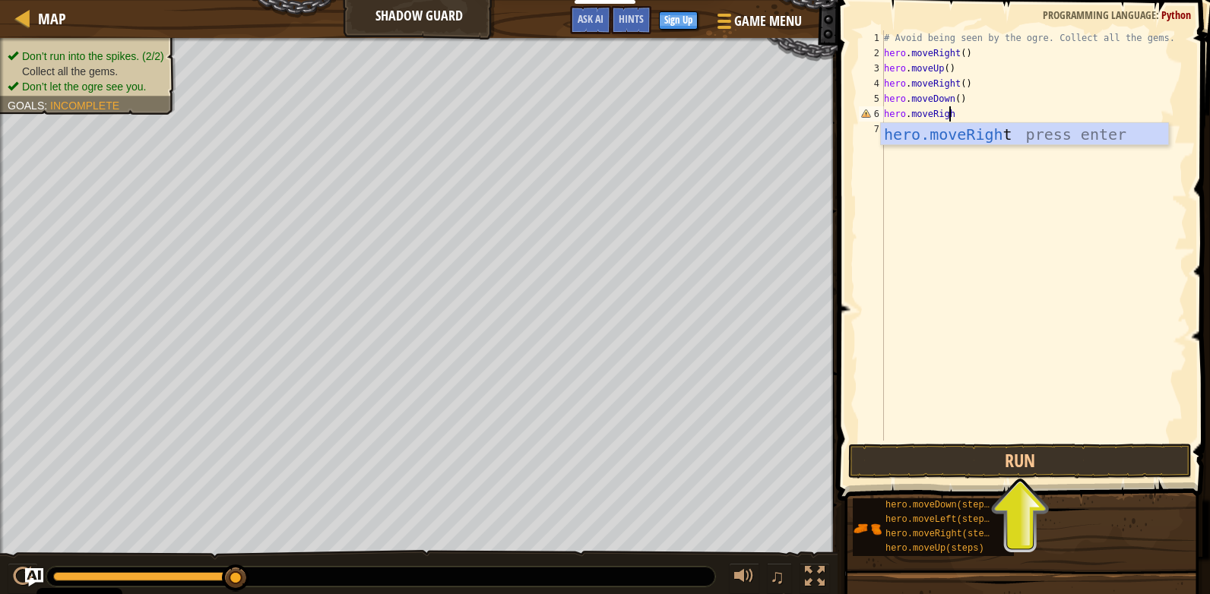
type textarea "hero.moveRight"
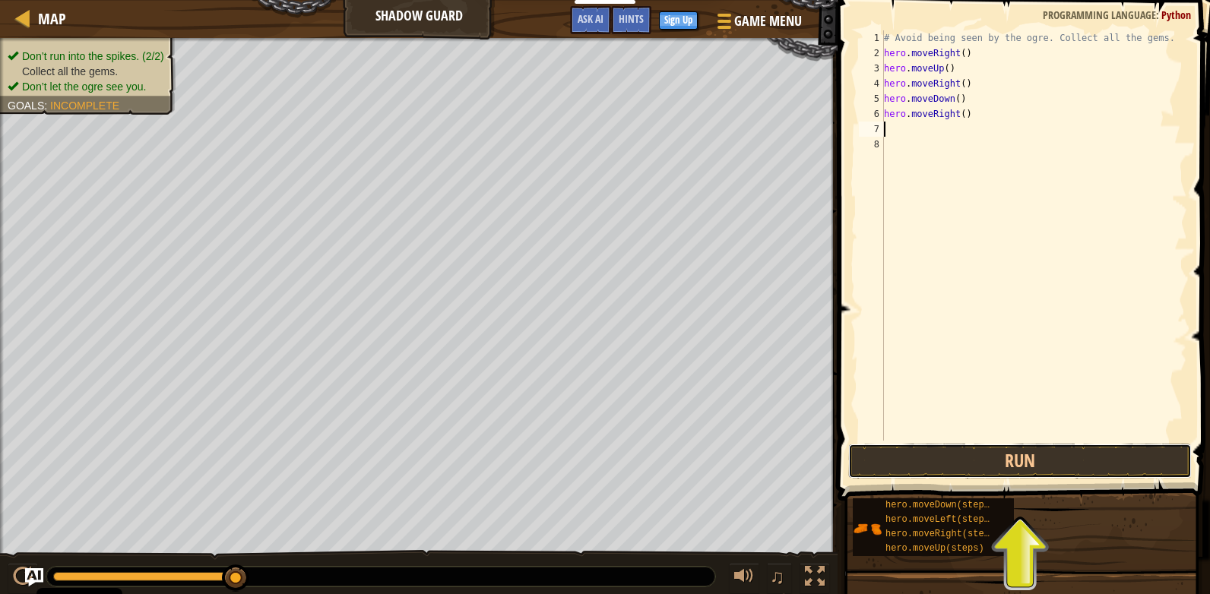
drag, startPoint x: 875, startPoint y: 460, endPoint x: 913, endPoint y: 412, distance: 61.6
click at [875, 460] on button "Run" at bounding box center [1019, 461] width 343 height 35
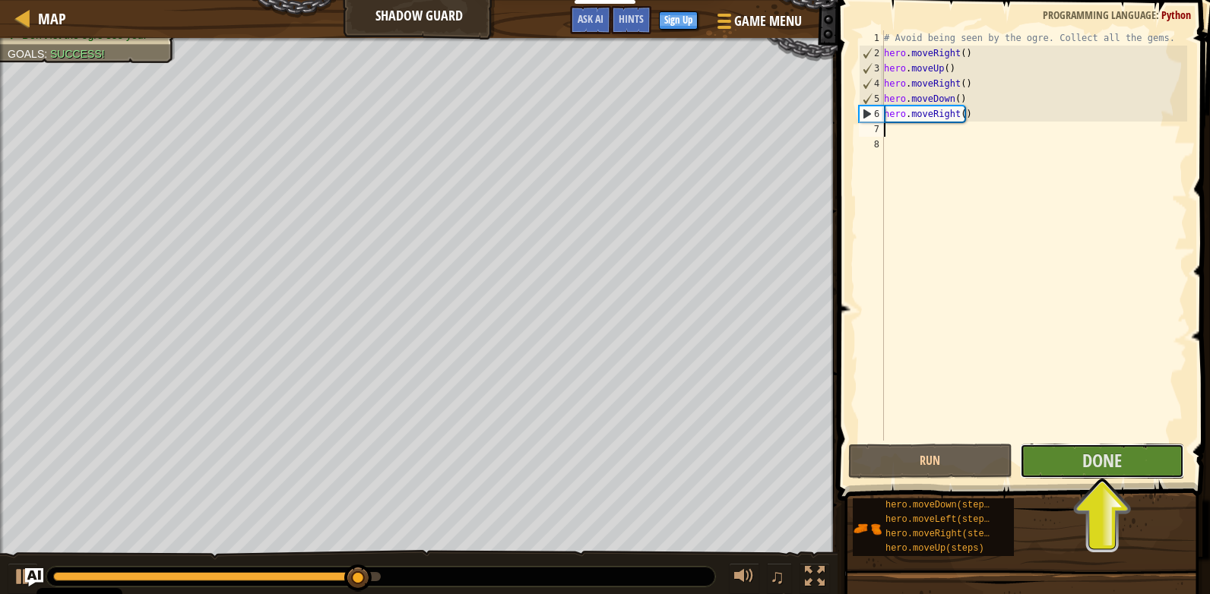
click at [1091, 464] on span "Done" at bounding box center [1102, 460] width 40 height 24
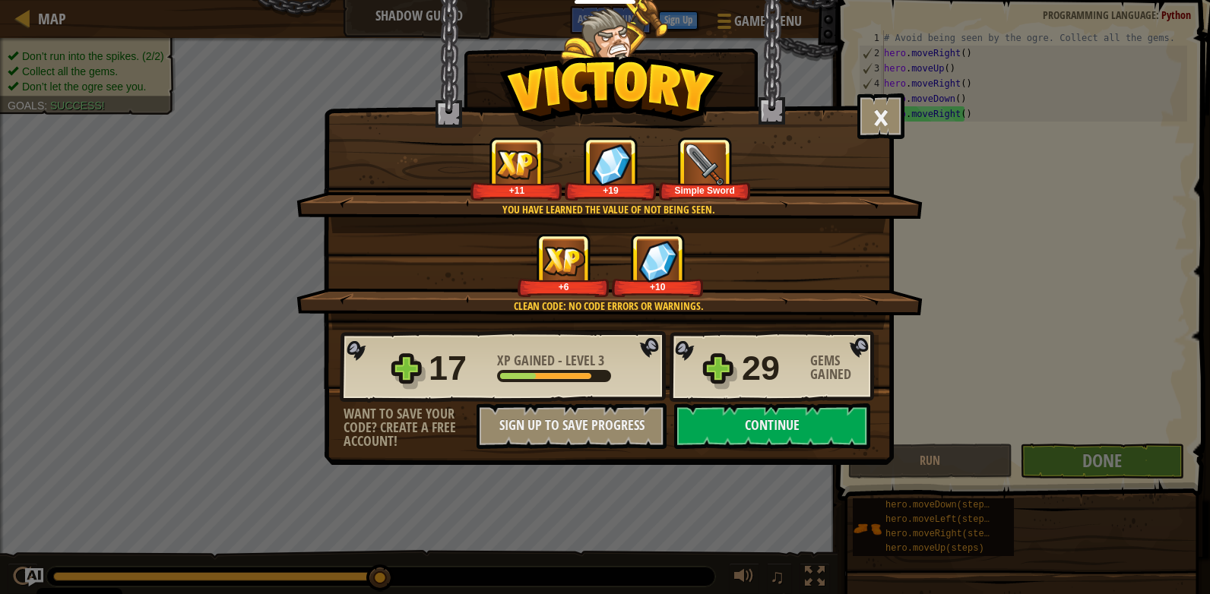
click at [831, 426] on button "Continue" at bounding box center [772, 427] width 196 height 46
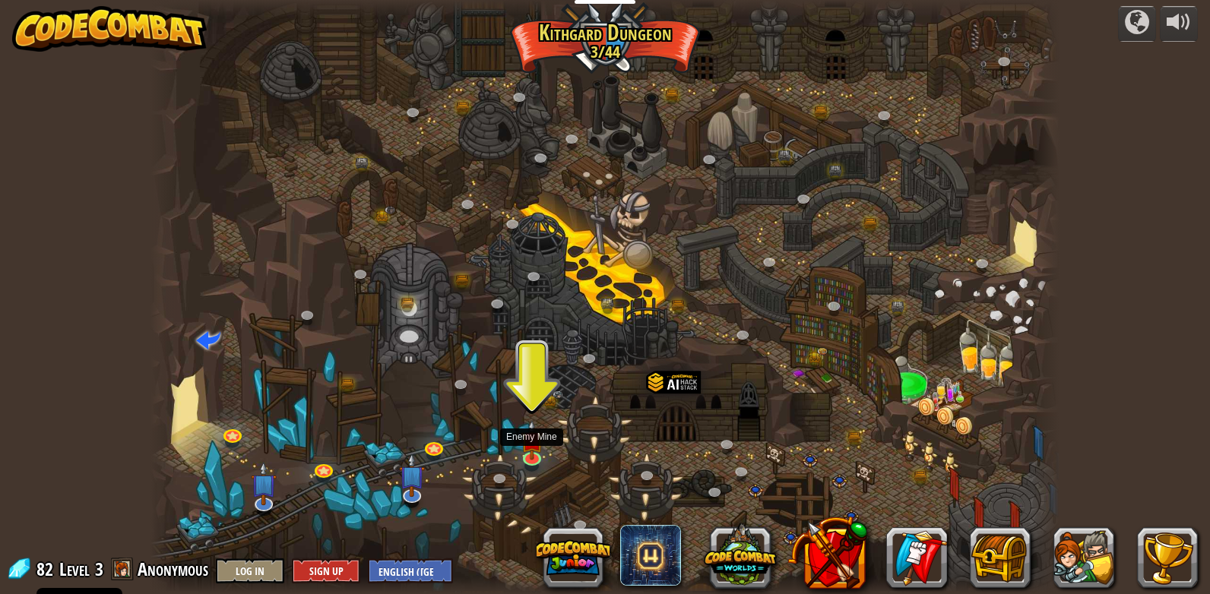
click at [533, 448] on img at bounding box center [531, 440] width 23 height 40
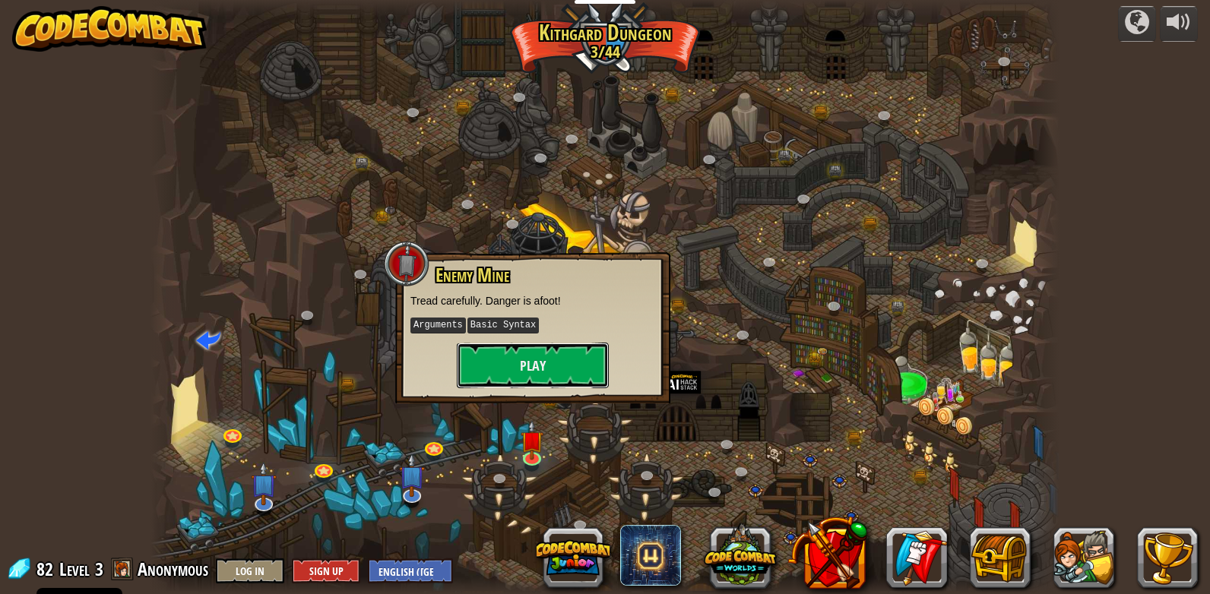
click at [543, 353] on button "Play" at bounding box center [533, 366] width 152 height 46
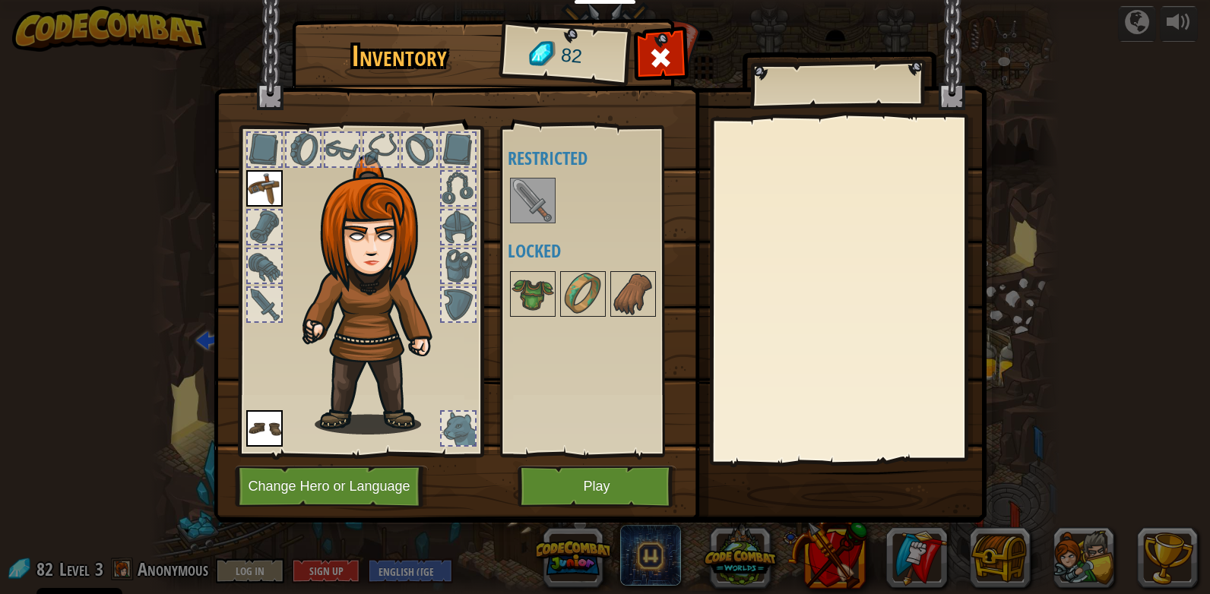
click at [541, 197] on img at bounding box center [532, 200] width 43 height 43
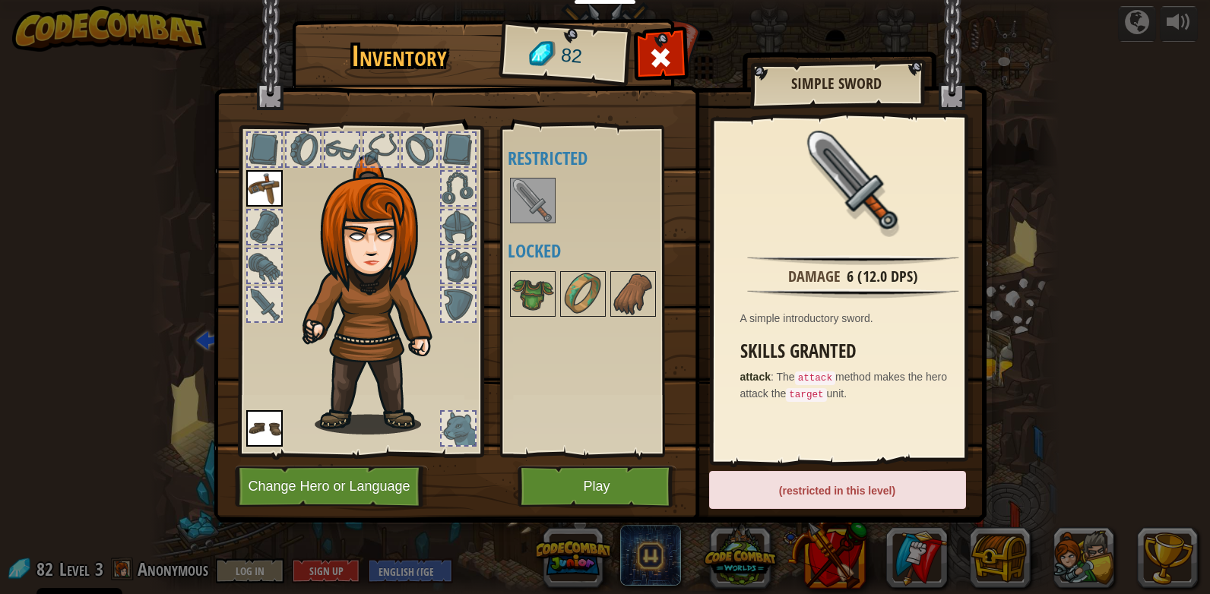
click at [459, 307] on div at bounding box center [458, 304] width 33 height 33
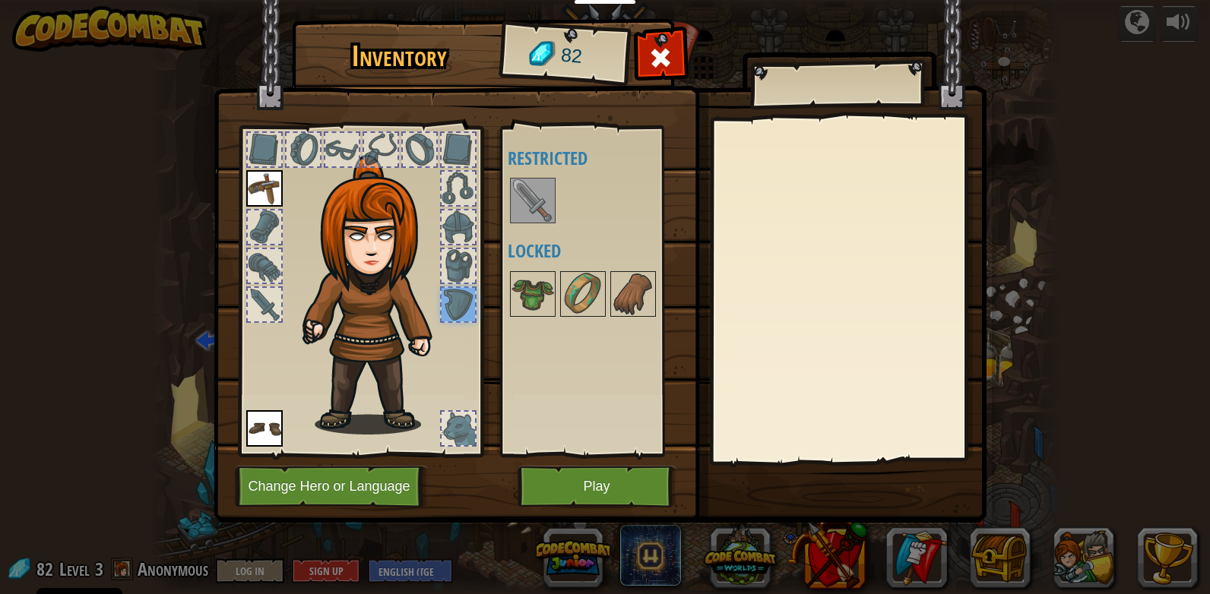
click at [252, 298] on div at bounding box center [264, 304] width 33 height 33
click at [611, 484] on button "Play" at bounding box center [597, 487] width 159 height 42
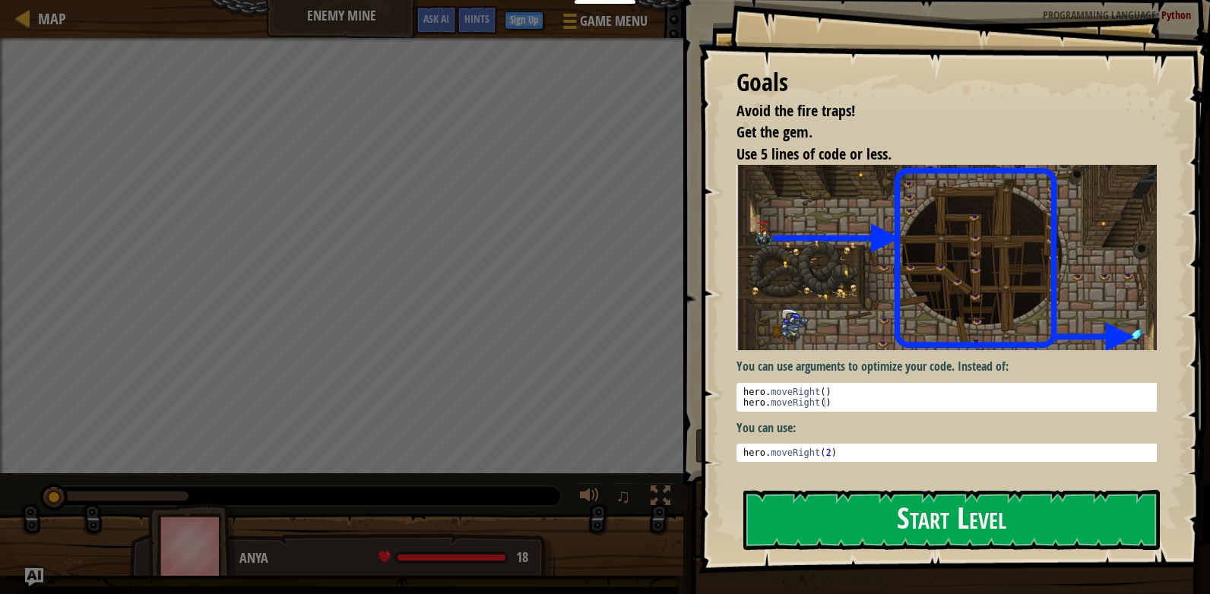
click at [841, 518] on button "Start Level" at bounding box center [951, 520] width 416 height 60
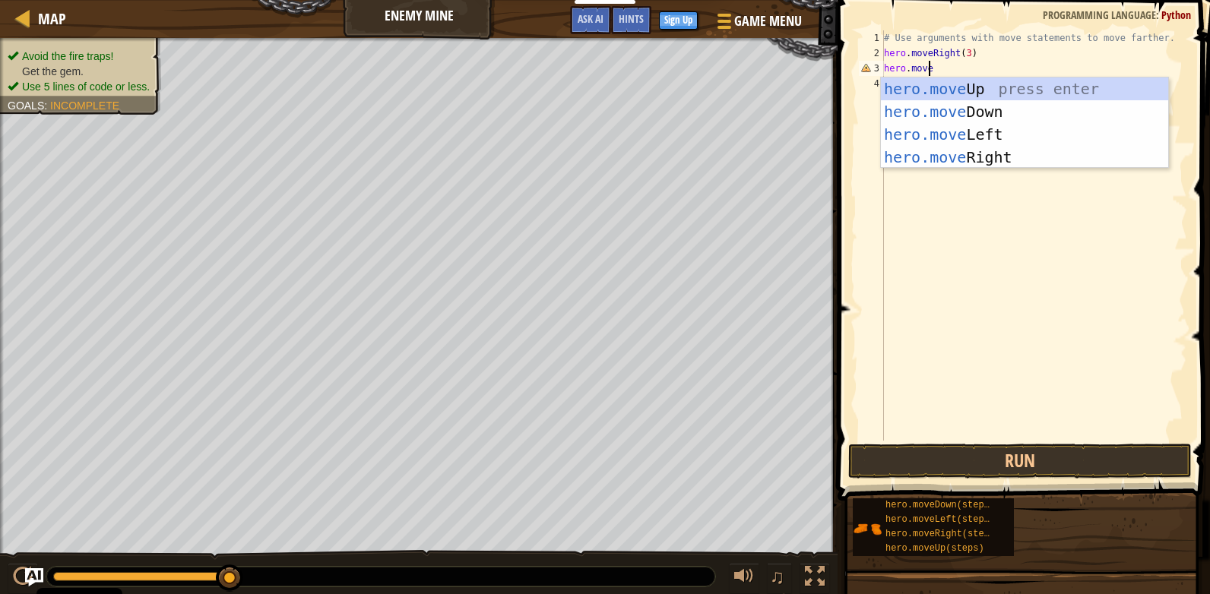
scroll to position [7, 4]
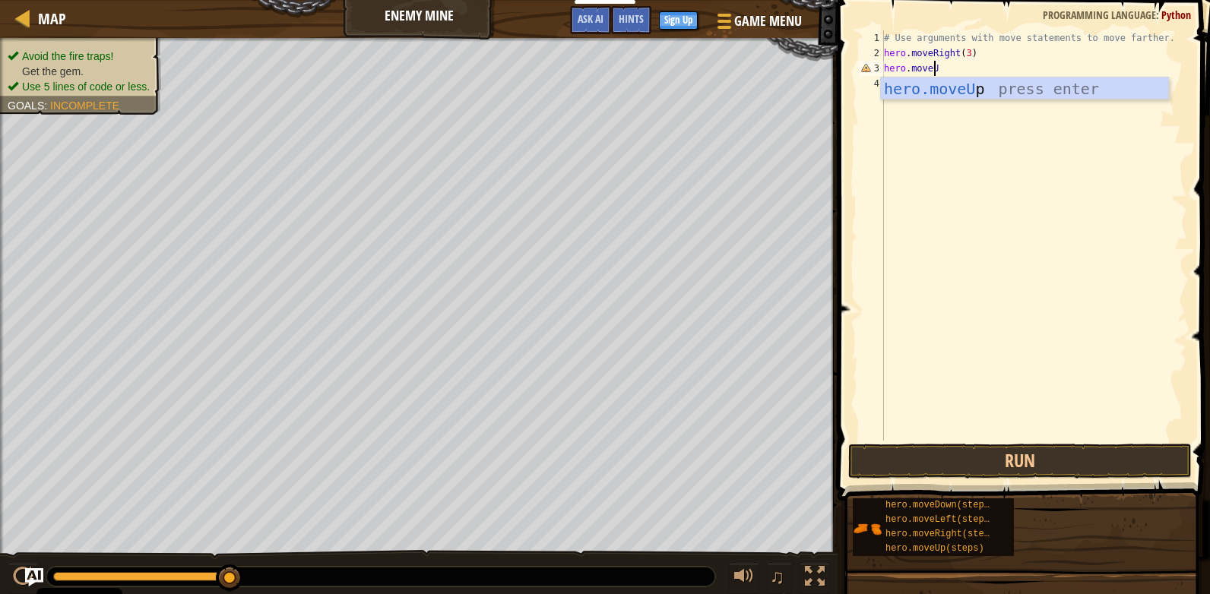
type textarea "hero.moveUp"
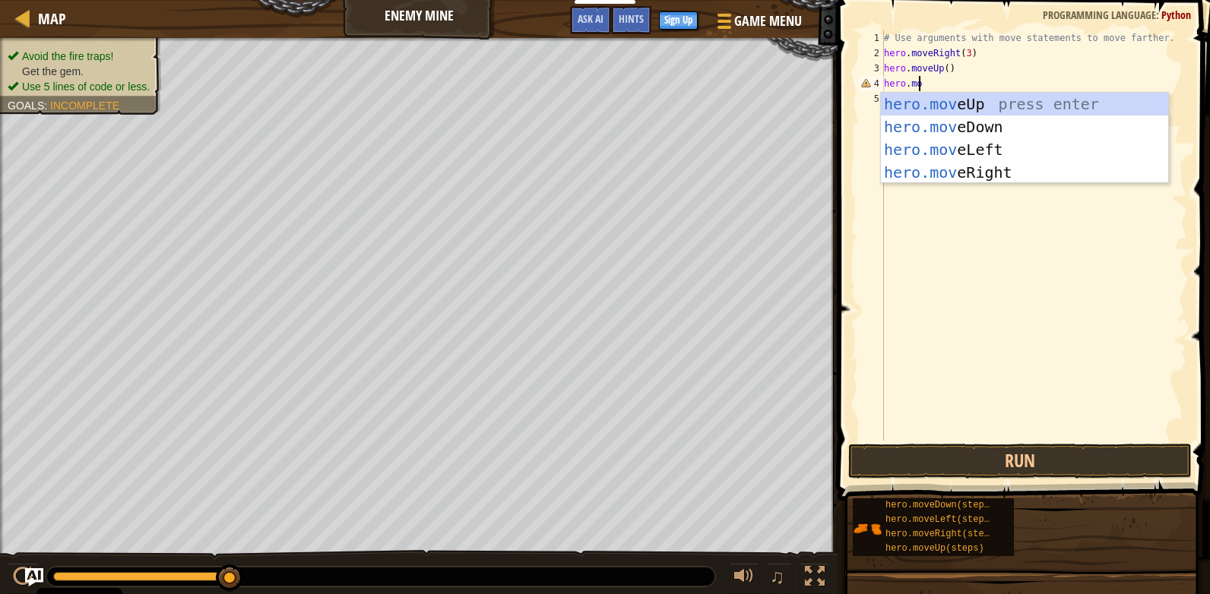
scroll to position [7, 0]
type textarea "h"
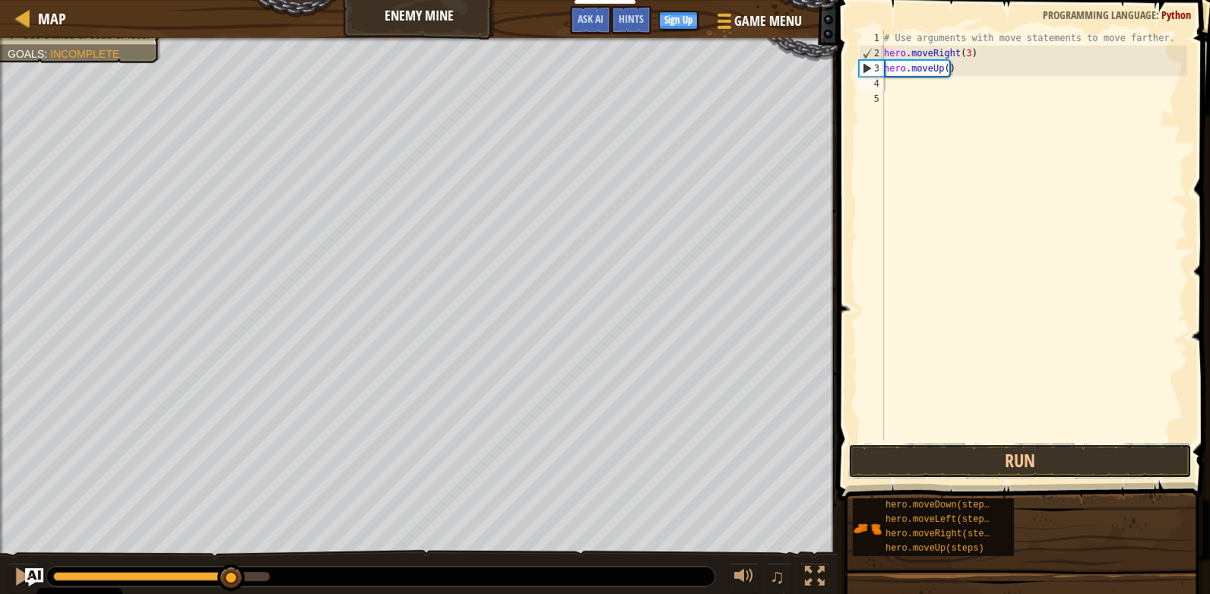
click at [958, 462] on button "Run" at bounding box center [1019, 461] width 343 height 35
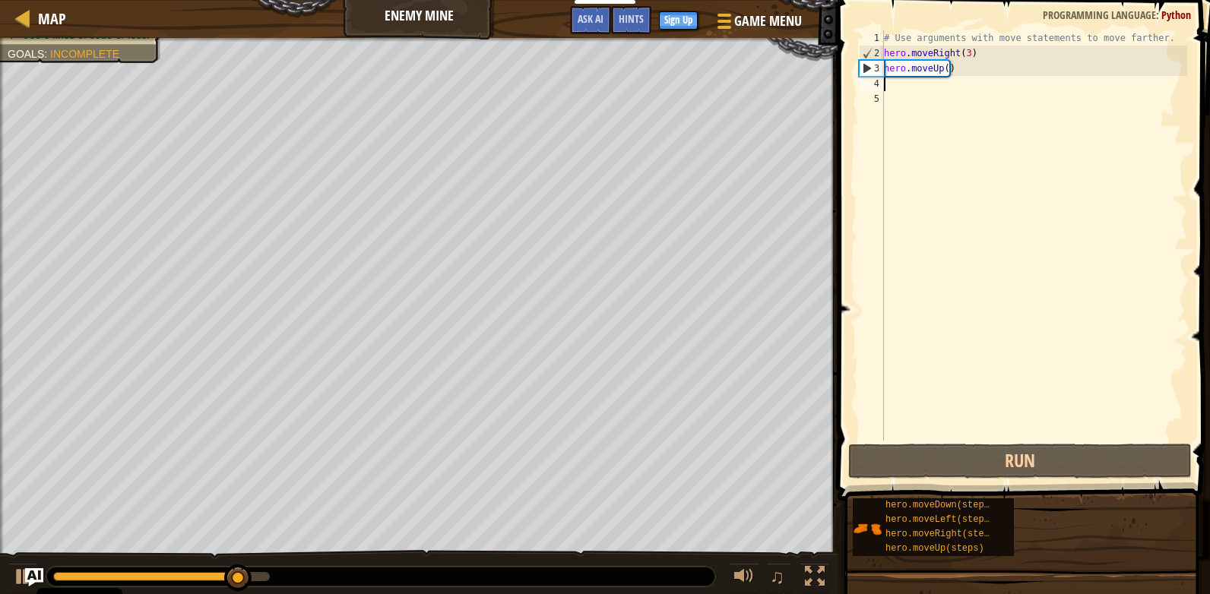
click at [992, 109] on div "# Use arguments with move statements to move farther. hero . moveRight ( 3 ) he…" at bounding box center [1034, 250] width 306 height 441
click at [992, 83] on div "# Use arguments with move statements to move farther. hero . moveRight ( 3 ) he…" at bounding box center [1034, 250] width 306 height 441
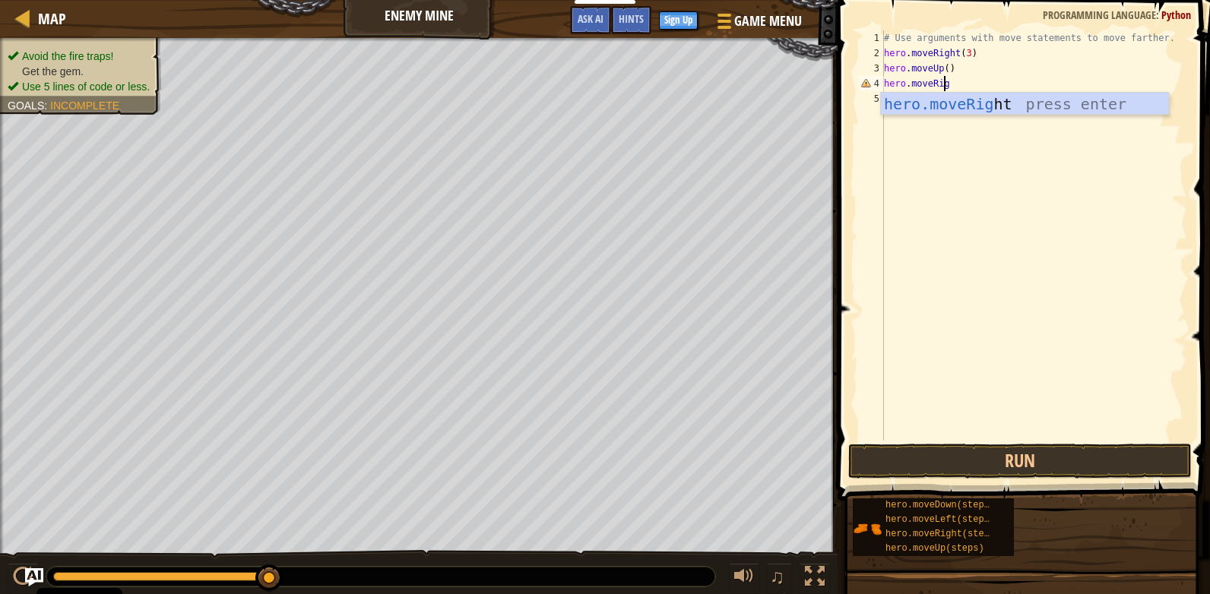
type textarea "hero.moveRight"
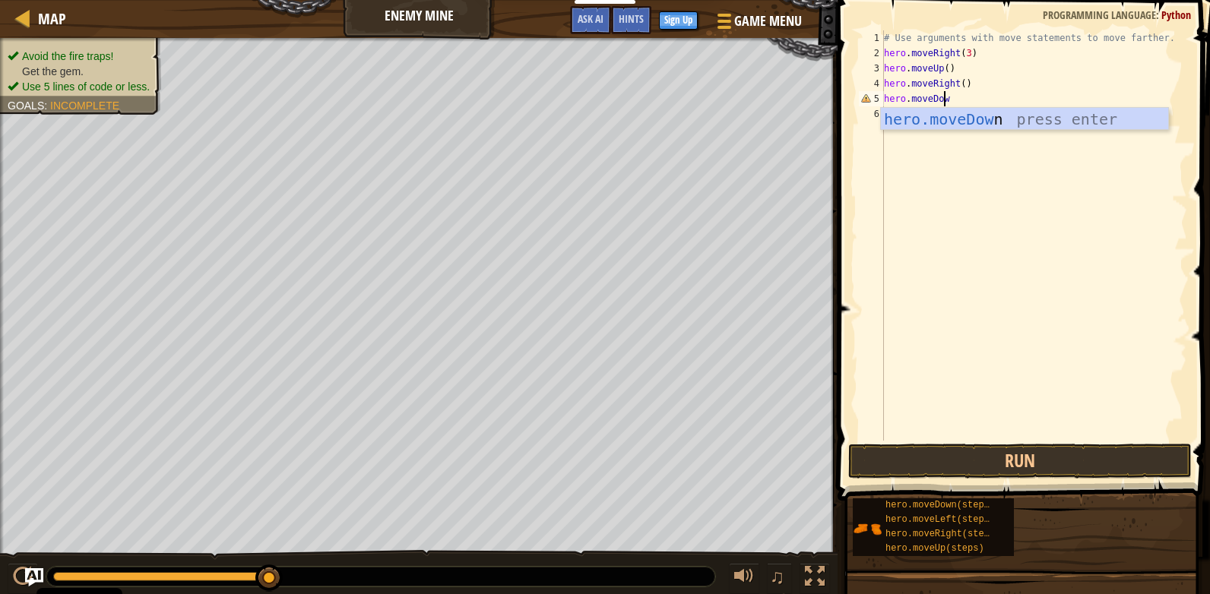
scroll to position [7, 5]
type textarea "hero.moveDown"
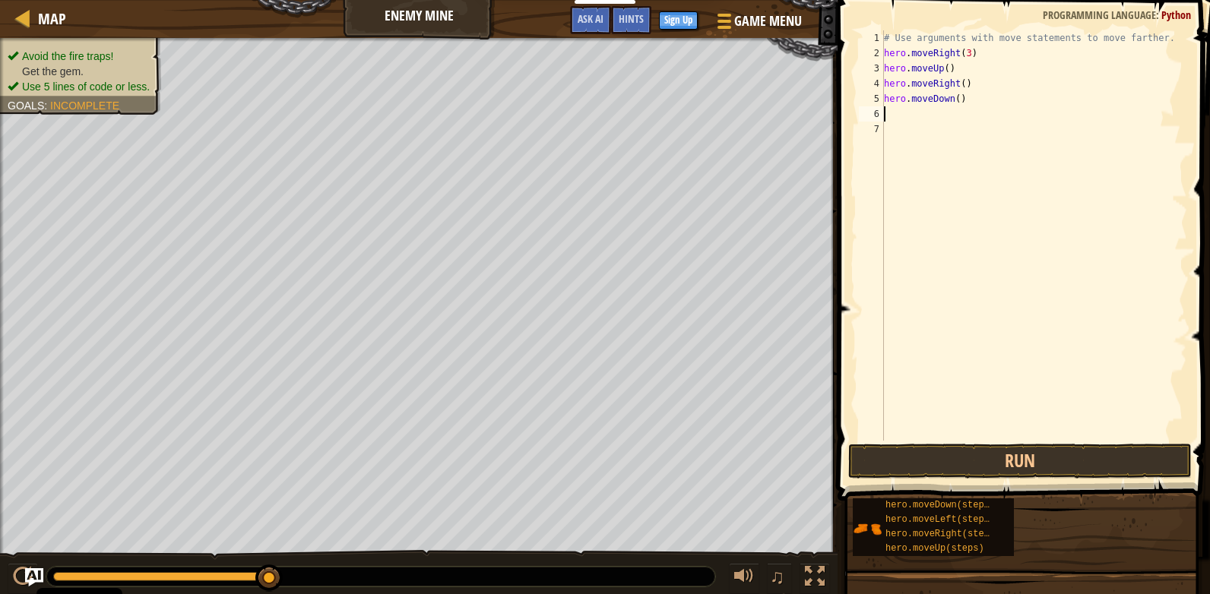
scroll to position [7, 0]
click at [954, 103] on div "# Use arguments with move statements to move farther. hero . moveRight ( 3 ) he…" at bounding box center [1034, 250] width 306 height 441
type textarea "hero.moveDown(3)"
click at [926, 114] on div "# Use arguments with move statements to move farther. hero . moveRight ( 3 ) he…" at bounding box center [1034, 250] width 306 height 441
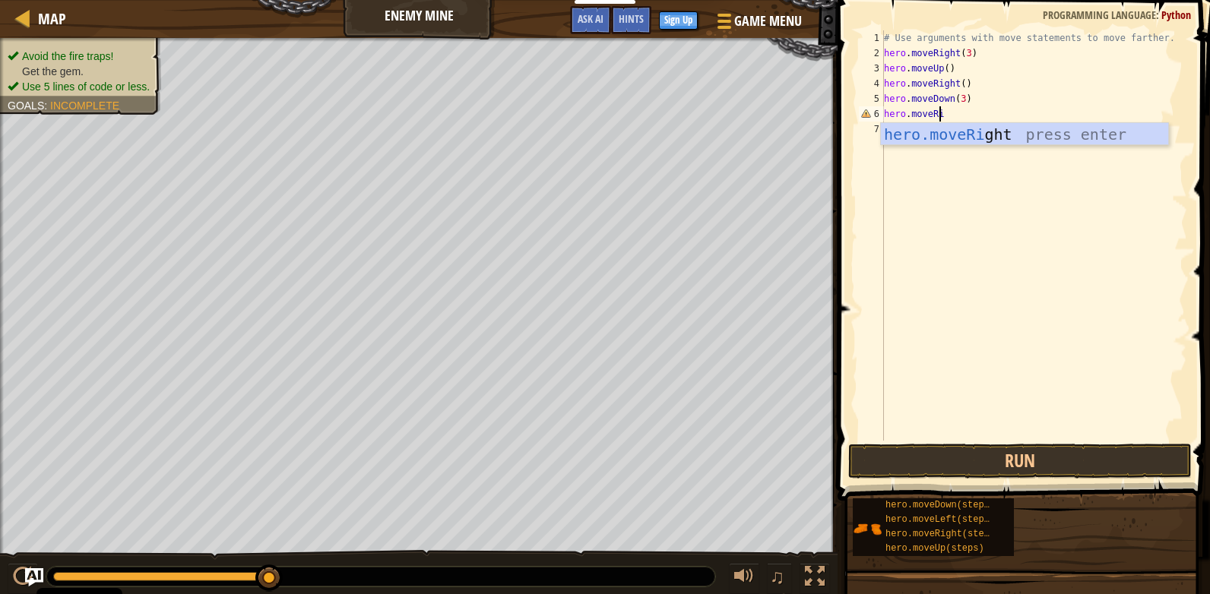
scroll to position [7, 5]
type textarea "hero.moveRight"
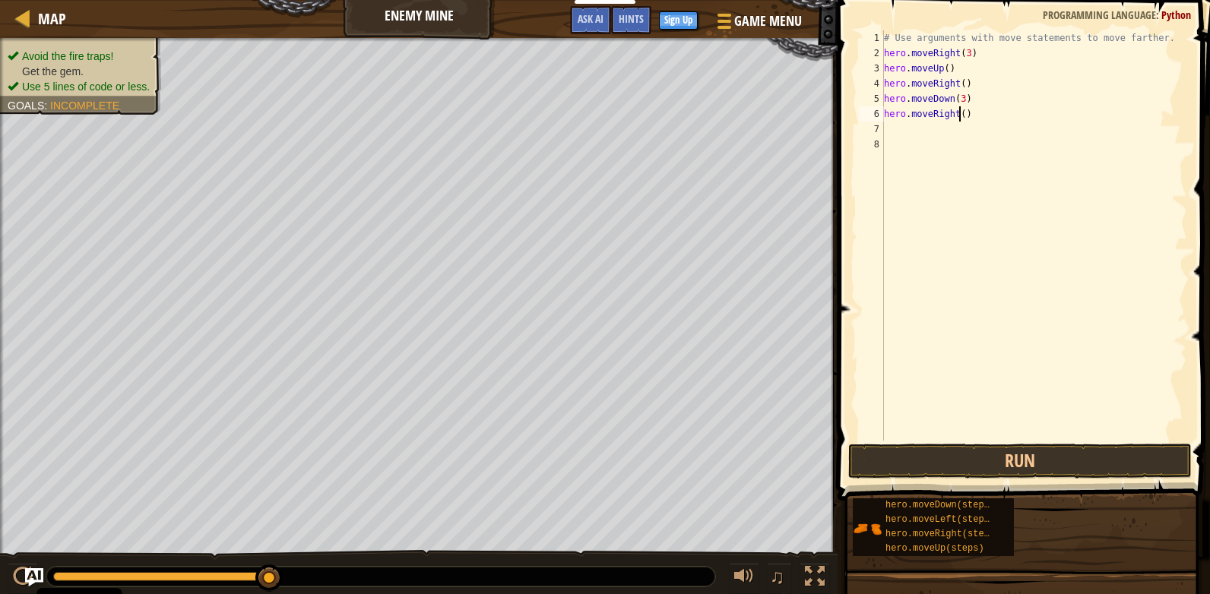
click at [958, 114] on div "# Use arguments with move statements to move farther. hero . moveRight ( 3 ) he…" at bounding box center [1034, 250] width 306 height 441
type textarea "hero.moveRight(2)"
click at [1110, 464] on button "Run" at bounding box center [1019, 461] width 343 height 35
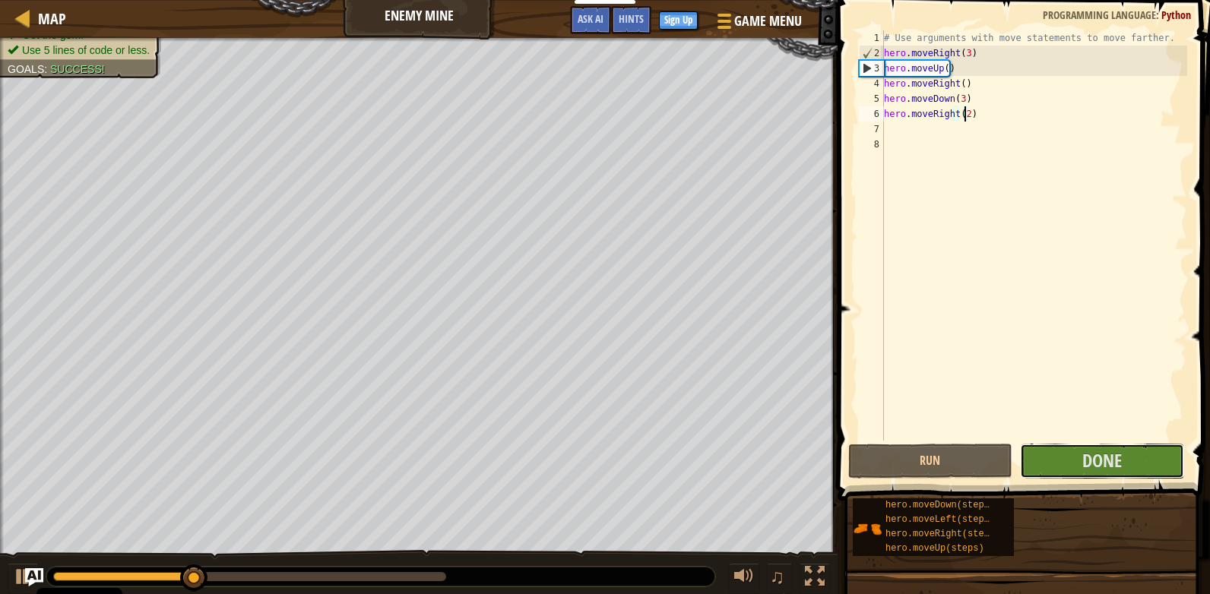
click at [1121, 464] on button "Done" at bounding box center [1102, 461] width 164 height 35
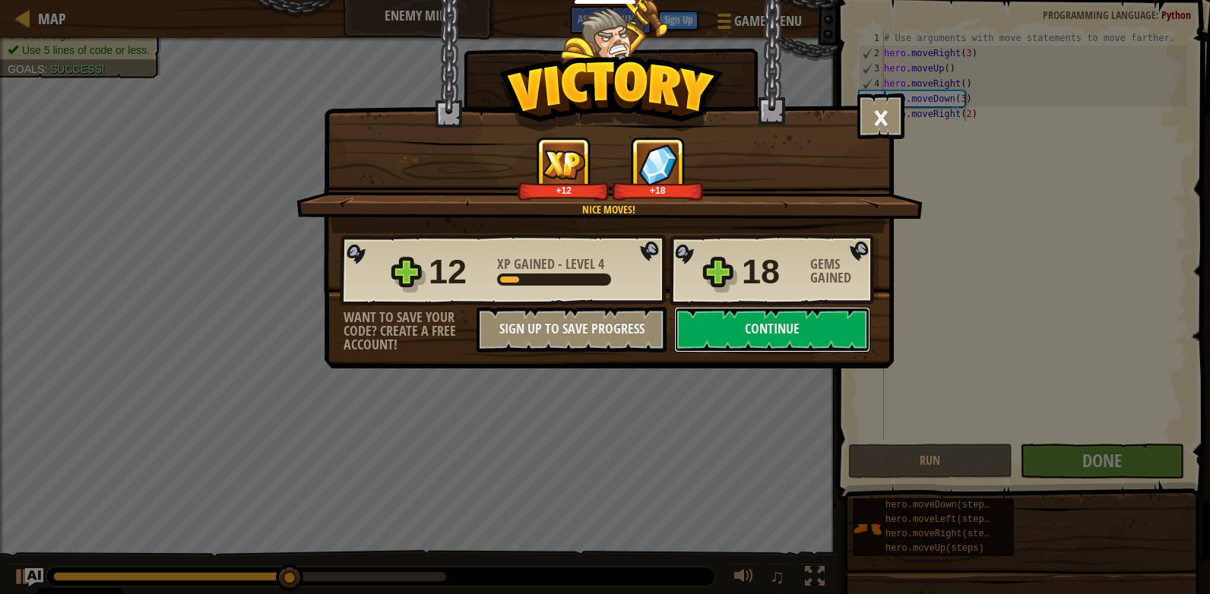
click at [812, 338] on button "Continue" at bounding box center [772, 330] width 196 height 46
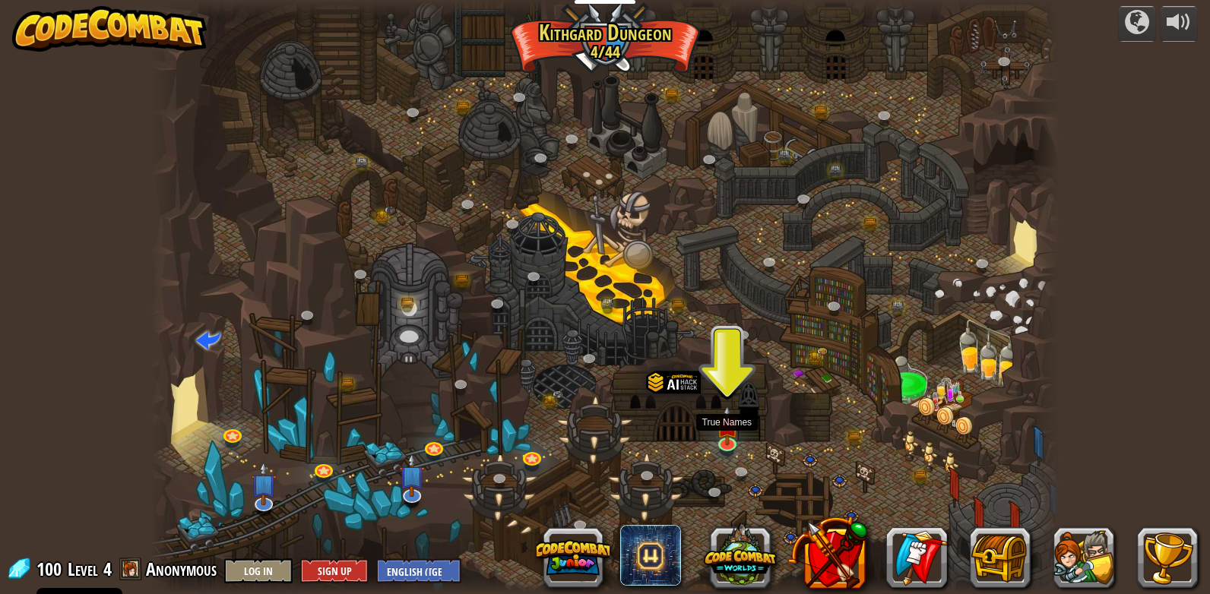
click at [730, 434] on img at bounding box center [726, 426] width 23 height 40
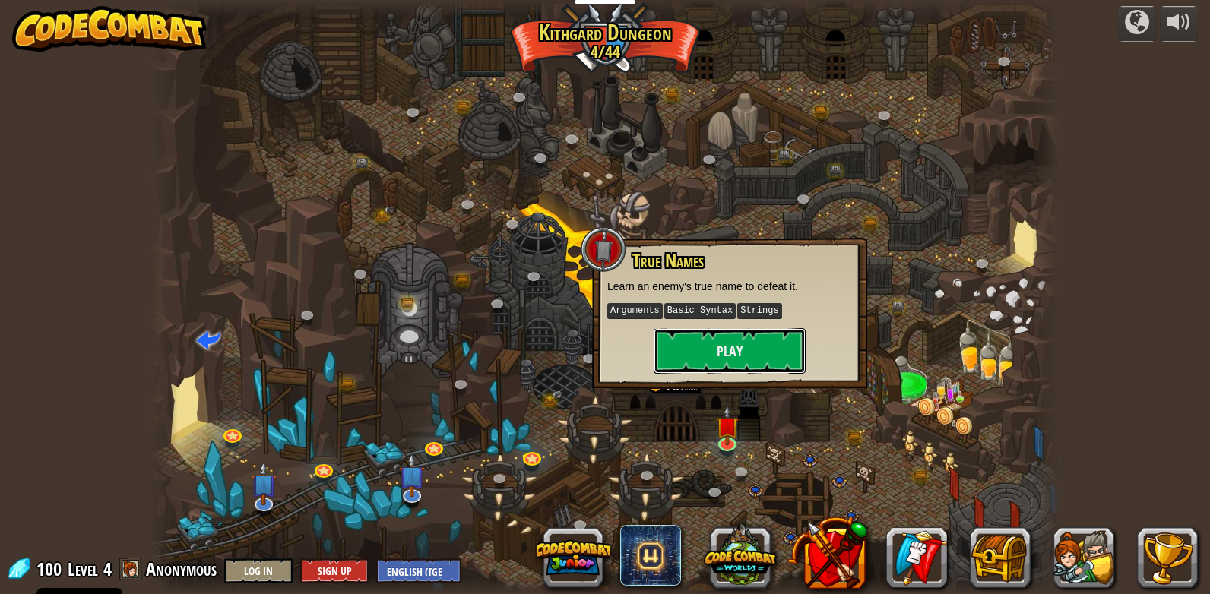
click at [711, 338] on button "Play" at bounding box center [730, 351] width 152 height 46
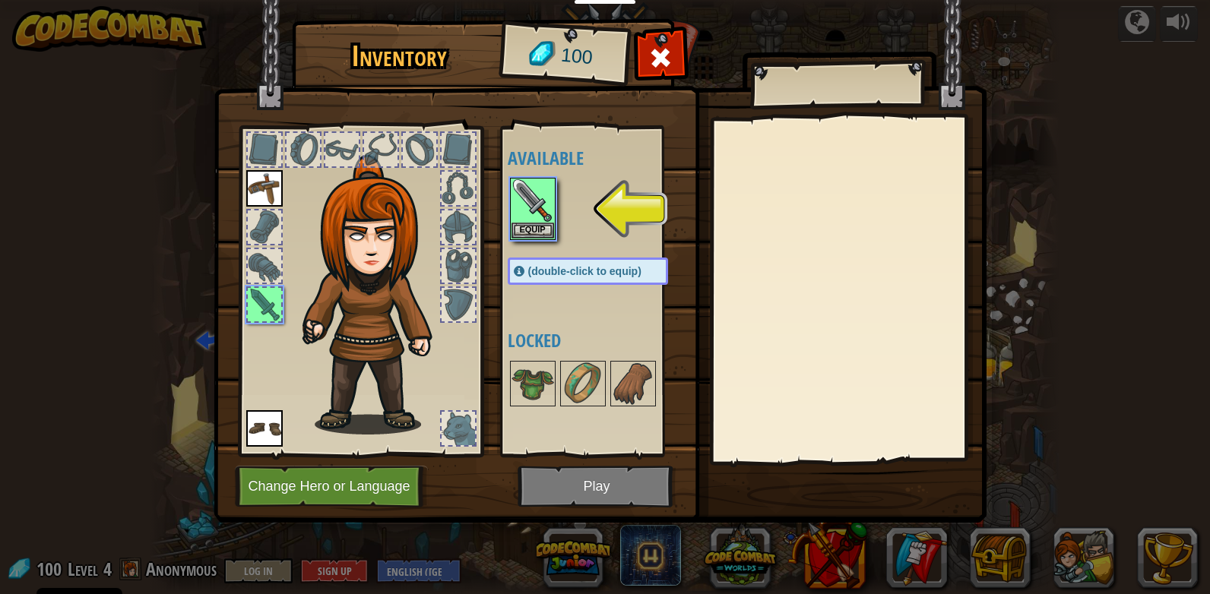
click at [533, 216] on img at bounding box center [532, 200] width 43 height 43
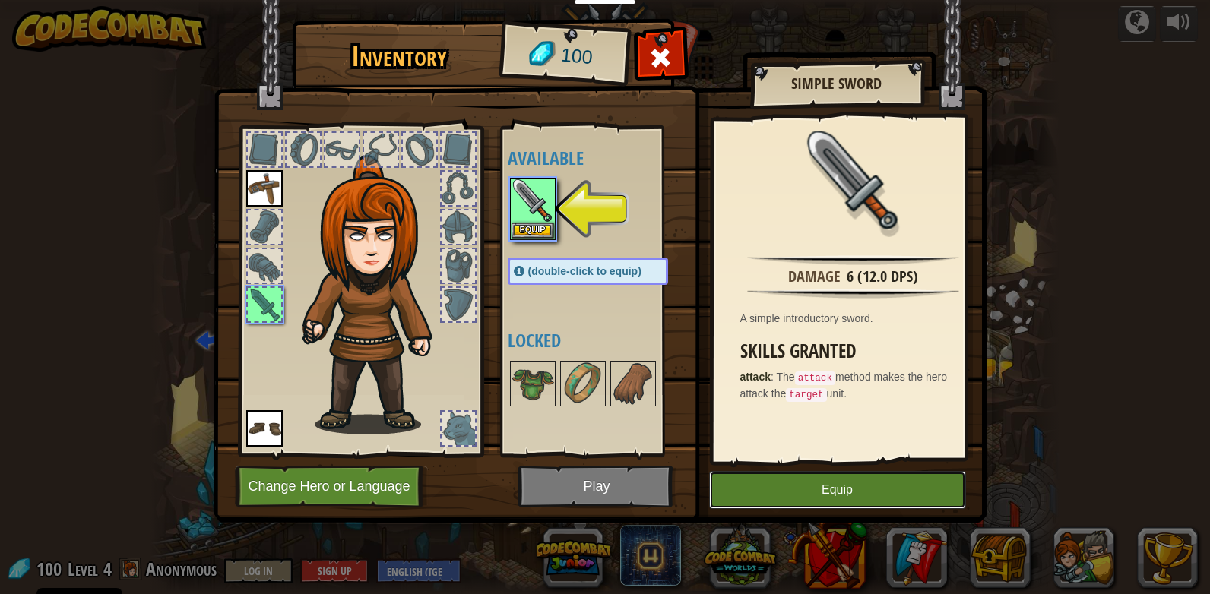
click at [812, 493] on button "Equip" at bounding box center [837, 490] width 257 height 38
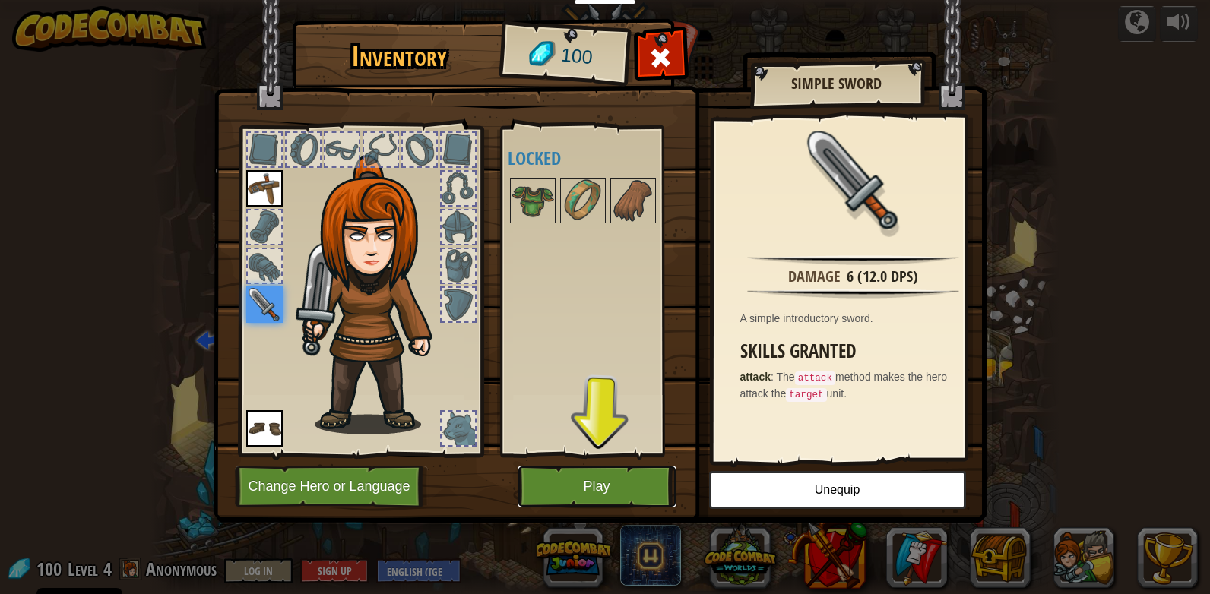
click at [613, 481] on button "Play" at bounding box center [597, 487] width 159 height 42
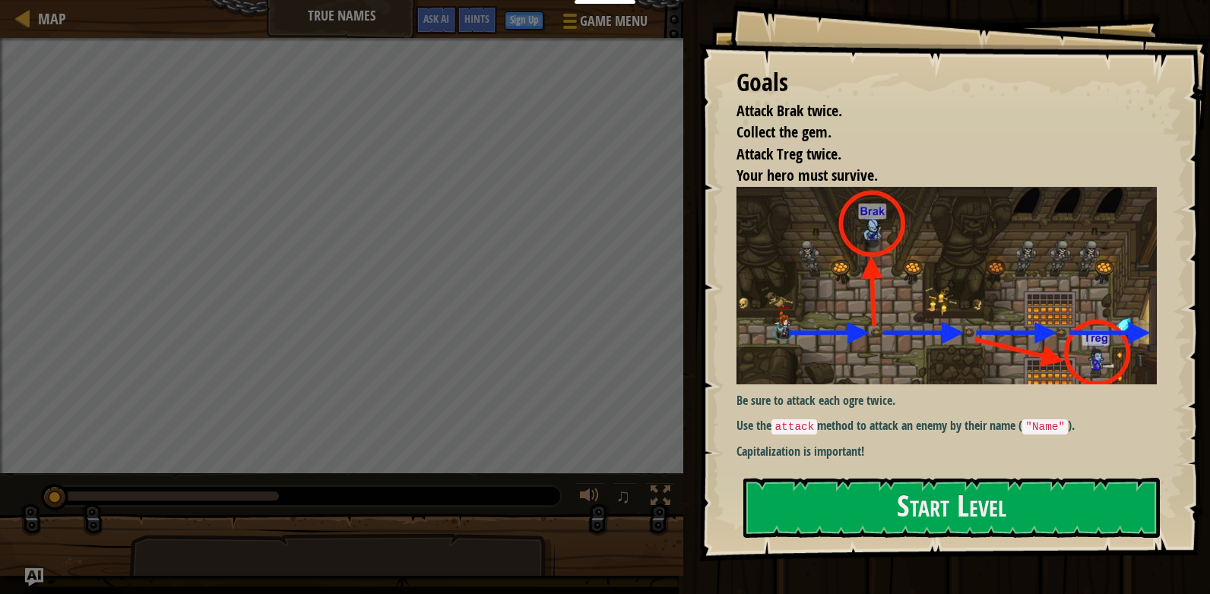
click at [961, 511] on button "Start Level" at bounding box center [951, 508] width 416 height 60
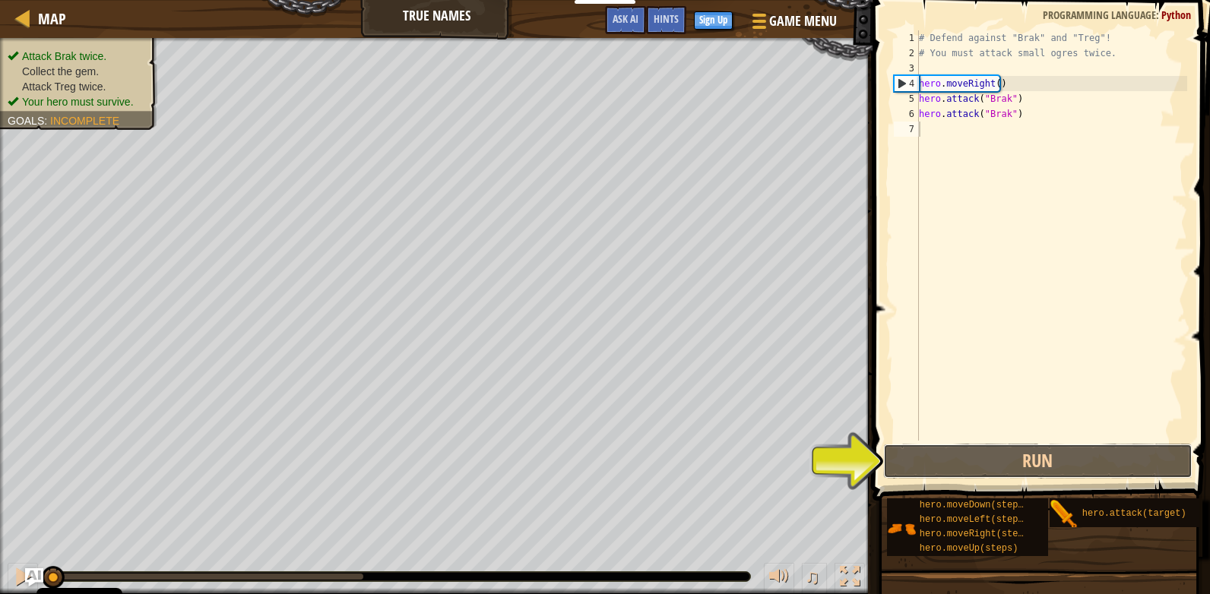
click at [947, 464] on button "Run" at bounding box center [1037, 461] width 309 height 35
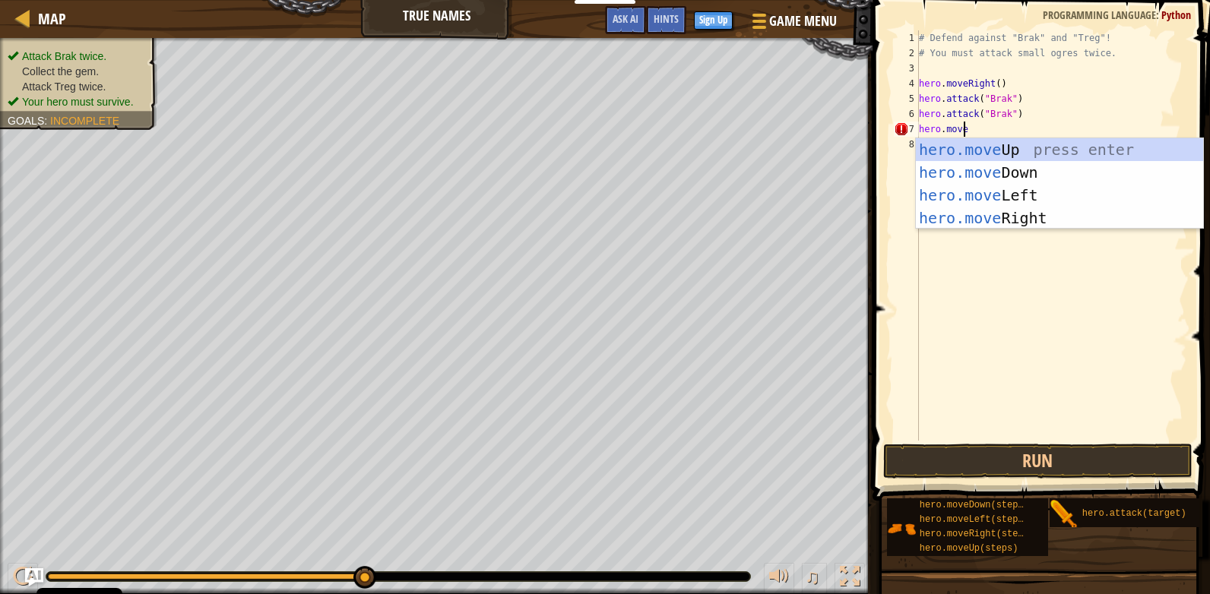
scroll to position [7, 3]
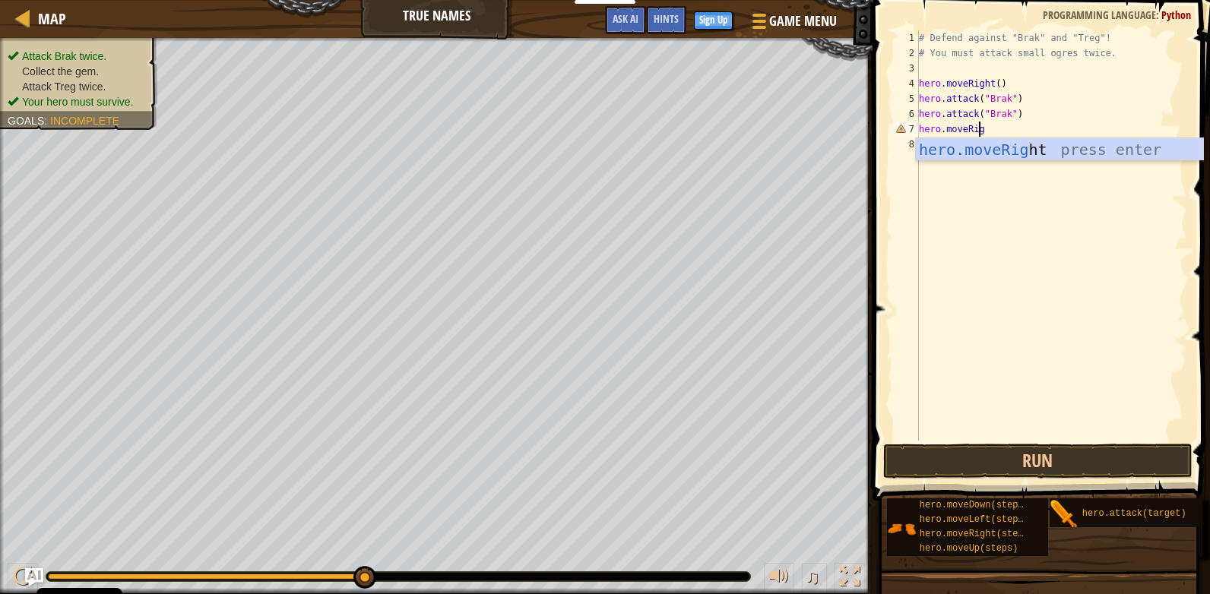
type textarea "hero.moveRight"
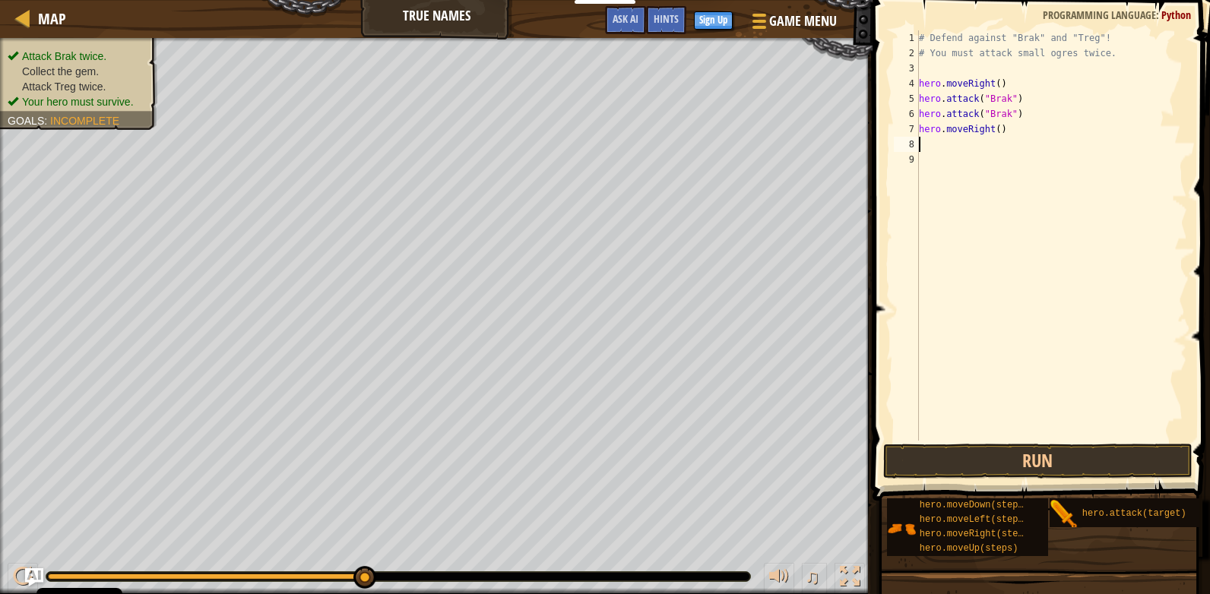
click at [993, 122] on div "# Defend against "Brak" and "Treg"! # You must attack small ogres twice. hero .…" at bounding box center [1051, 250] width 271 height 441
type textarea "hero.moveRight(2)"
click at [985, 162] on div "# Defend against "Brak" and "Treg"! # You must attack small ogres twice. hero .…" at bounding box center [1051, 250] width 271 height 441
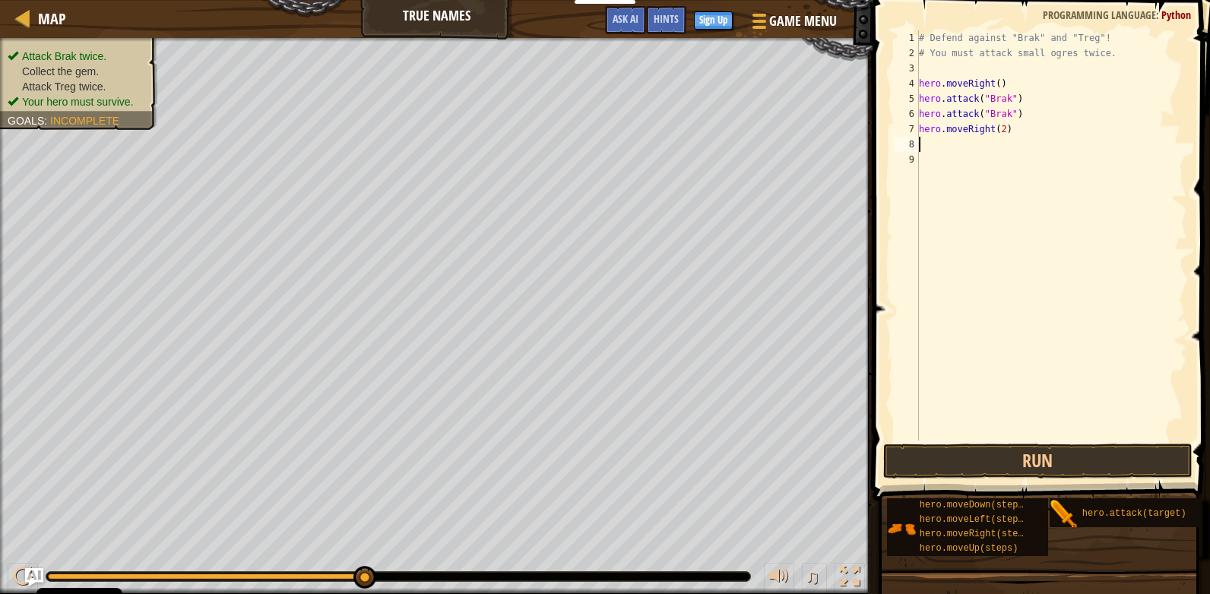
click at [983, 148] on div "# Defend against "Brak" and "Treg"! # You must attack small ogres twice. hero .…" at bounding box center [1051, 250] width 271 height 441
click at [1004, 473] on button "Run" at bounding box center [1037, 461] width 309 height 35
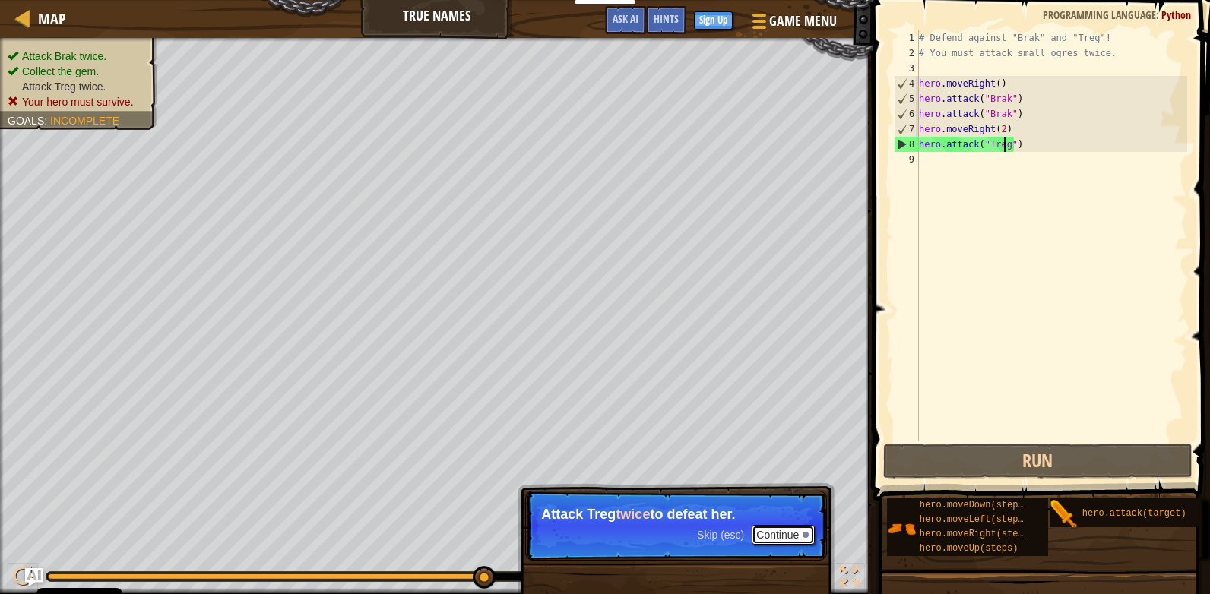
click at [762, 535] on button "Continue" at bounding box center [783, 535] width 63 height 20
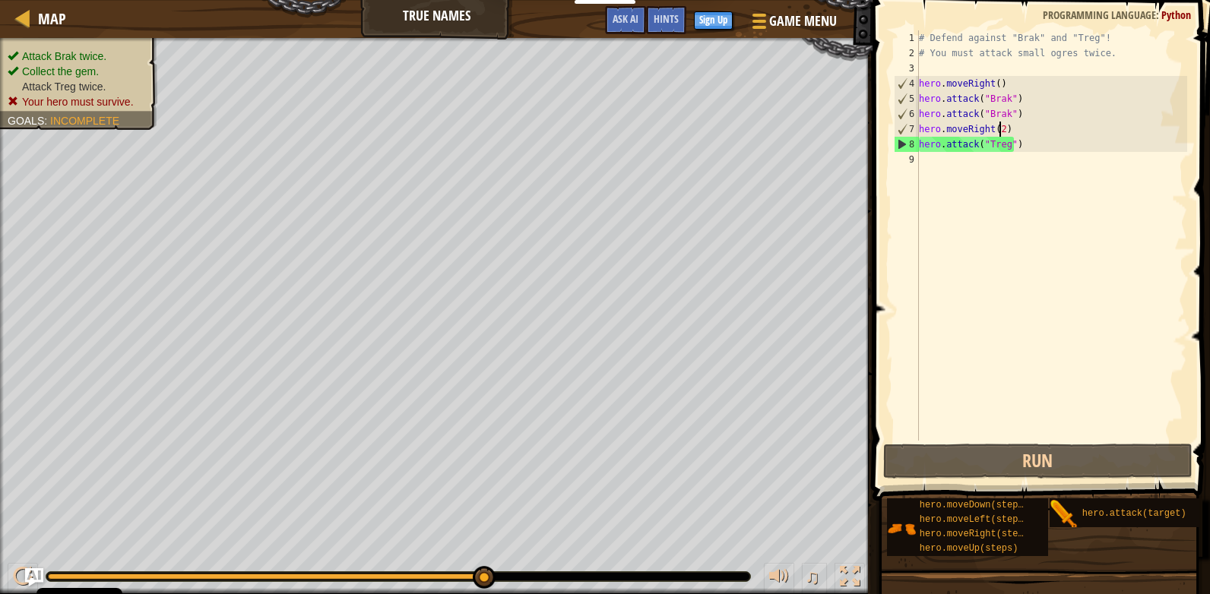
click at [997, 127] on div "# Defend against "Brak" and "Treg"! # You must attack small ogres twice. hero .…" at bounding box center [1051, 250] width 271 height 441
type textarea "hero.moveRight()"
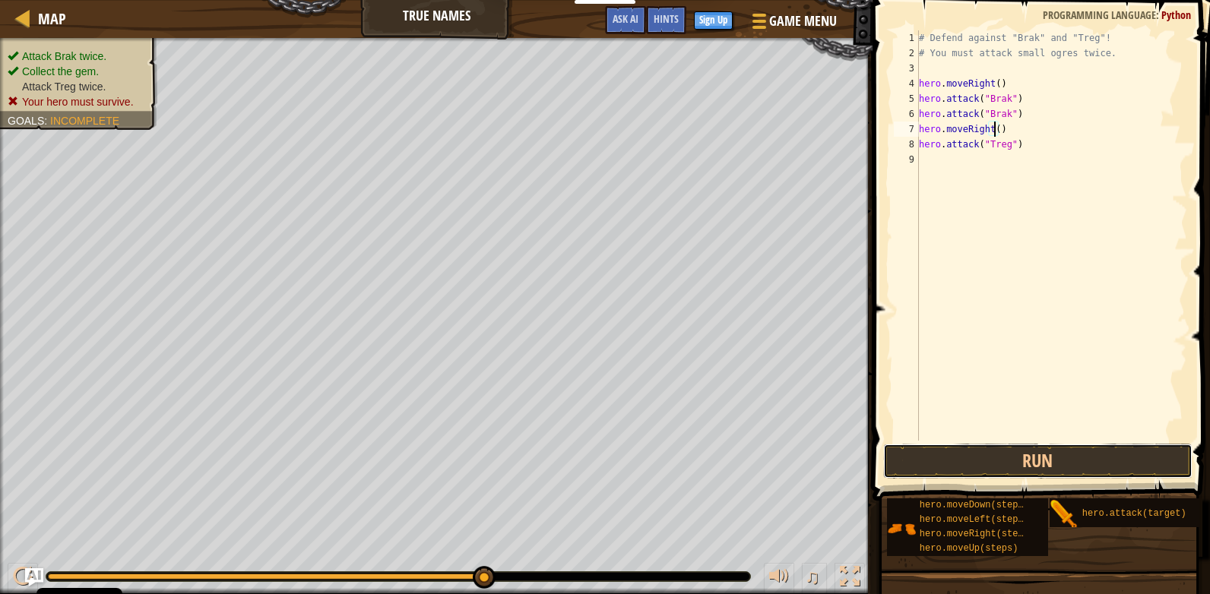
click at [1032, 457] on button "Run" at bounding box center [1037, 461] width 309 height 35
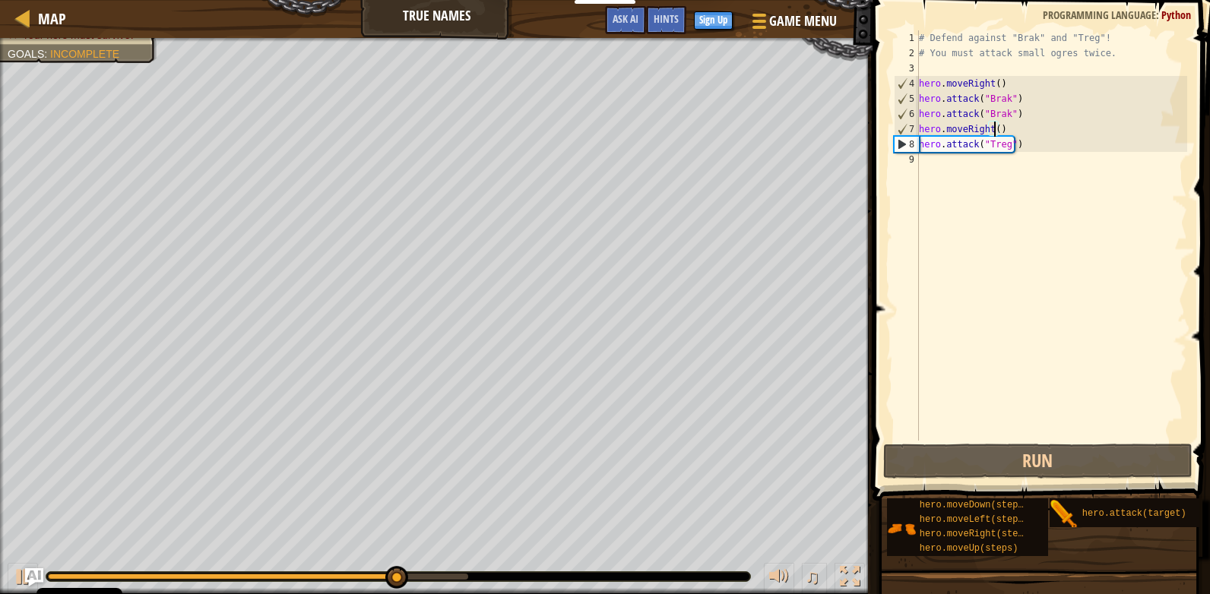
click at [942, 168] on div "# Defend against "Brak" and "Treg"! # You must attack small ogres twice. hero .…" at bounding box center [1051, 250] width 271 height 441
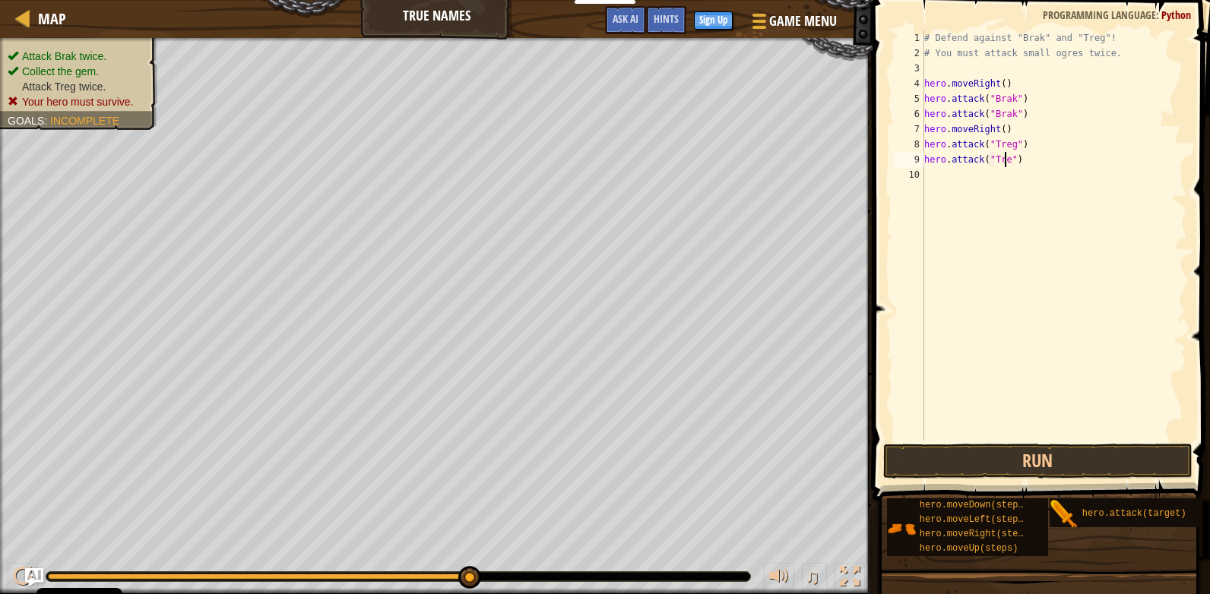
scroll to position [7, 7]
type textarea "hero.attack("Treg")"
click at [1032, 455] on button "Run" at bounding box center [1037, 461] width 309 height 35
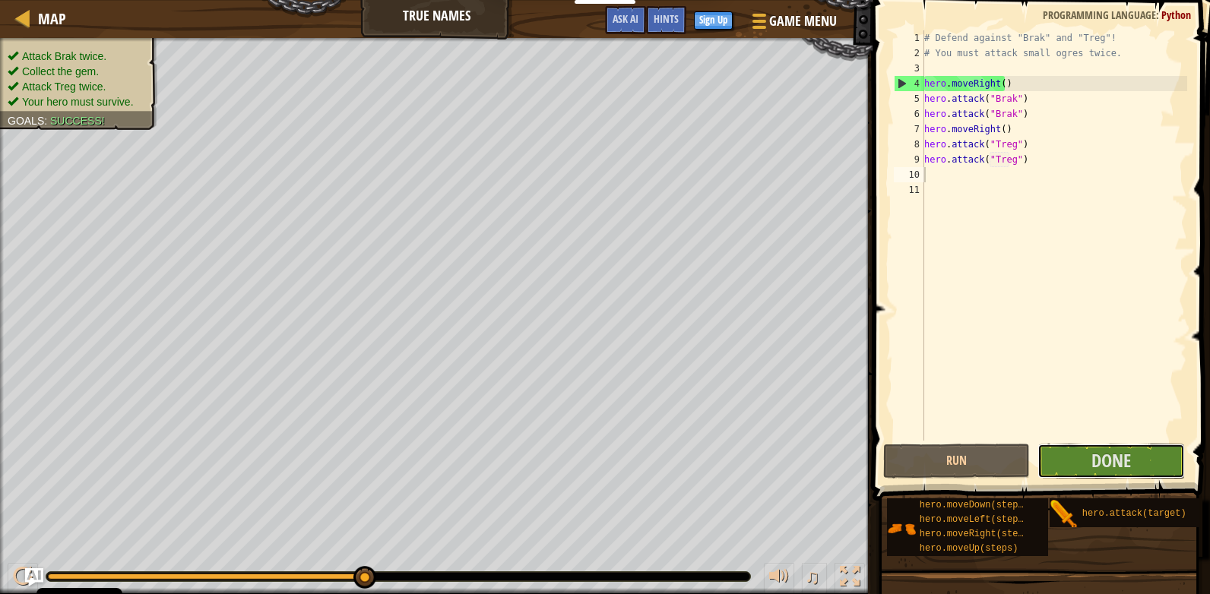
click at [1120, 470] on span "Done" at bounding box center [1111, 460] width 40 height 24
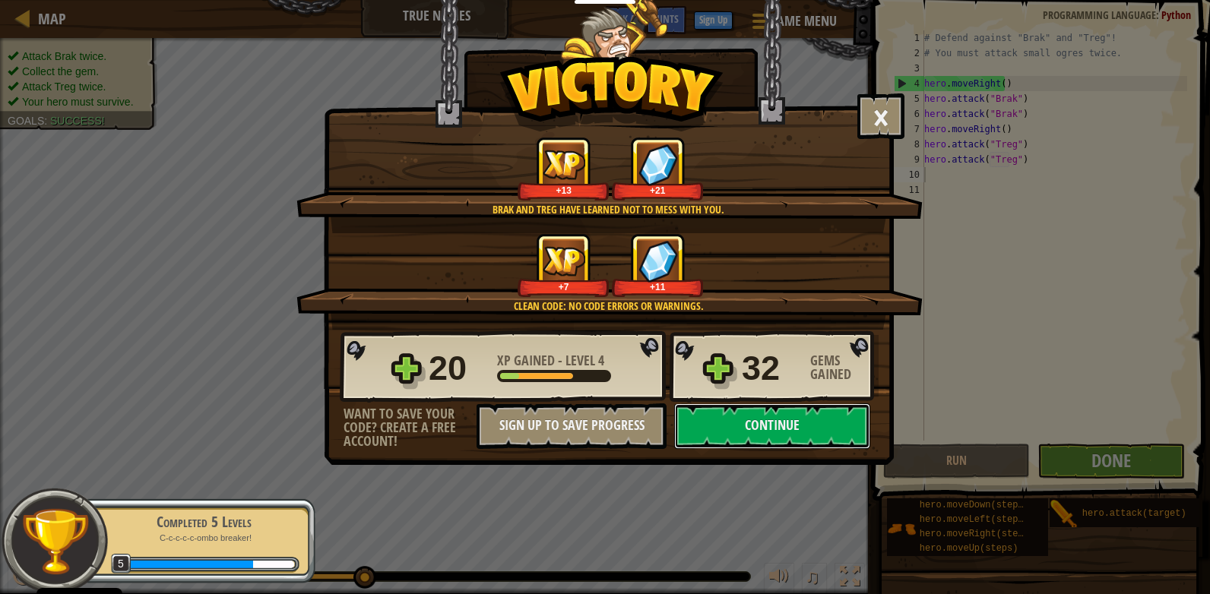
click at [780, 423] on button "Continue" at bounding box center [772, 427] width 196 height 46
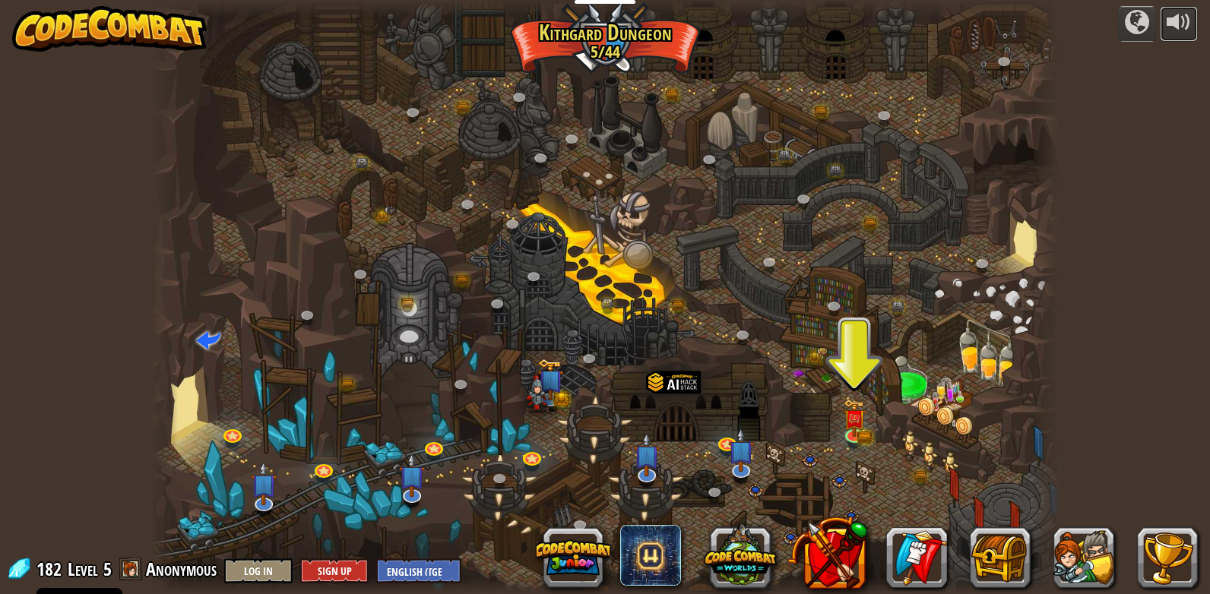
click at [1176, 21] on div at bounding box center [1178, 22] width 24 height 24
click at [1179, 33] on div at bounding box center [1178, 22] width 24 height 24
click at [535, 457] on link at bounding box center [533, 459] width 30 height 23
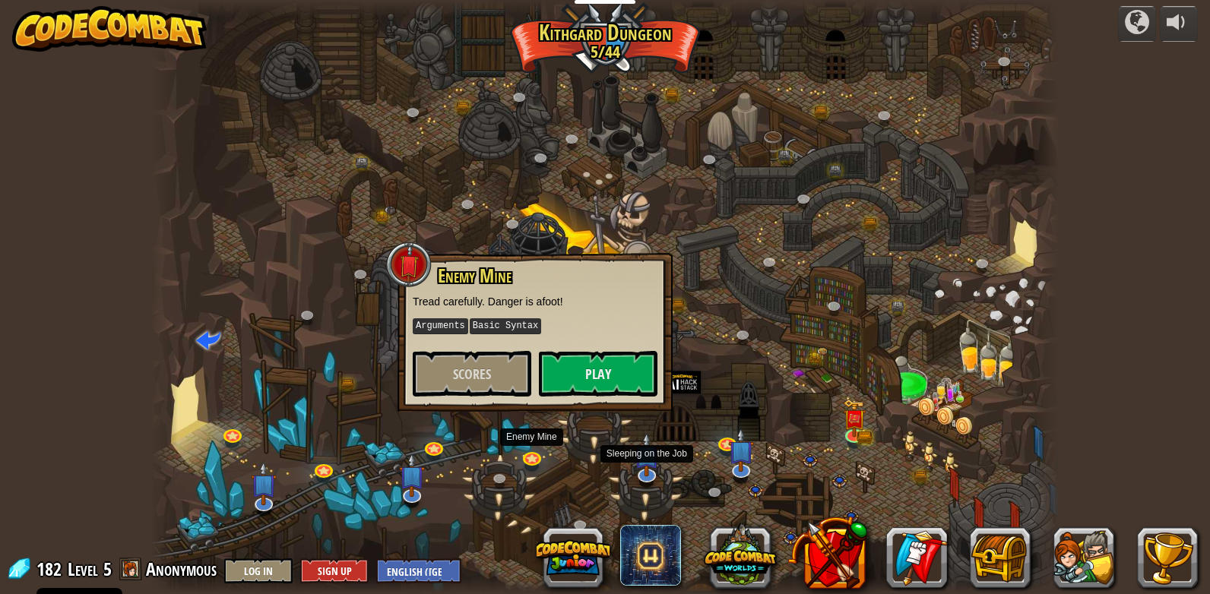
click at [642, 472] on img at bounding box center [647, 454] width 26 height 44
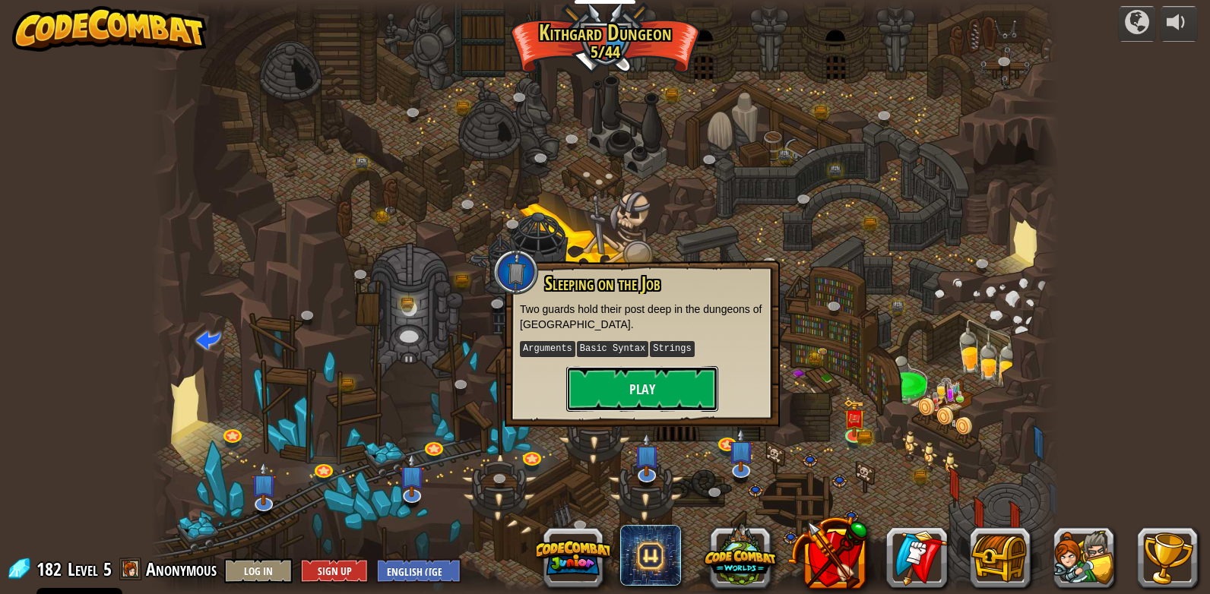
click at [654, 389] on button "Play" at bounding box center [642, 389] width 152 height 46
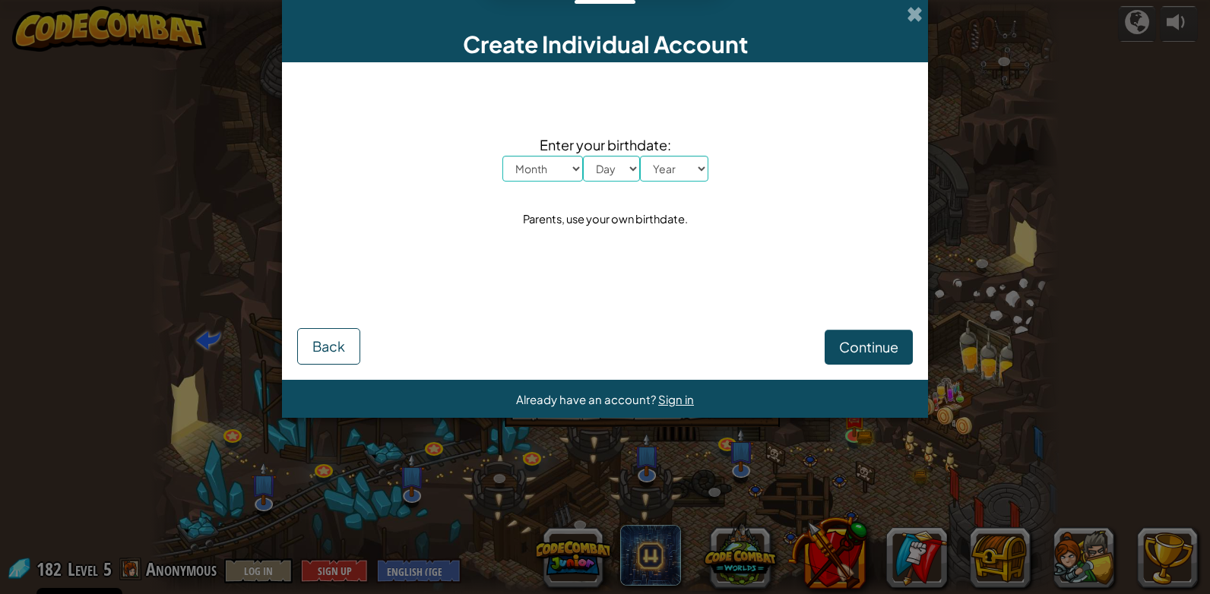
click at [912, 12] on span at bounding box center [915, 14] width 16 height 16
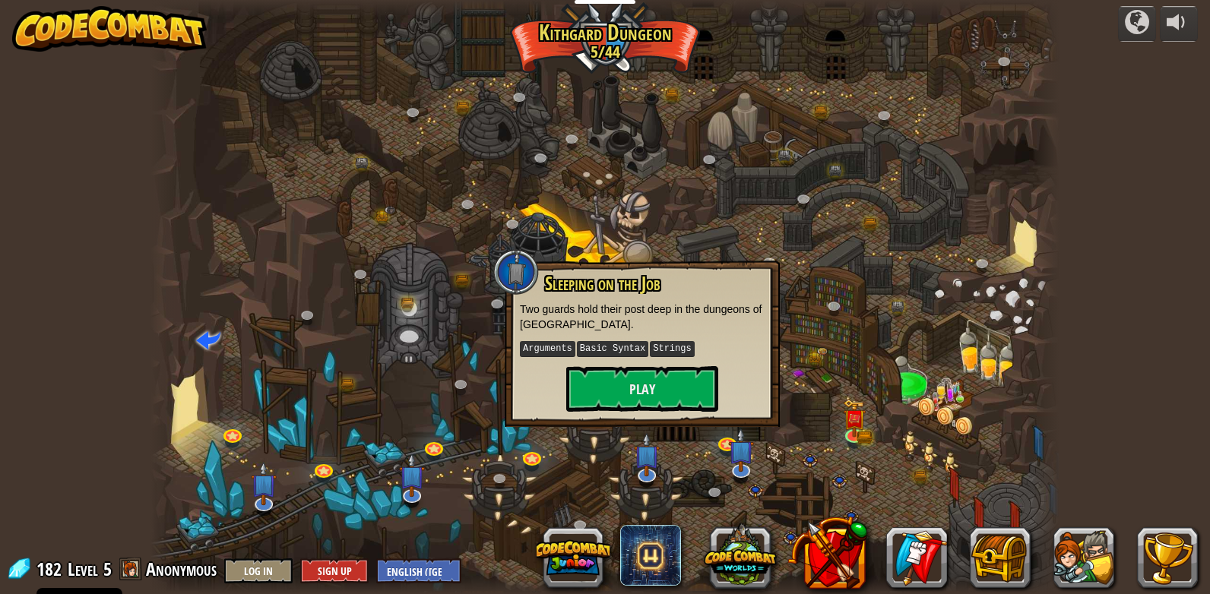
click at [892, 471] on div at bounding box center [604, 297] width 909 height 594
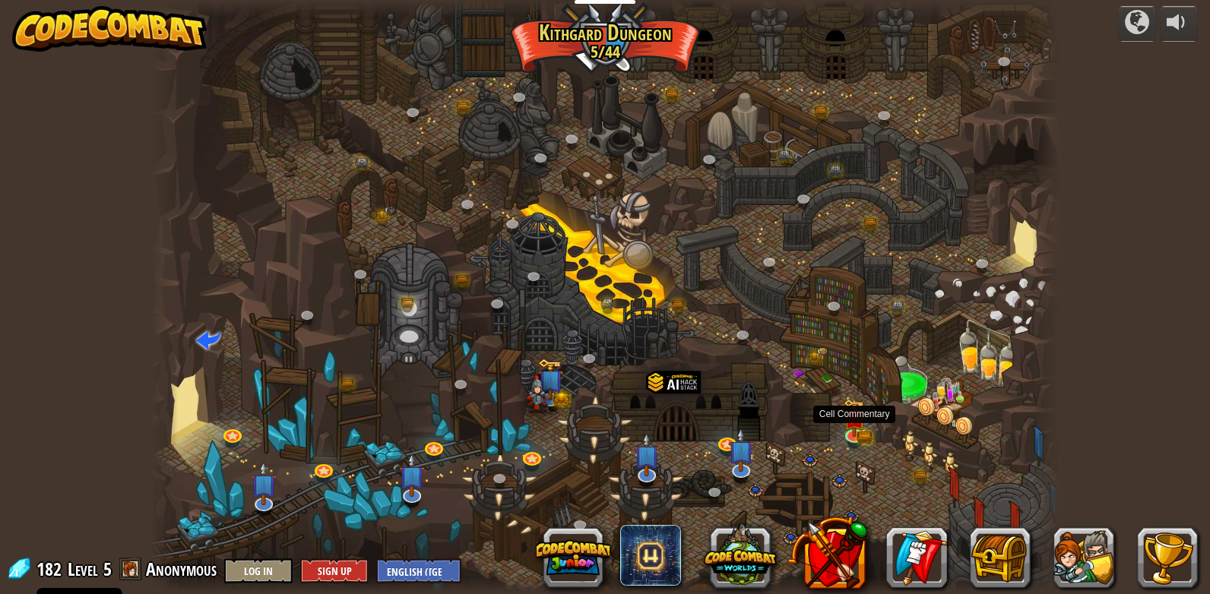
click at [856, 431] on img at bounding box center [854, 419] width 23 height 38
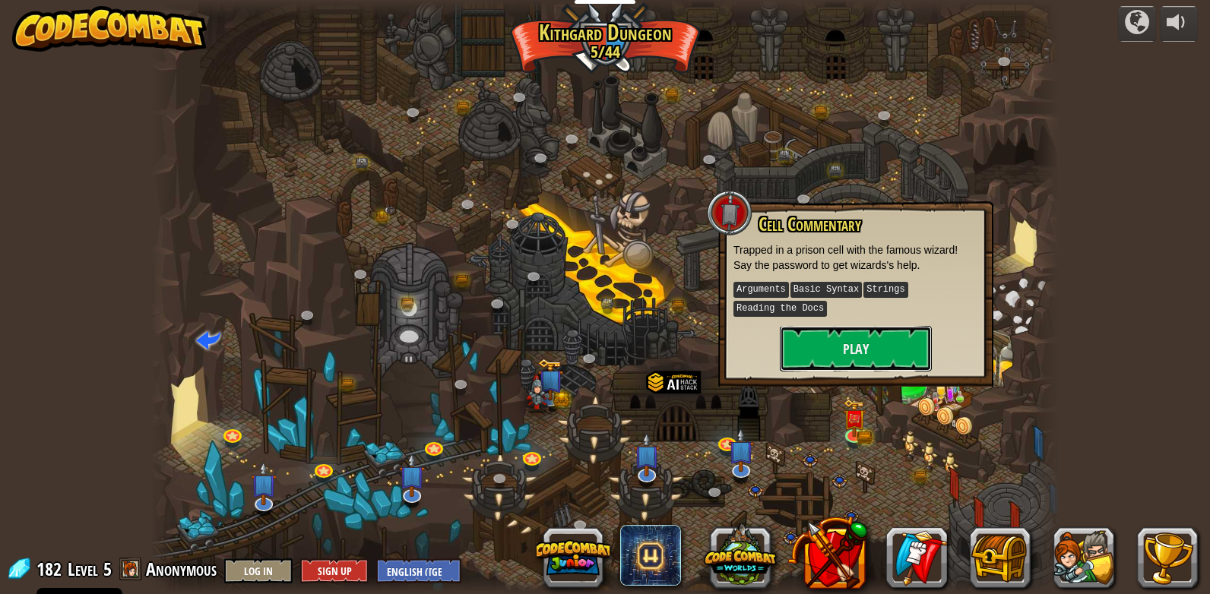
click at [856, 349] on button "Play" at bounding box center [856, 349] width 152 height 46
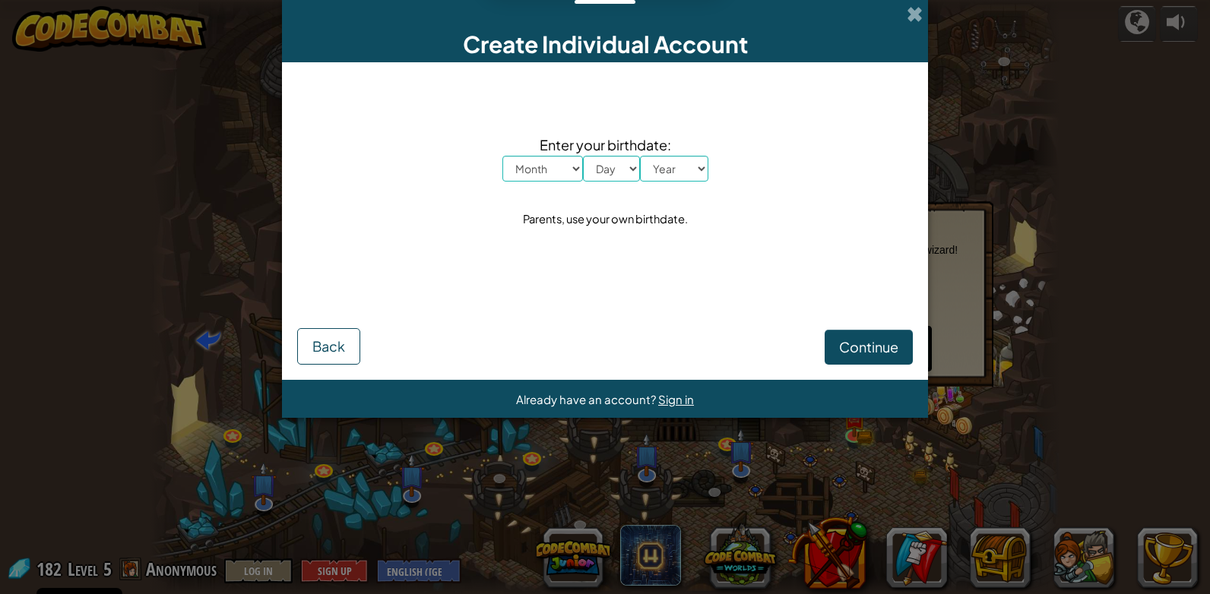
click at [912, 9] on span at bounding box center [915, 14] width 16 height 16
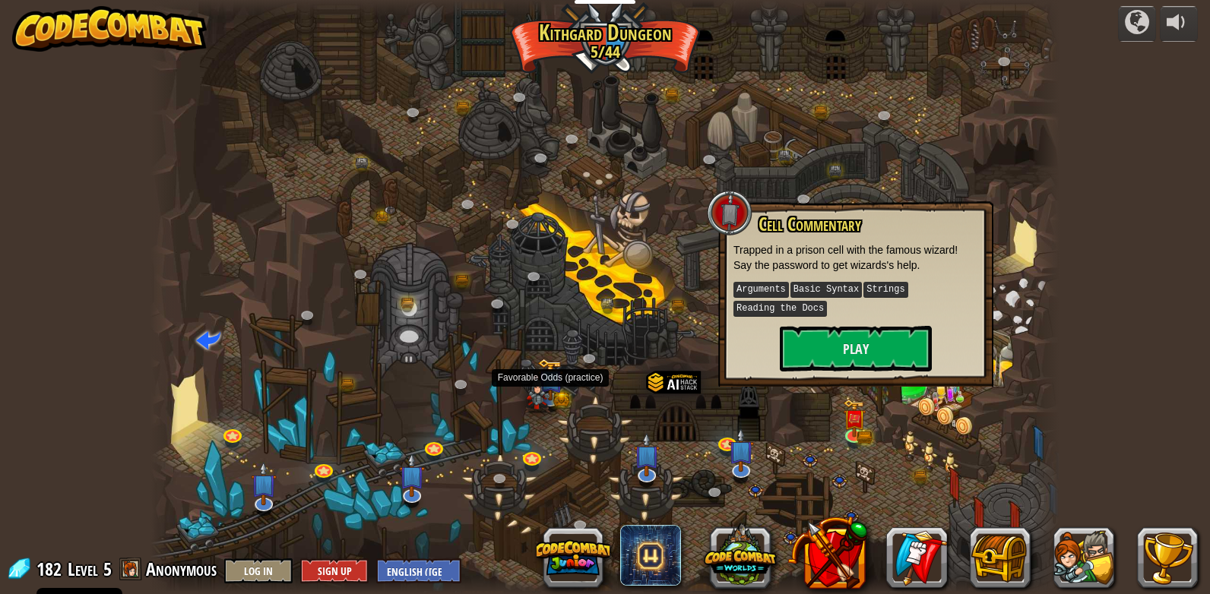
click at [555, 387] on img at bounding box center [550, 380] width 26 height 43
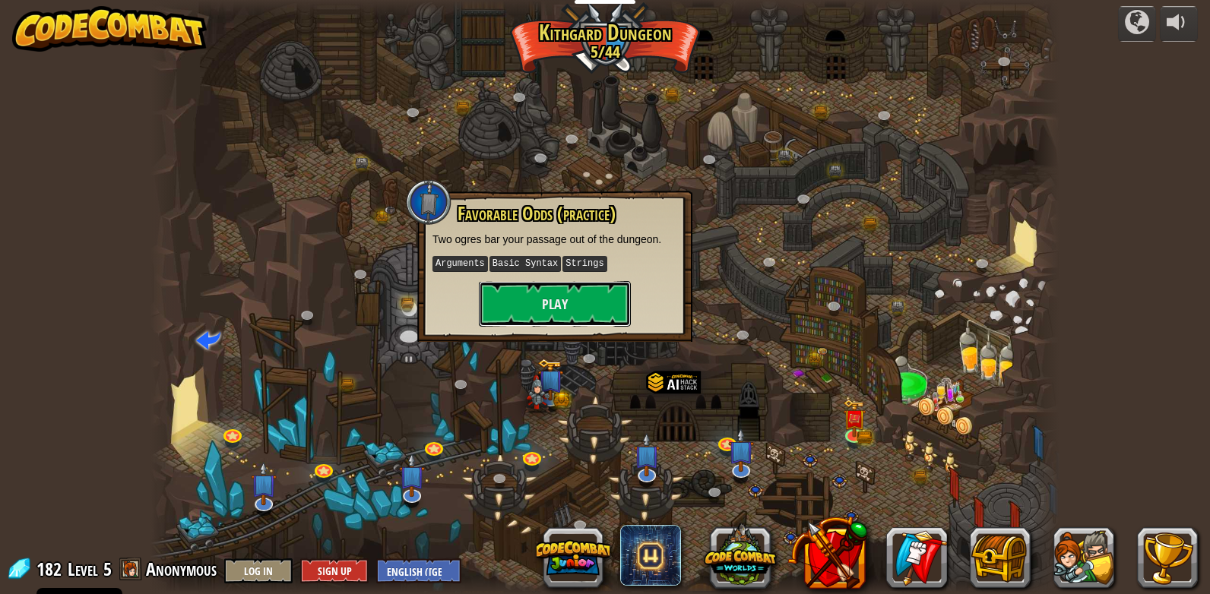
click at [606, 302] on button "Play" at bounding box center [555, 304] width 152 height 46
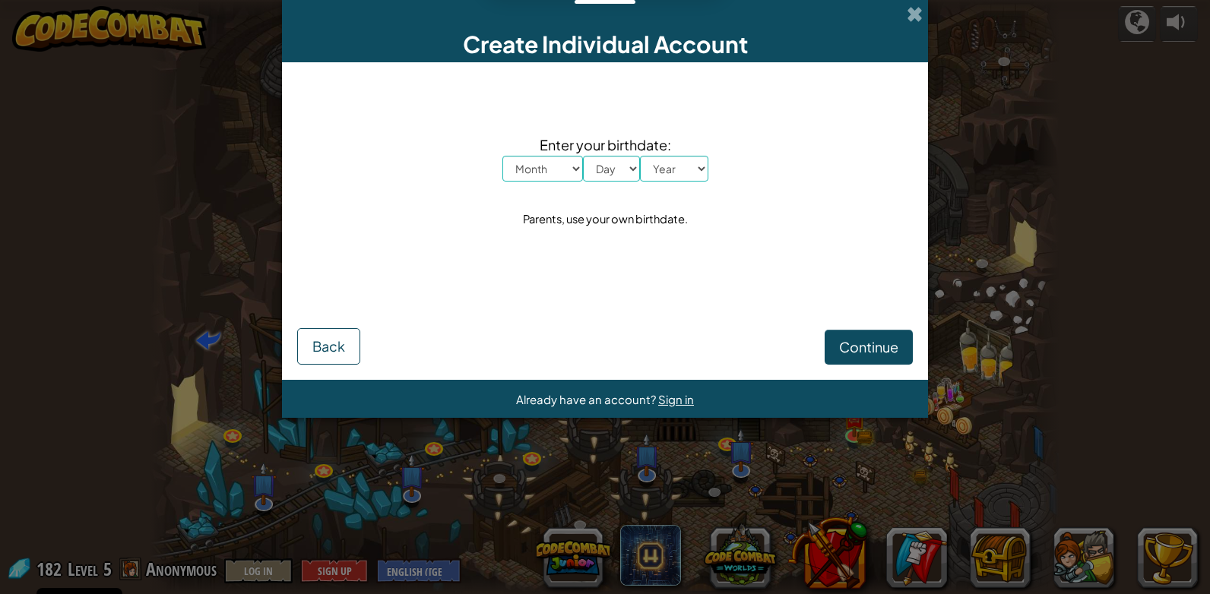
click at [910, 20] on span at bounding box center [915, 14] width 16 height 16
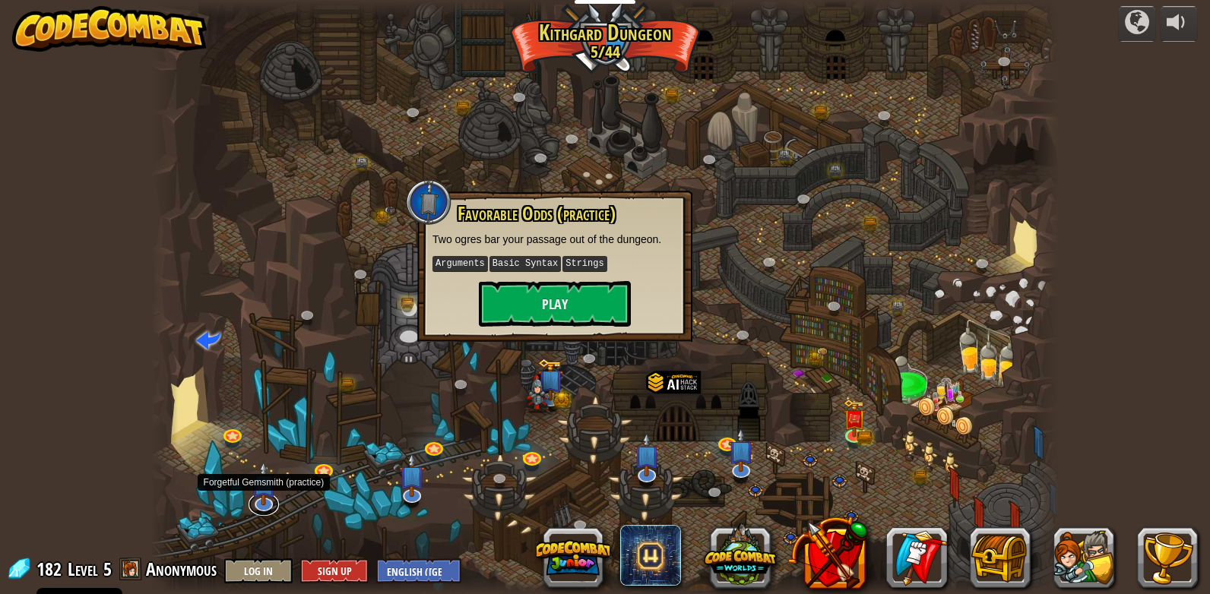
click at [259, 510] on link at bounding box center [263, 504] width 30 height 23
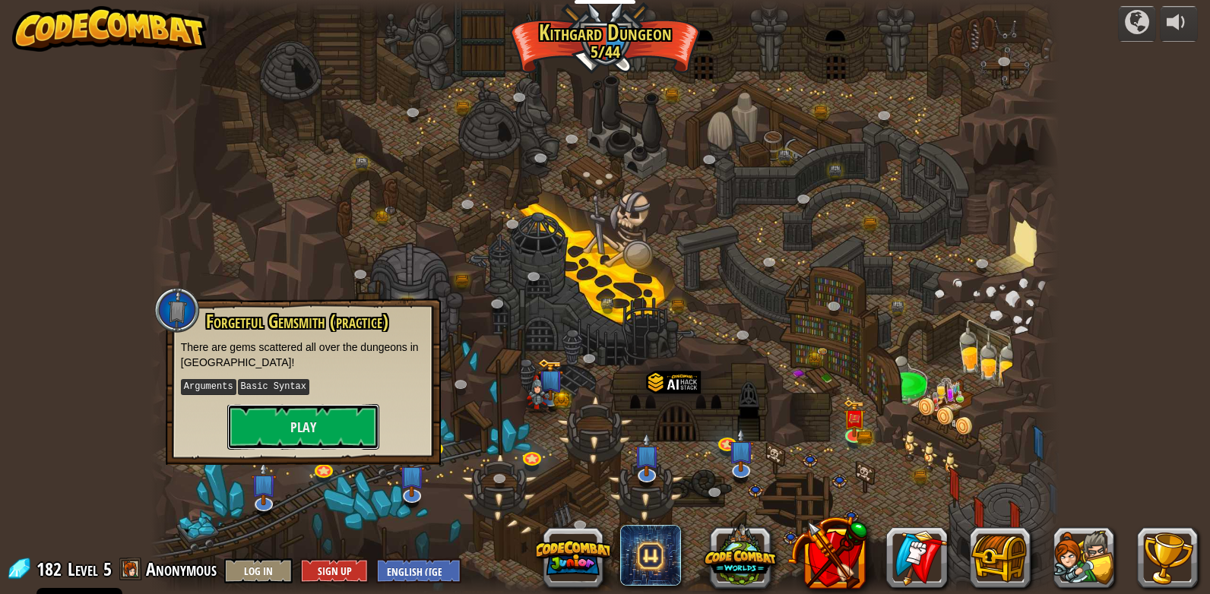
click at [332, 416] on button "Play" at bounding box center [303, 427] width 152 height 46
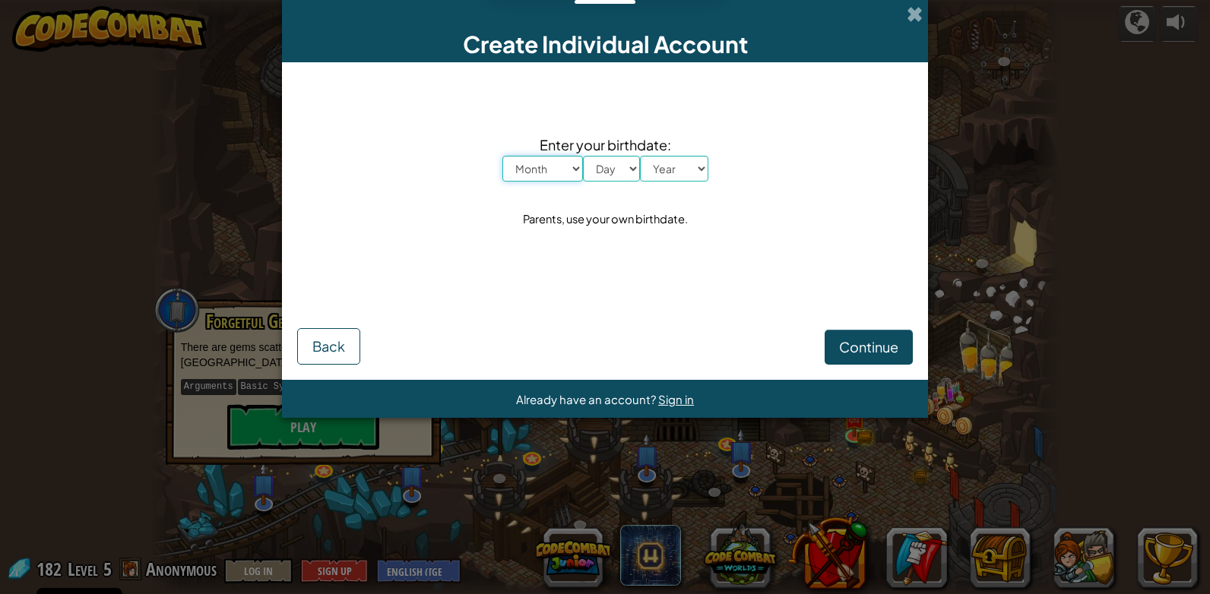
click at [576, 175] on select "Month January February March April May June July August September October Novem…" at bounding box center [542, 169] width 81 height 26
select select "8"
click at [502, 156] on select "Month January February March April May June July August September October Novem…" at bounding box center [542, 169] width 81 height 26
click at [618, 176] on select "Day 1 2 3 4 5 6 7 8 9 10 11 12 13 14 15 16 17 18 19 20 21 22 23 24 25 26 27 28 …" at bounding box center [611, 169] width 57 height 26
select select "21"
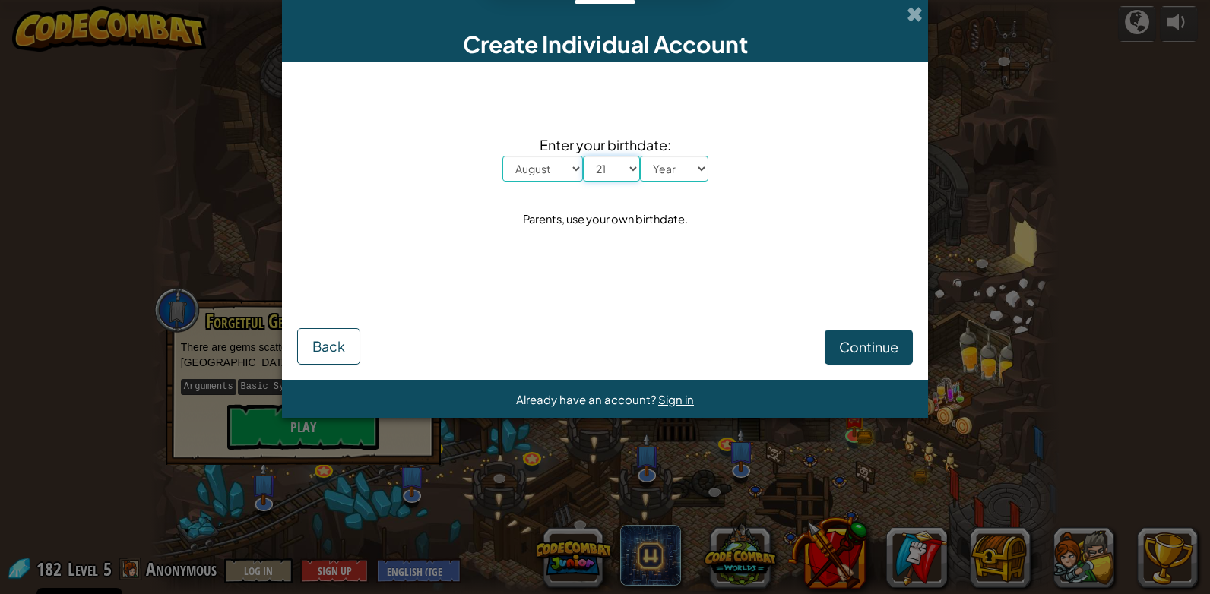
click at [583, 156] on select "Day 1 2 3 4 5 6 7 8 9 10 11 12 13 14 15 16 17 18 19 20 21 22 23 24 25 26 27 28 …" at bounding box center [611, 169] width 57 height 26
click at [667, 169] on select "Year [DATE] 2024 2023 2022 2021 2020 2019 2018 2017 2016 2015 2014 2013 2012 20…" at bounding box center [674, 169] width 68 height 26
select select "2014"
click at [640, 156] on select "Year [DATE] 2024 2023 2022 2021 2020 2019 2018 2017 2016 2015 2014 2013 2012 20…" at bounding box center [674, 169] width 68 height 26
click at [853, 348] on span "Continue" at bounding box center [868, 346] width 59 height 17
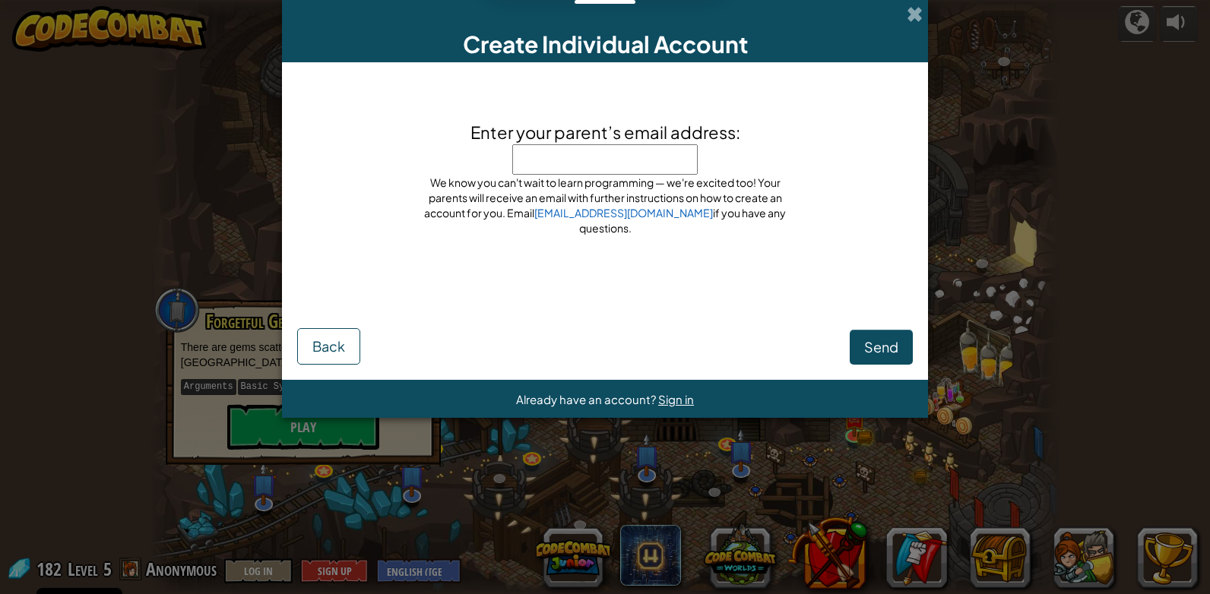
click at [916, 14] on span at bounding box center [915, 14] width 16 height 16
